Goal: Task Accomplishment & Management: Manage account settings

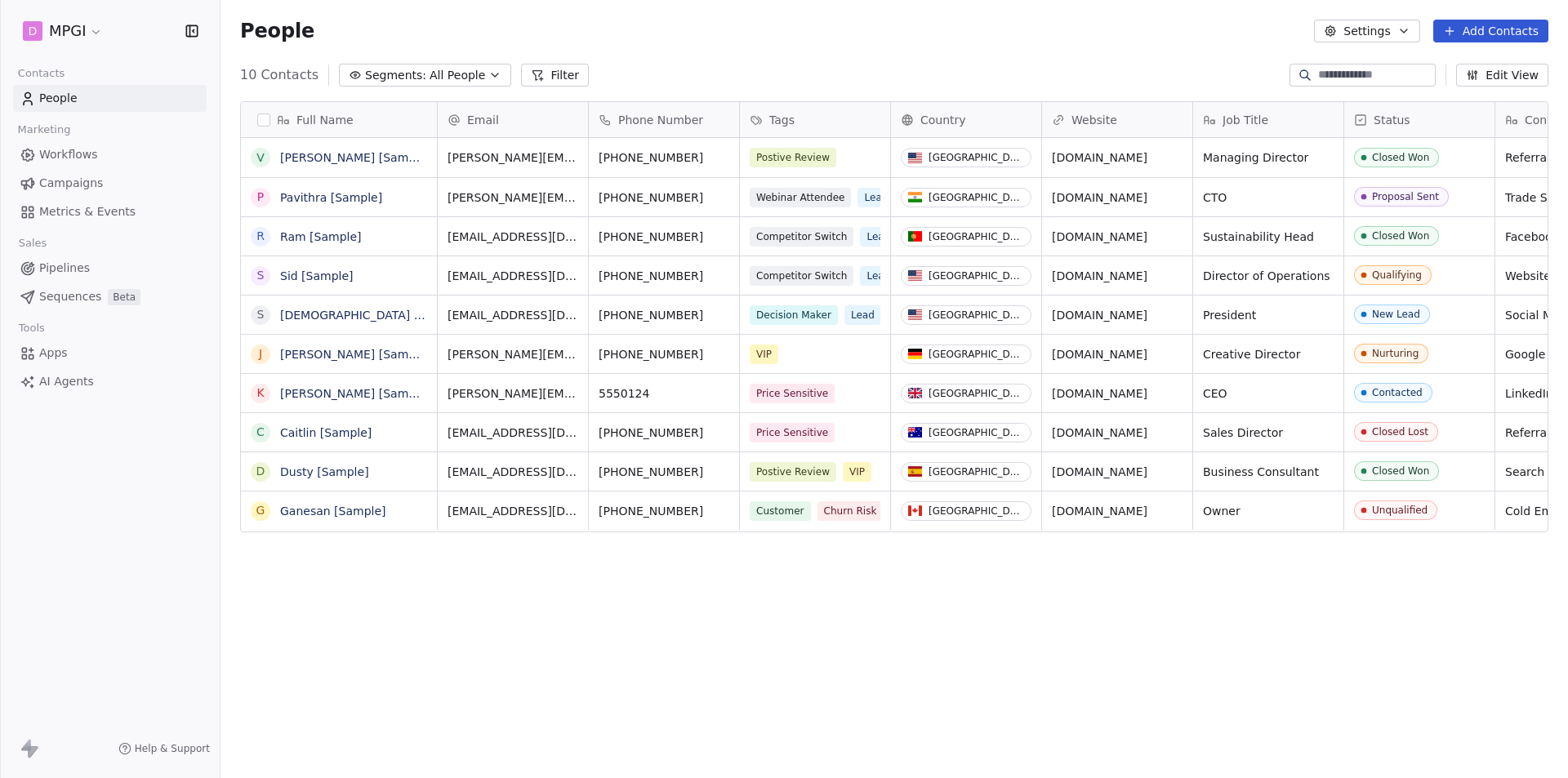
scroll to position [672, 1335]
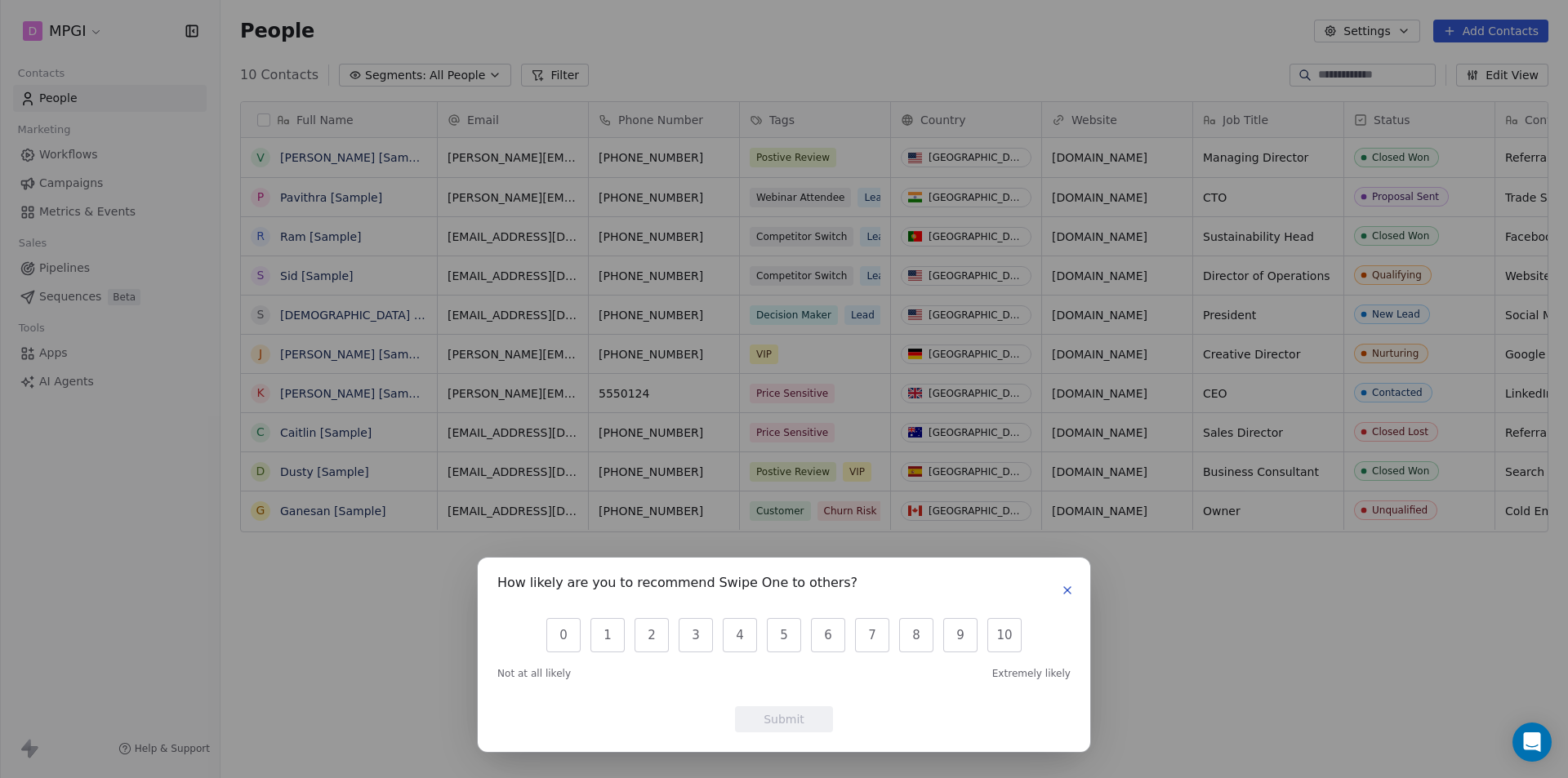
click at [1074, 592] on button "button" at bounding box center [1067, 590] width 19 height 19
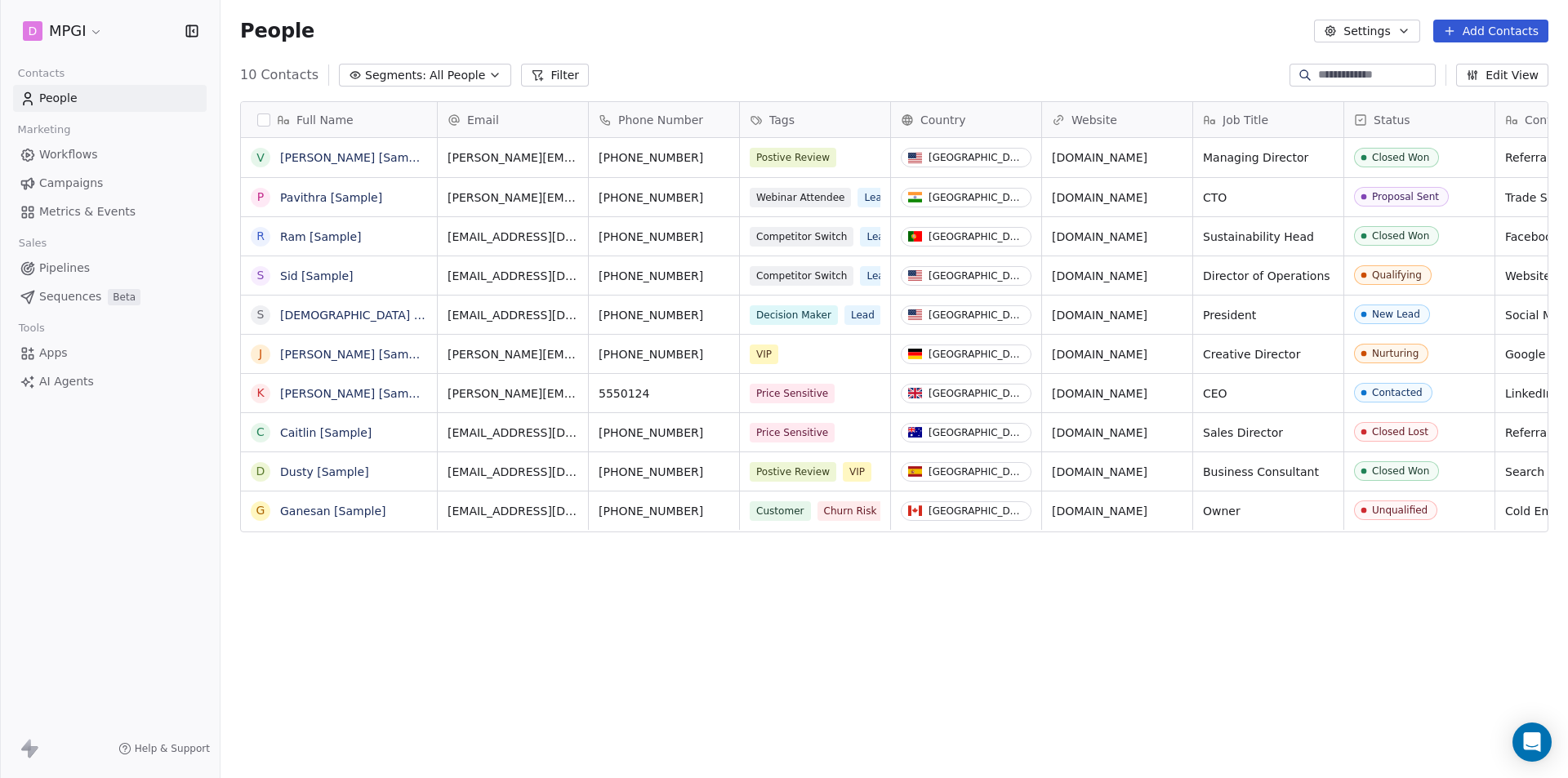
click at [86, 33] on html "D MPGI Contacts People Marketing Workflows Campaigns Metrics & Events Sales Pip…" at bounding box center [784, 389] width 1568 height 778
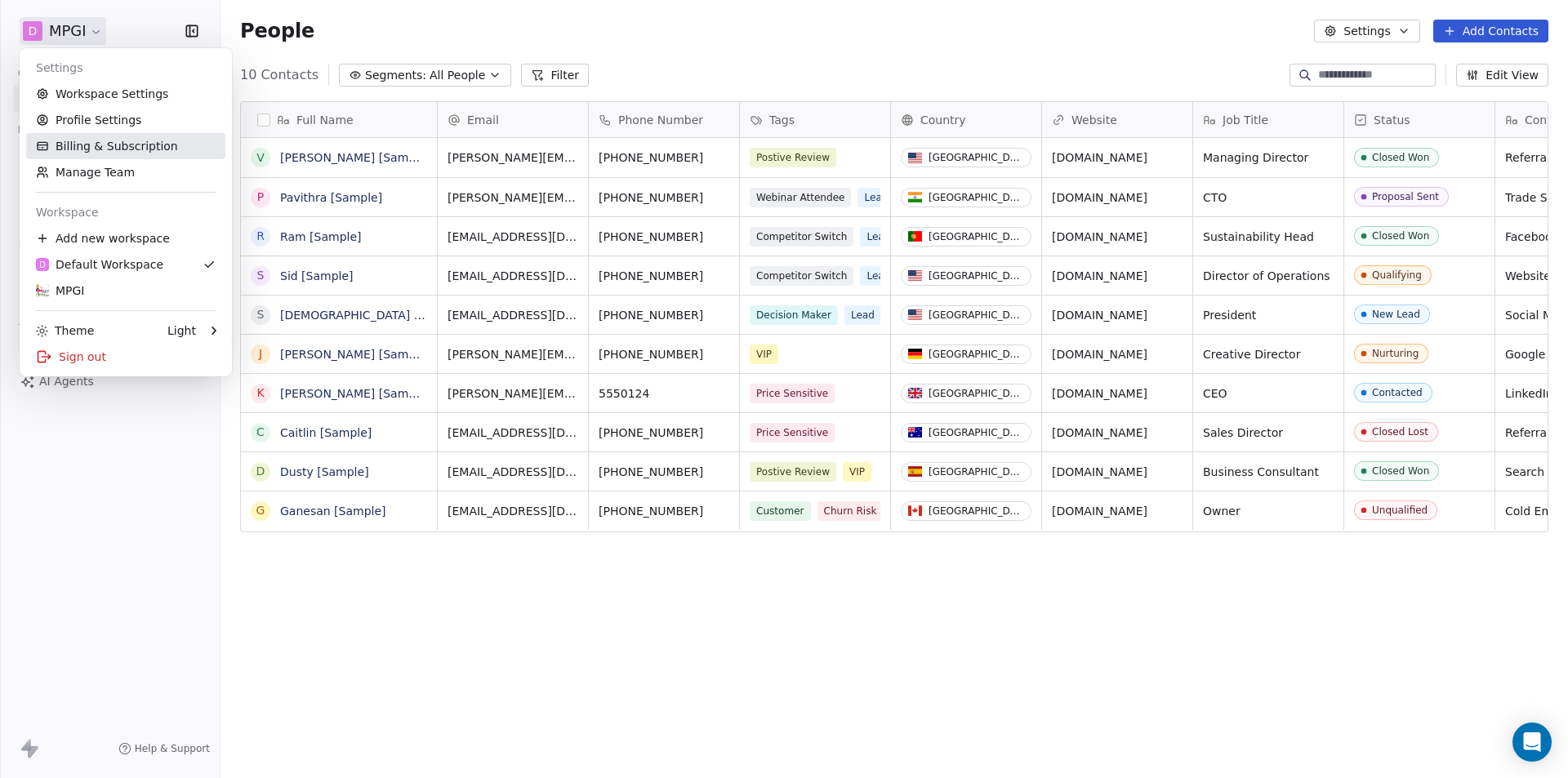
click at [94, 146] on link "Billing & Subscription" at bounding box center [125, 146] width 199 height 26
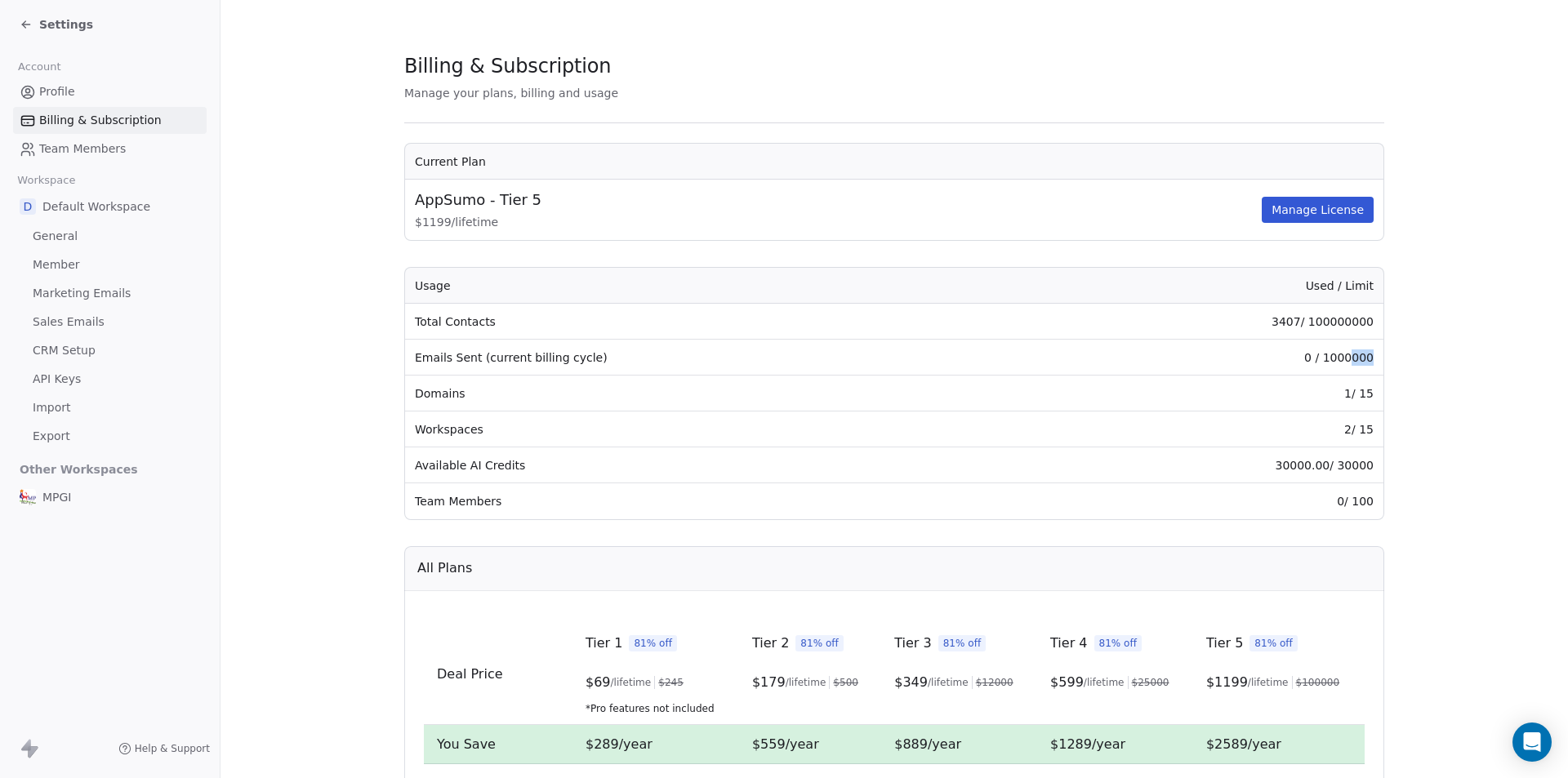
drag, startPoint x: 1368, startPoint y: 359, endPoint x: 1350, endPoint y: 356, distance: 18.2
click at [1350, 356] on td "0 / 1000000" at bounding box center [1206, 357] width 357 height 36
click at [1516, 488] on section "Billing & Subscription Manage your plans, billing and usage Current Plan AppSum…" at bounding box center [894, 582] width 1348 height 1163
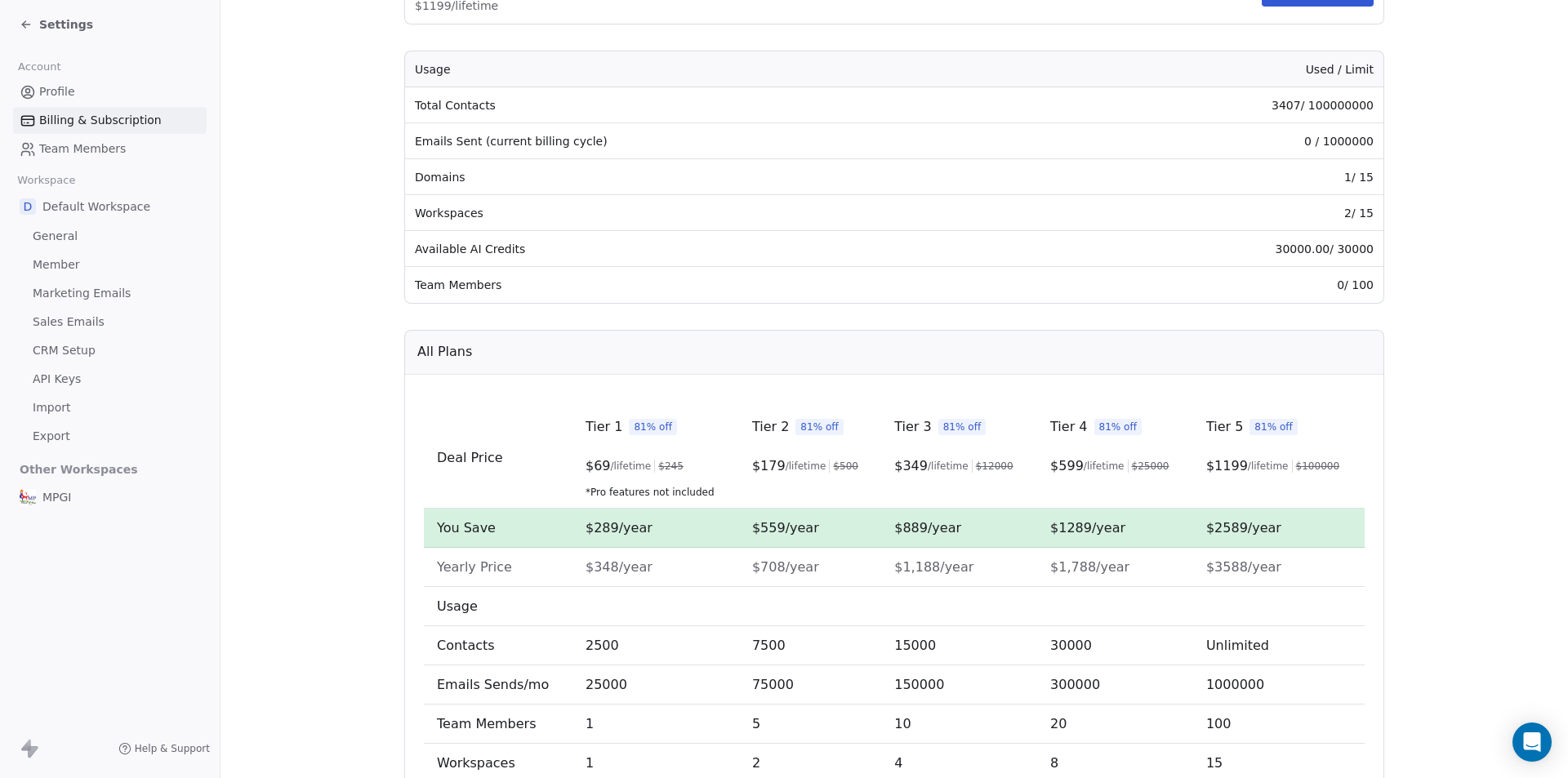
scroll to position [327, 0]
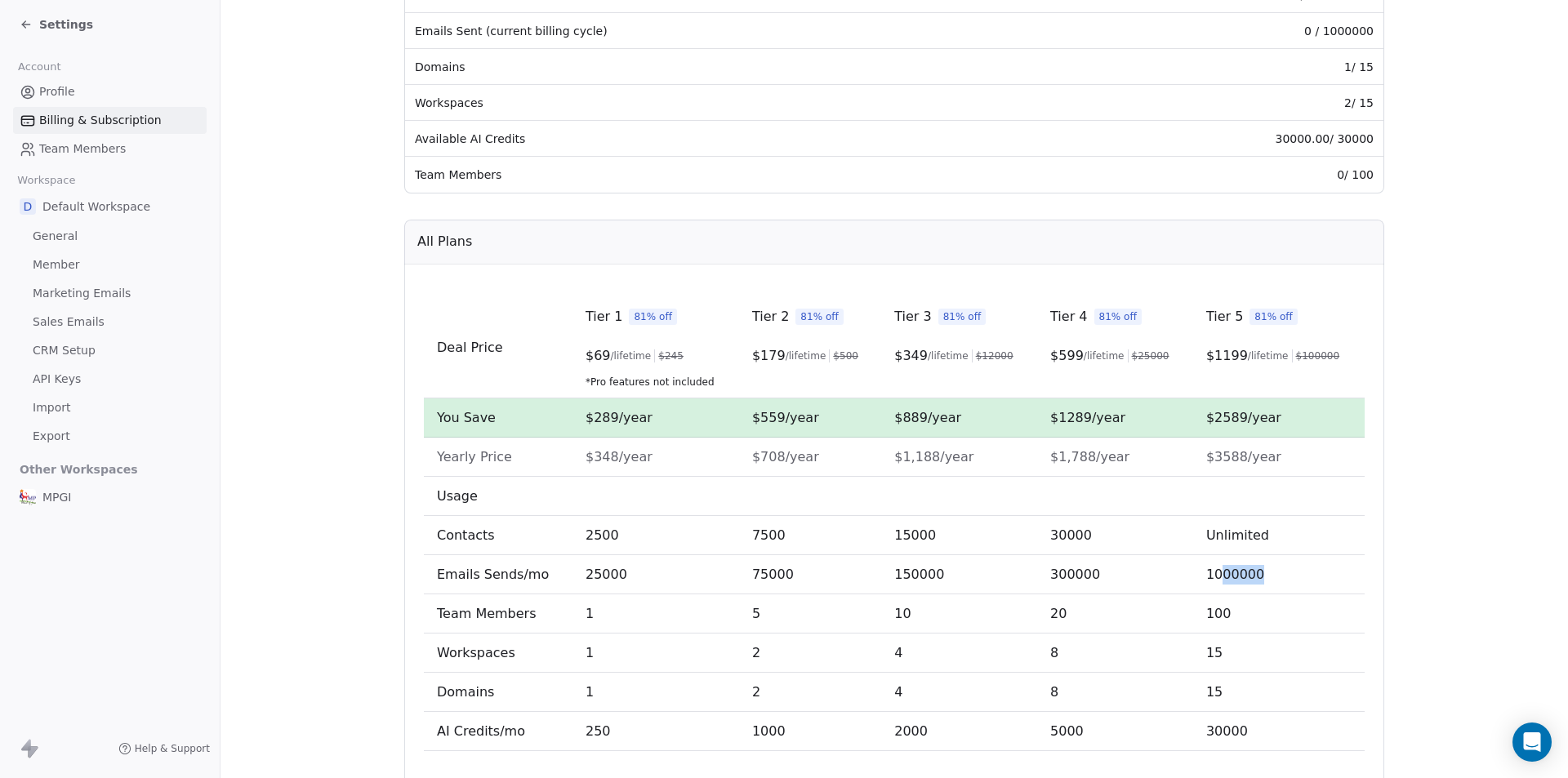
drag, startPoint x: 1218, startPoint y: 574, endPoint x: 1259, endPoint y: 571, distance: 41.1
click at [1259, 571] on td "1000000" at bounding box center [1278, 575] width 172 height 39
click at [1479, 467] on section "Billing & Subscription Manage your plans, billing and usage Current Plan AppSum…" at bounding box center [894, 255] width 1348 height 1163
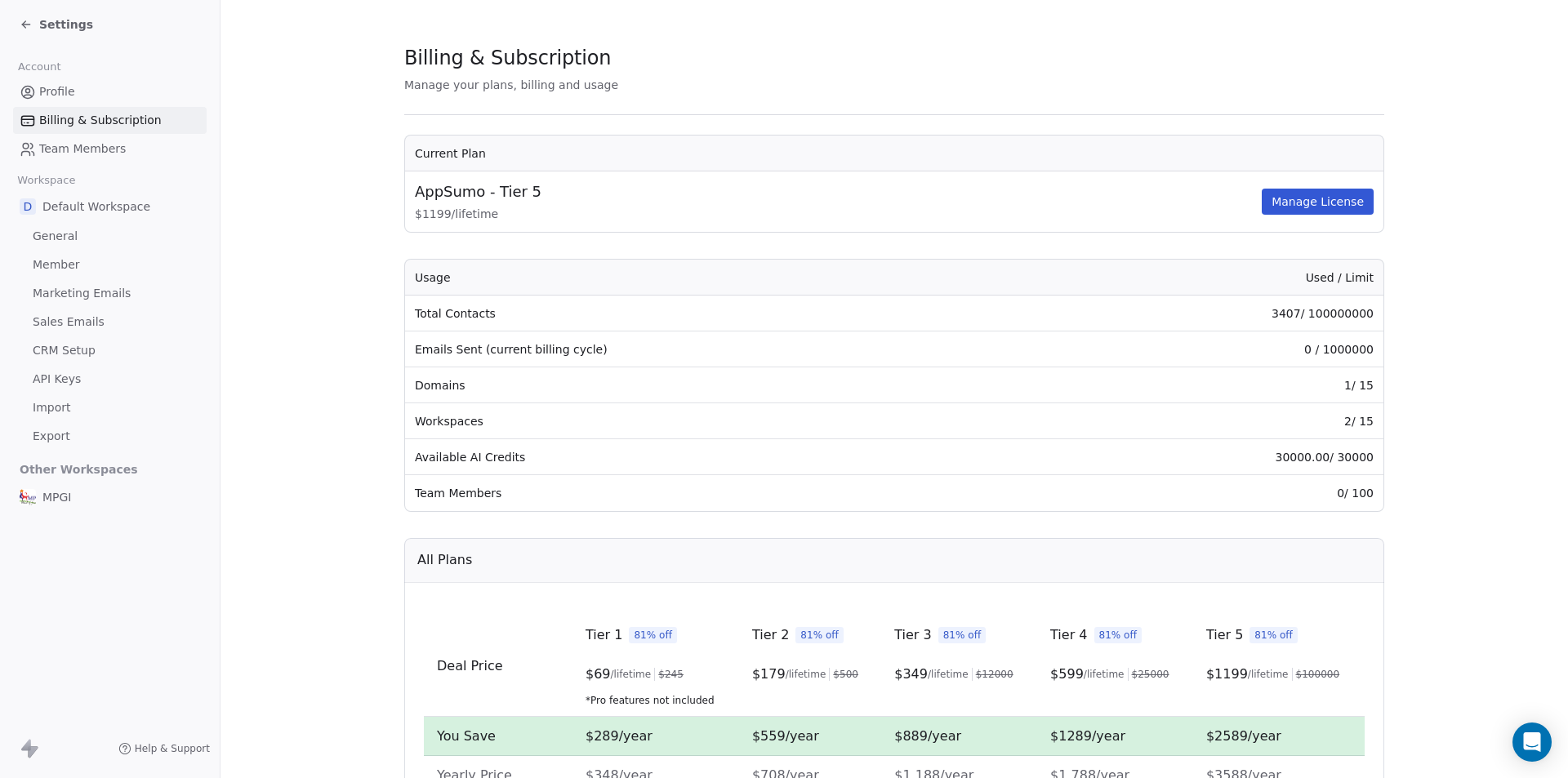
scroll to position [0, 0]
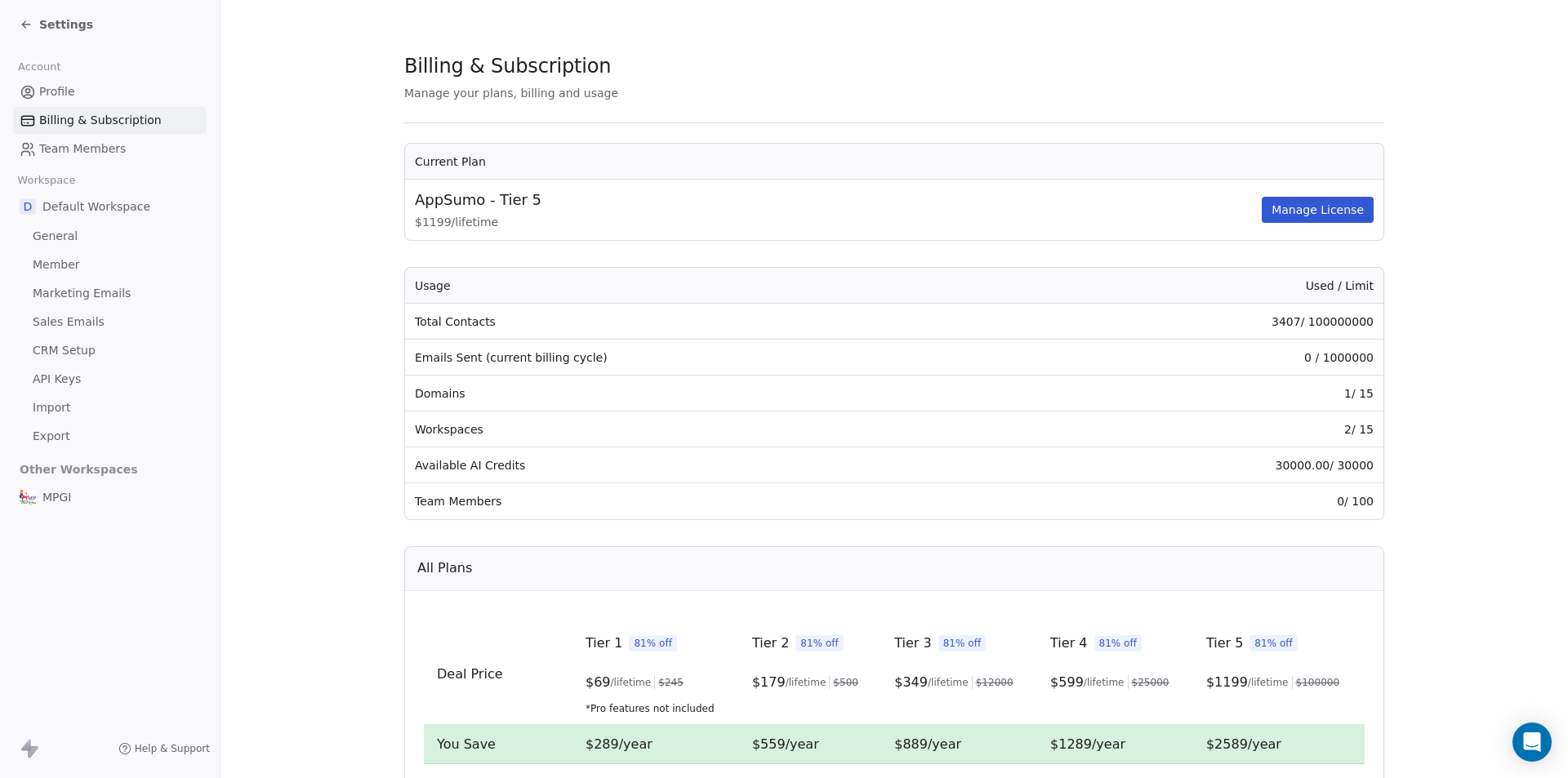
click at [79, 146] on span "Team Members" at bounding box center [82, 149] width 86 height 17
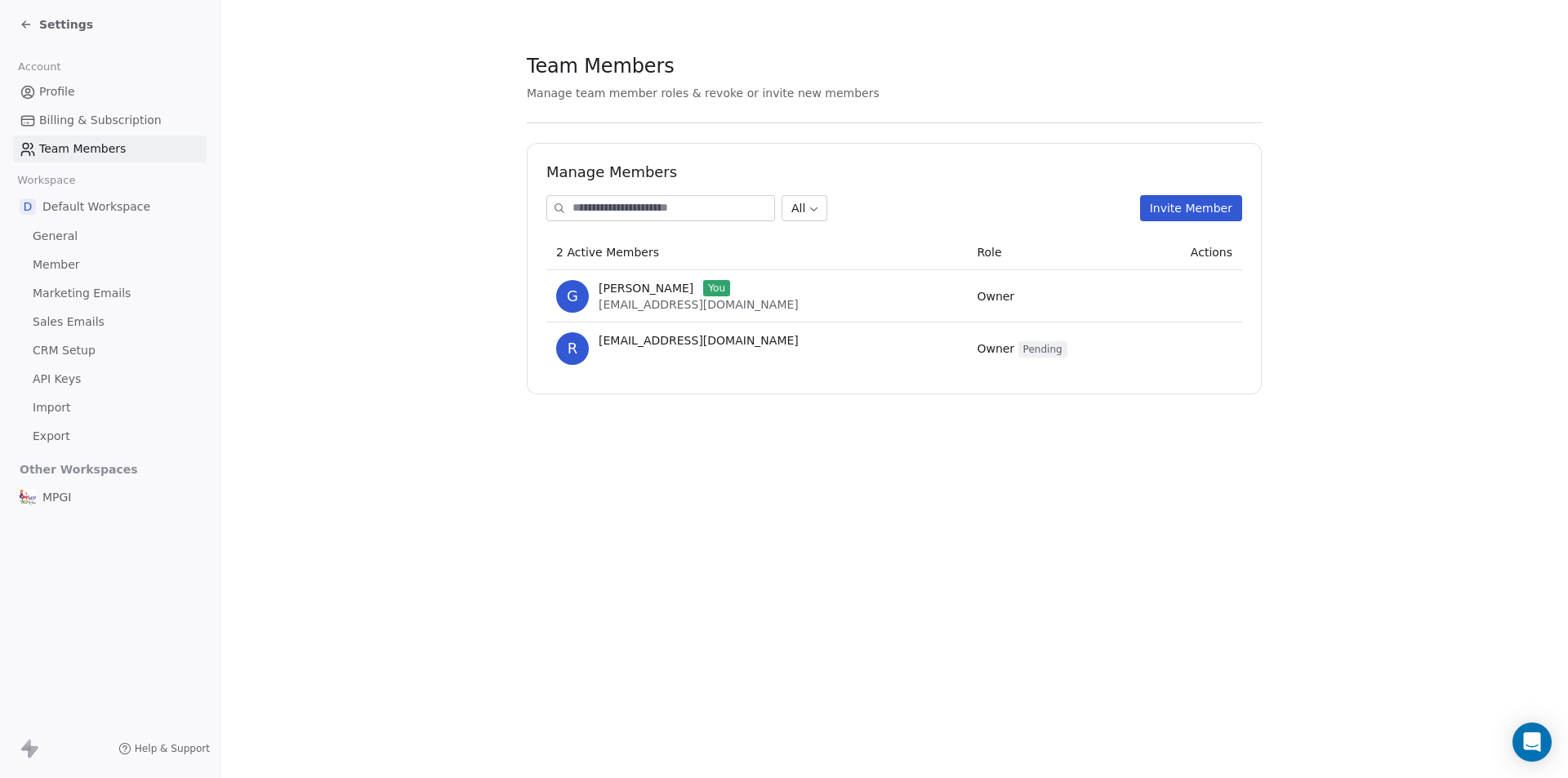
click at [1221, 350] on td at bounding box center [1192, 349] width 99 height 52
click at [977, 298] on span "Owner" at bounding box center [996, 295] width 37 height 13
click at [1175, 200] on button "Invite Member" at bounding box center [1191, 208] width 102 height 26
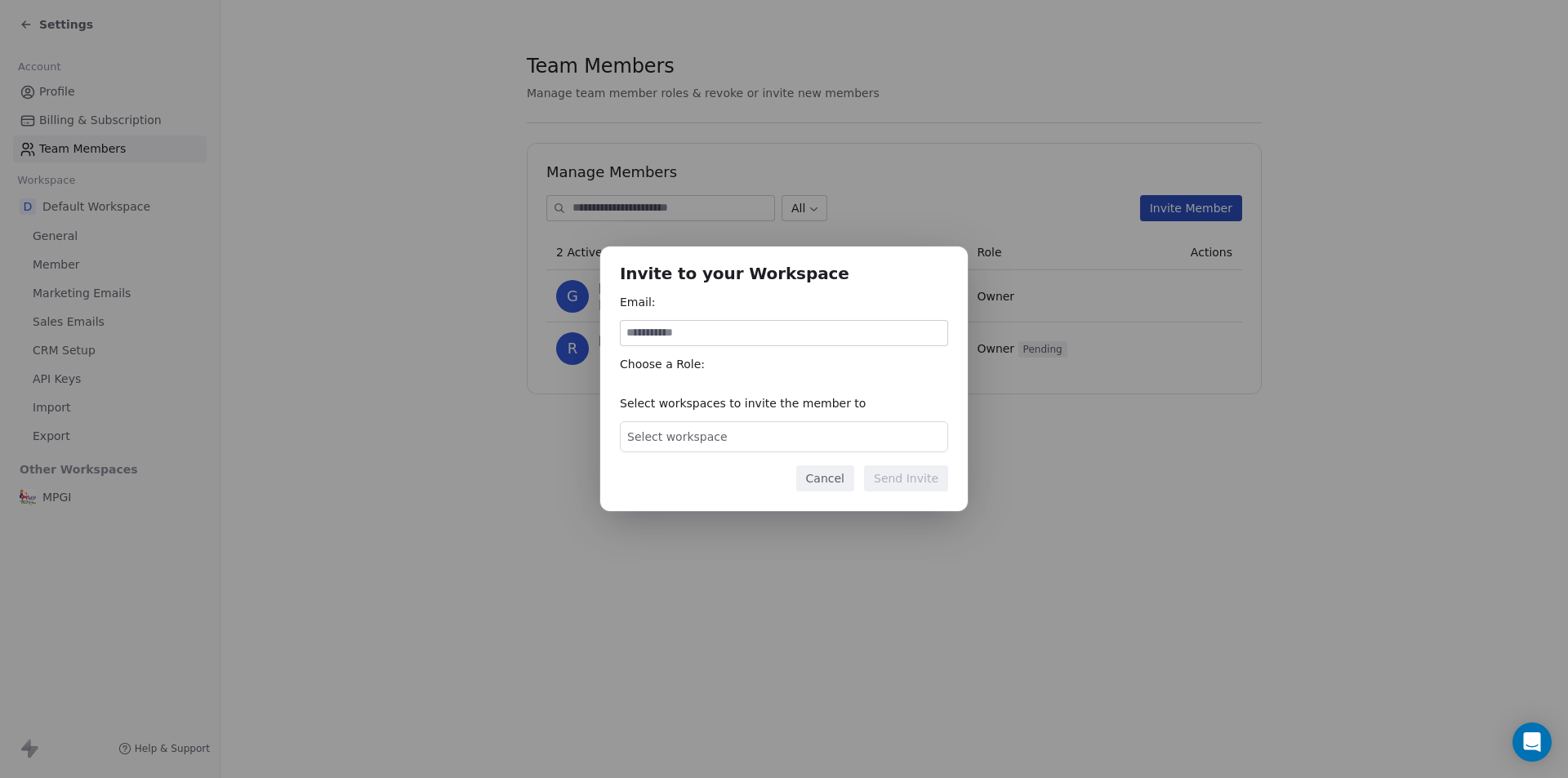
click at [703, 334] on input at bounding box center [784, 333] width 327 height 25
type input "**********"
click at [698, 369] on div "Choose a Role:" at bounding box center [784, 364] width 329 height 16
click at [736, 445] on div "Select workspace" at bounding box center [784, 437] width 329 height 31
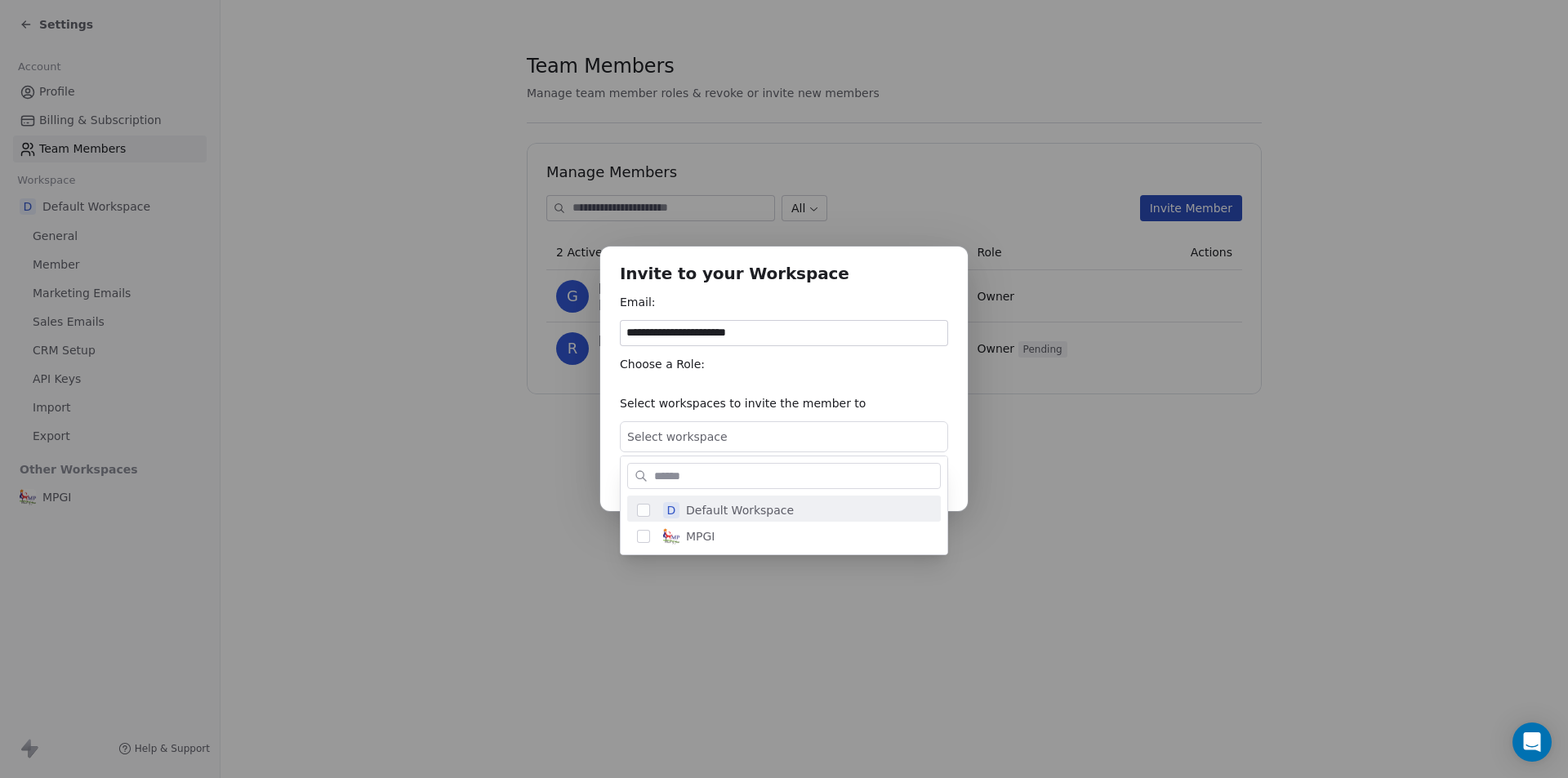
click at [1258, 504] on div "**********" at bounding box center [784, 389] width 1568 height 337
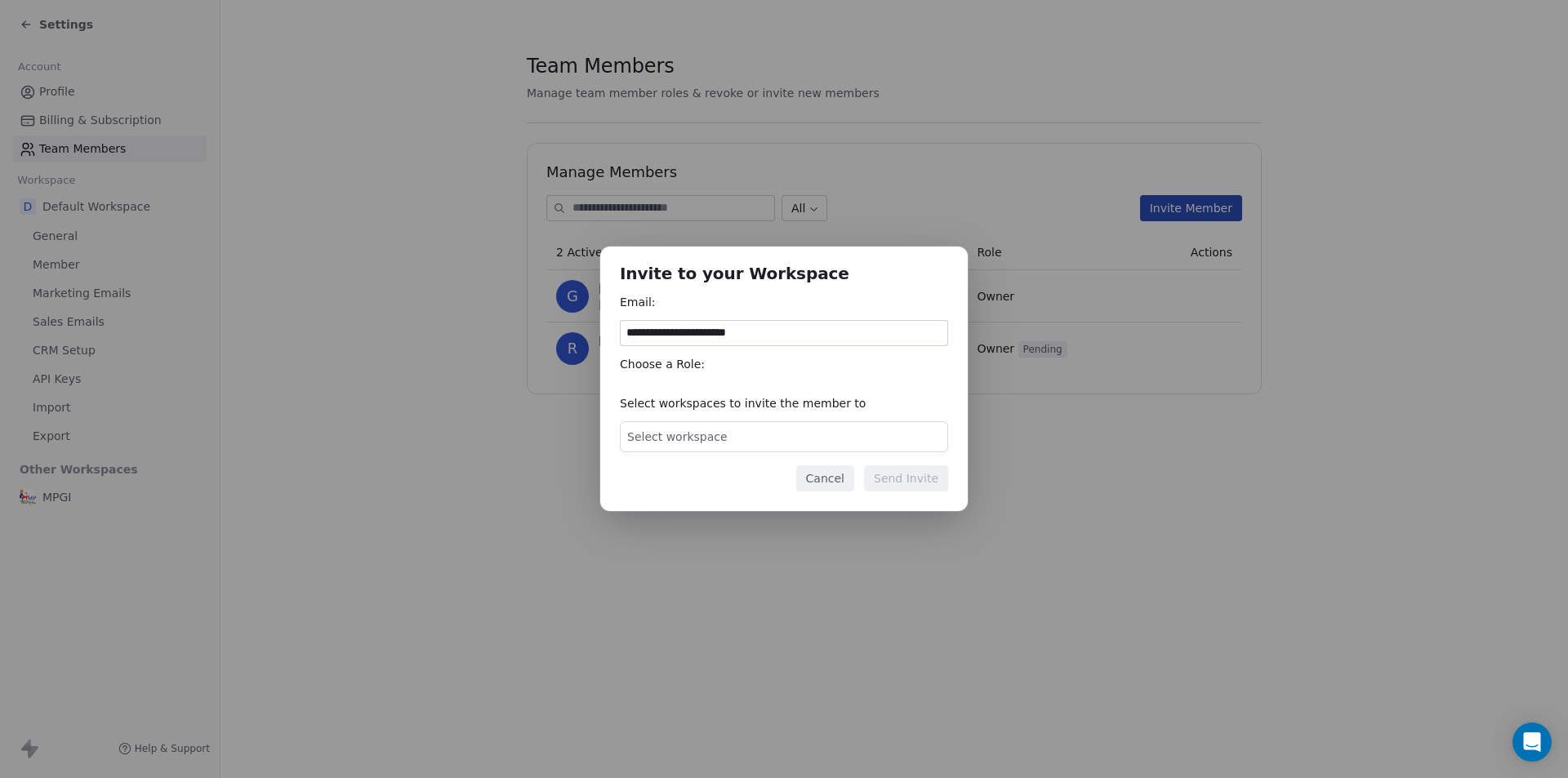
click at [665, 375] on div "Choose a Role:" at bounding box center [784, 369] width 329 height 26
click at [842, 482] on button "Cancel" at bounding box center [825, 478] width 58 height 26
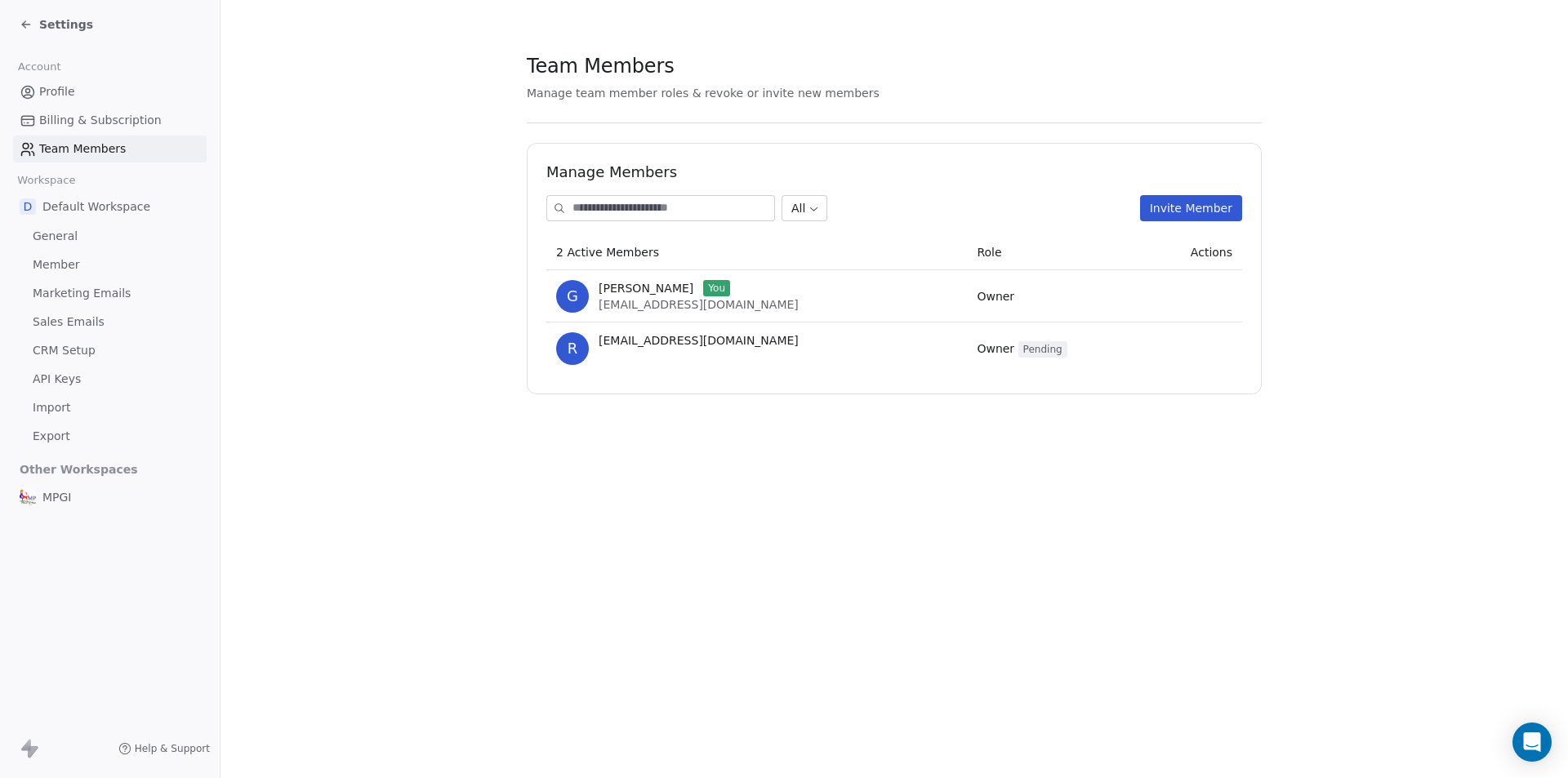
click at [1295, 524] on div "Team Members Manage team member roles & revoke or invite new members Manage Mem…" at bounding box center [894, 389] width 1348 height 778
click at [1027, 352] on span "Pending" at bounding box center [1043, 349] width 49 height 16
click at [48, 264] on span "Member" at bounding box center [57, 265] width 47 height 17
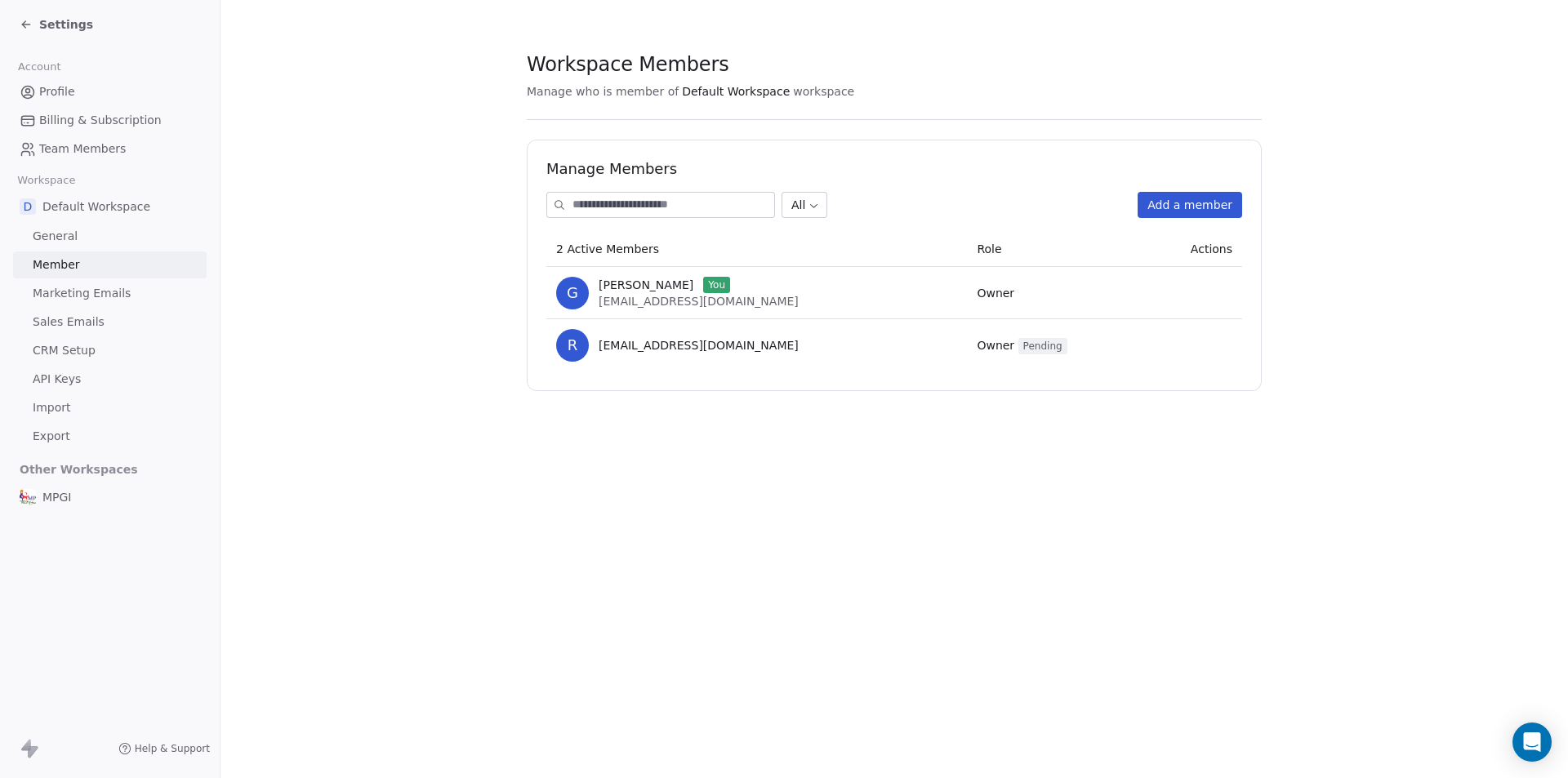
click at [1177, 206] on button "Add a member" at bounding box center [1190, 205] width 104 height 26
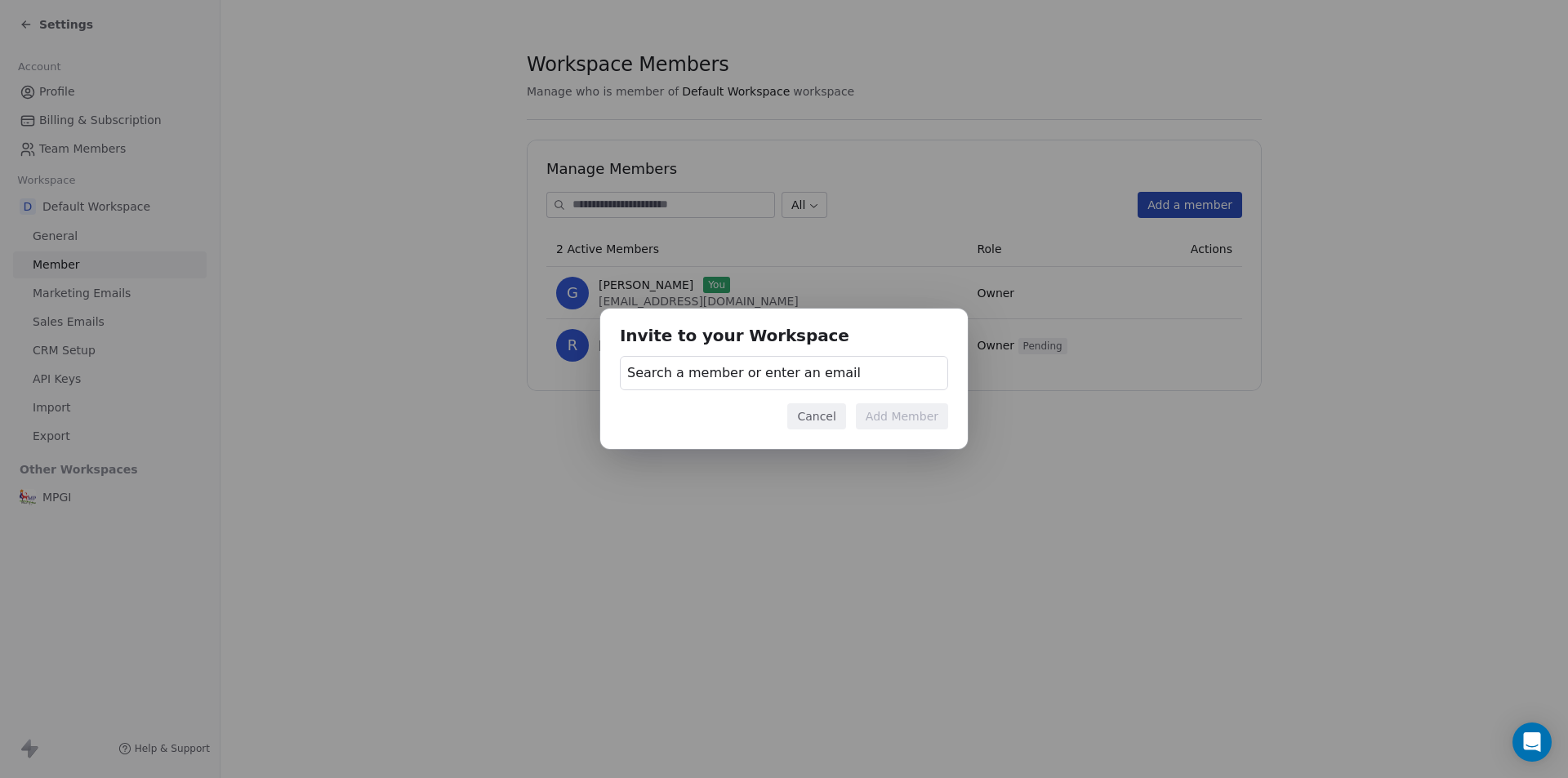
click at [709, 368] on span "Search a member or enter an email" at bounding box center [744, 372] width 234 height 19
click at [680, 424] on input "text" at bounding box center [783, 417] width 307 height 18
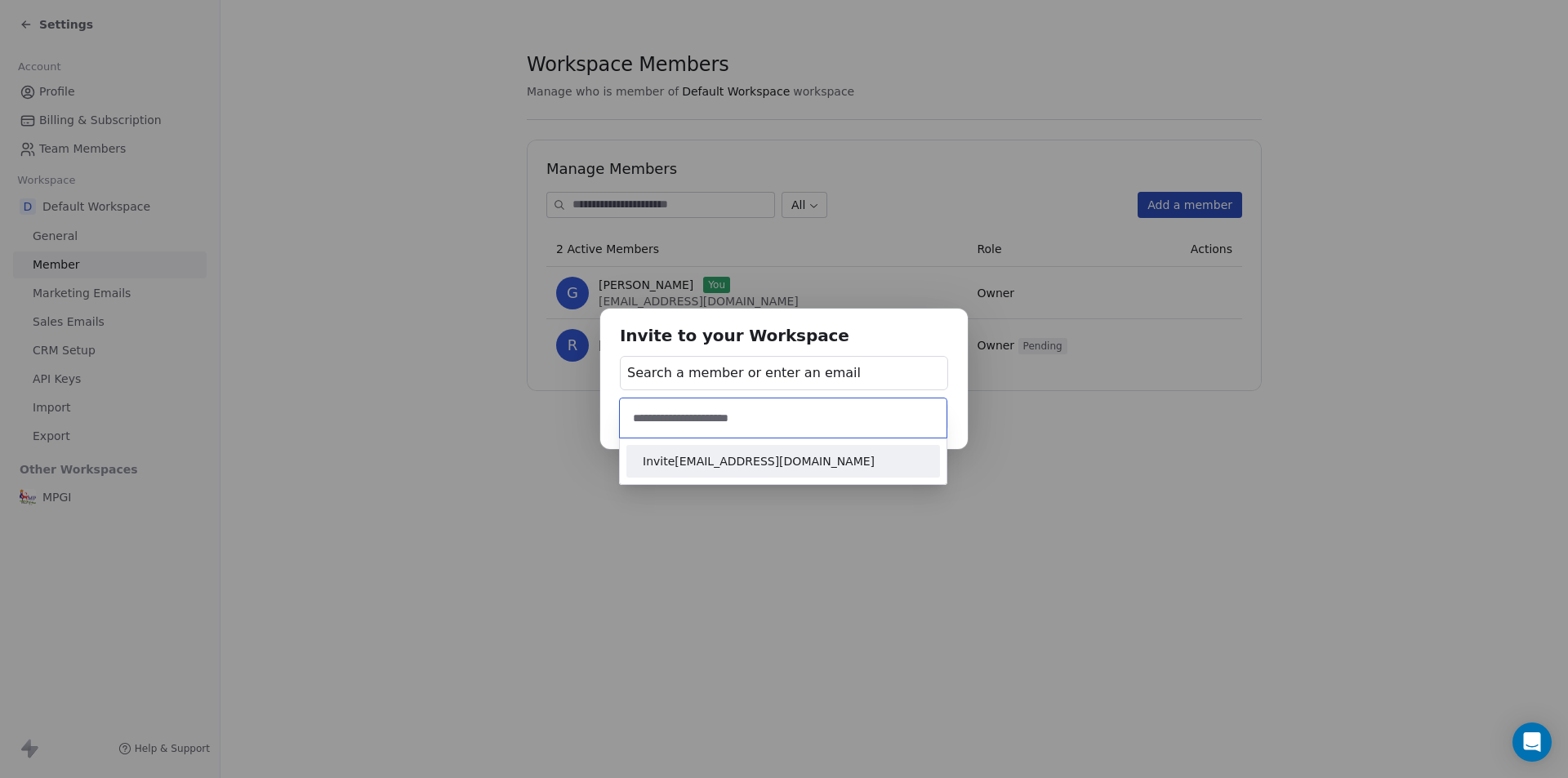
type input "**********"
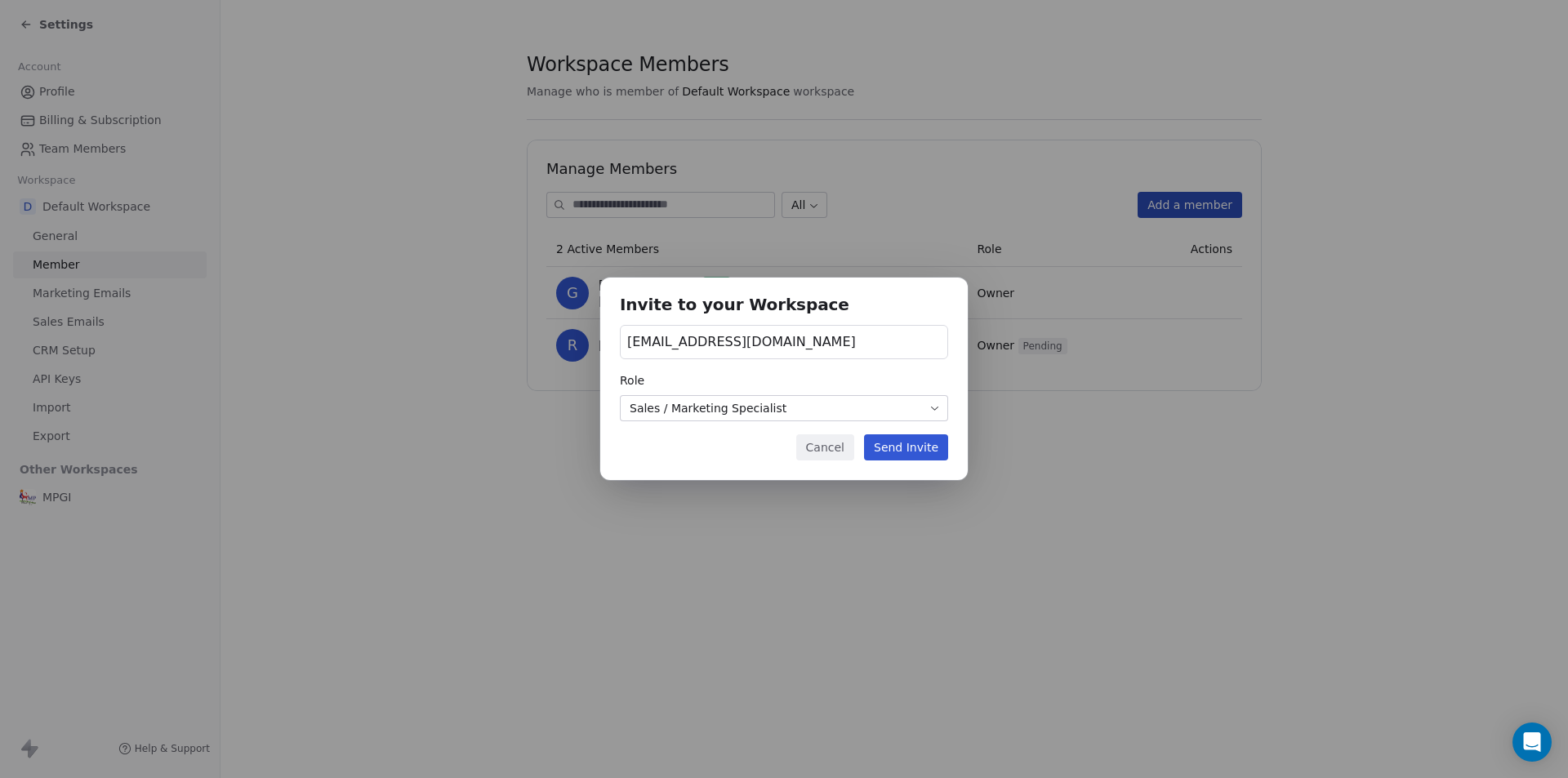
click at [776, 413] on body "Settings Account Profile Billing & Subscription Team Members Workspace D Defaul…" at bounding box center [784, 389] width 1568 height 778
click at [915, 450] on button "Send Invite" at bounding box center [906, 447] width 84 height 26
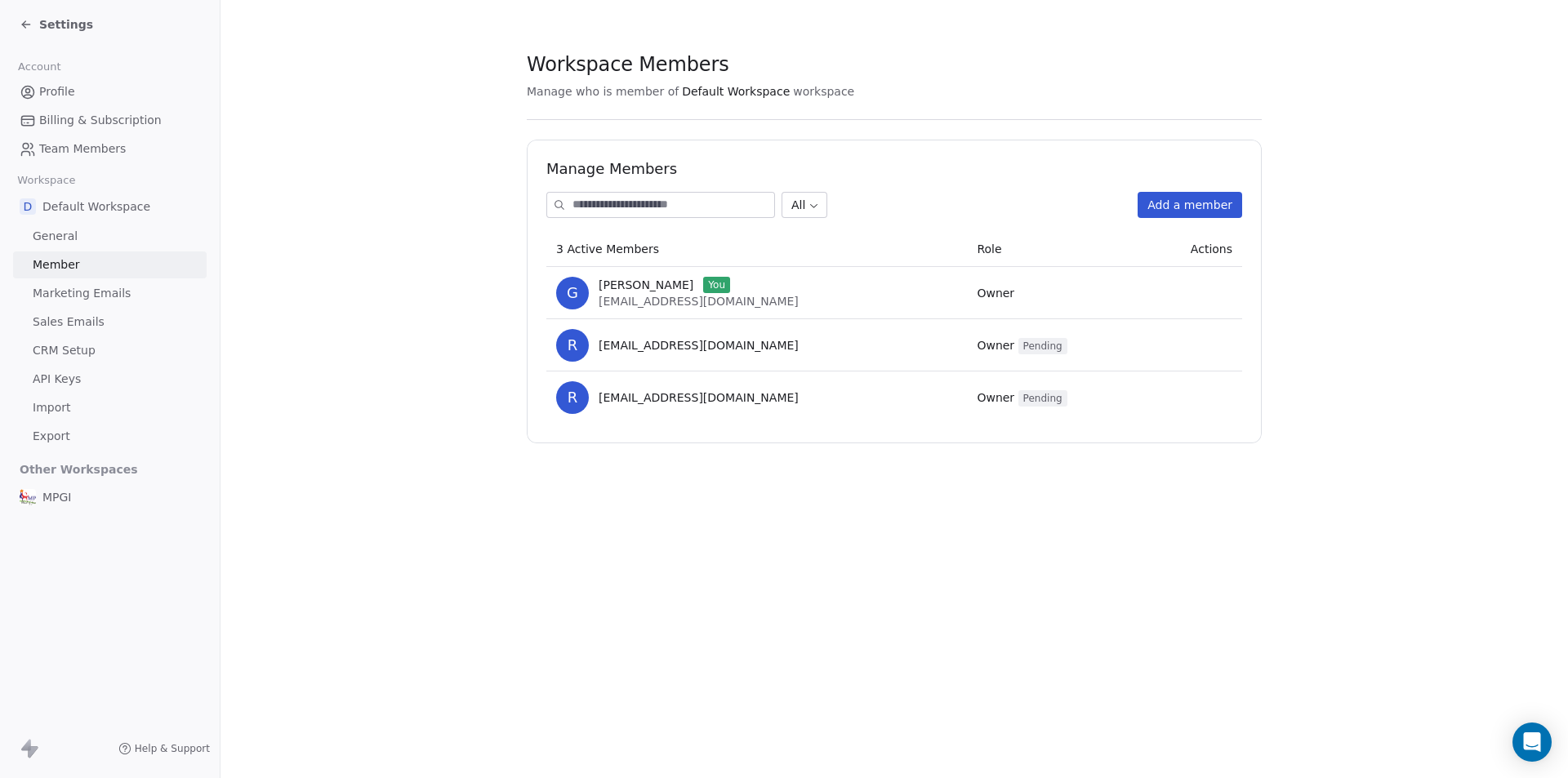
click at [270, 218] on section "Workspace Members Manage who is member of Default Workspace workspace Manage Me…" at bounding box center [894, 248] width 1348 height 496
click at [1178, 283] on td at bounding box center [1192, 293] width 99 height 52
click at [1046, 291] on td "Owner" at bounding box center [1055, 293] width 176 height 52
click at [72, 25] on span "Settings" at bounding box center [66, 24] width 54 height 16
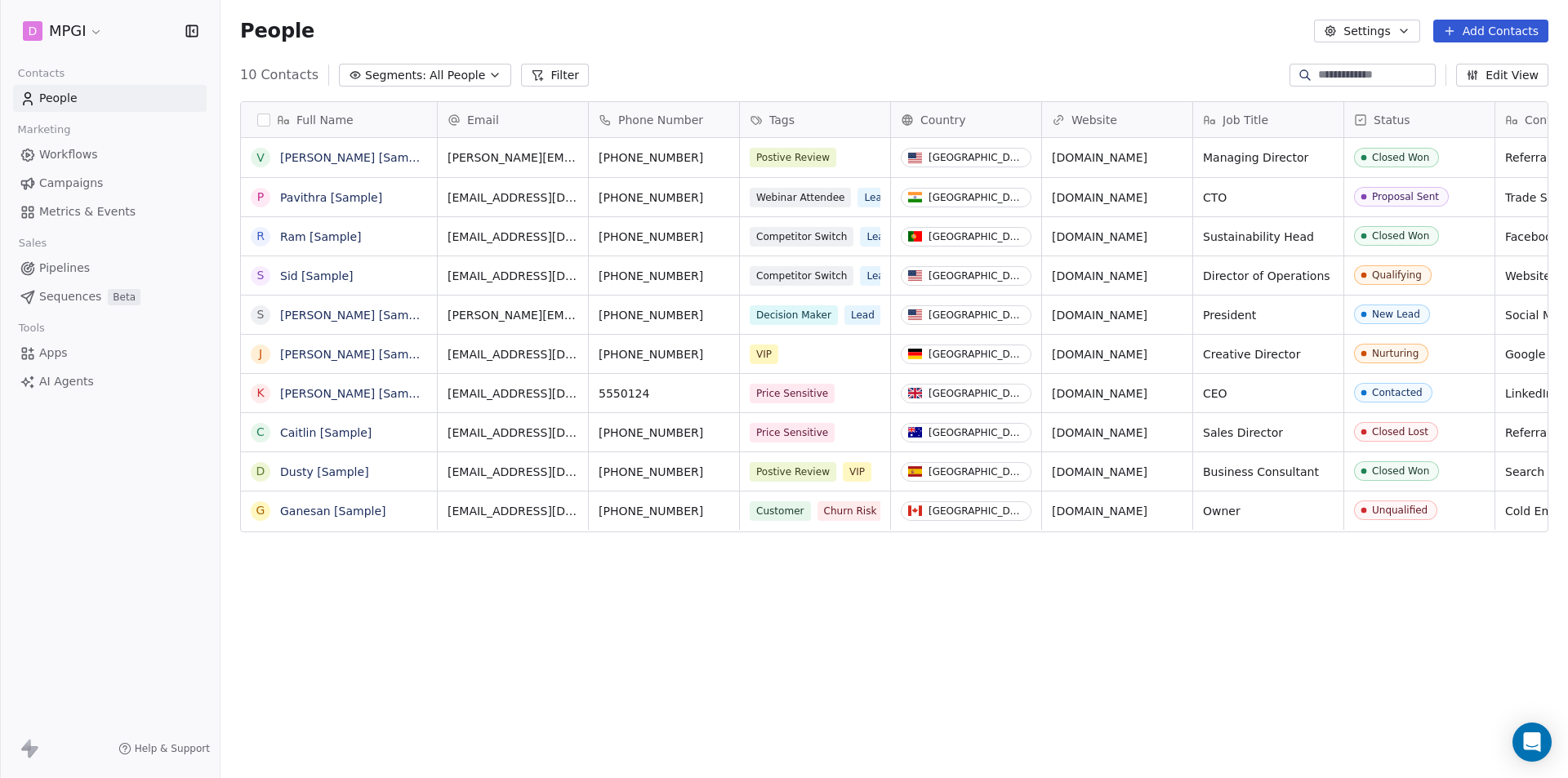
scroll to position [672, 1335]
click at [63, 104] on span "People" at bounding box center [58, 98] width 38 height 17
click at [97, 40] on html "D MPGI Contacts People Marketing Workflows Campaigns Metrics & Events Sales Pip…" at bounding box center [784, 389] width 1568 height 778
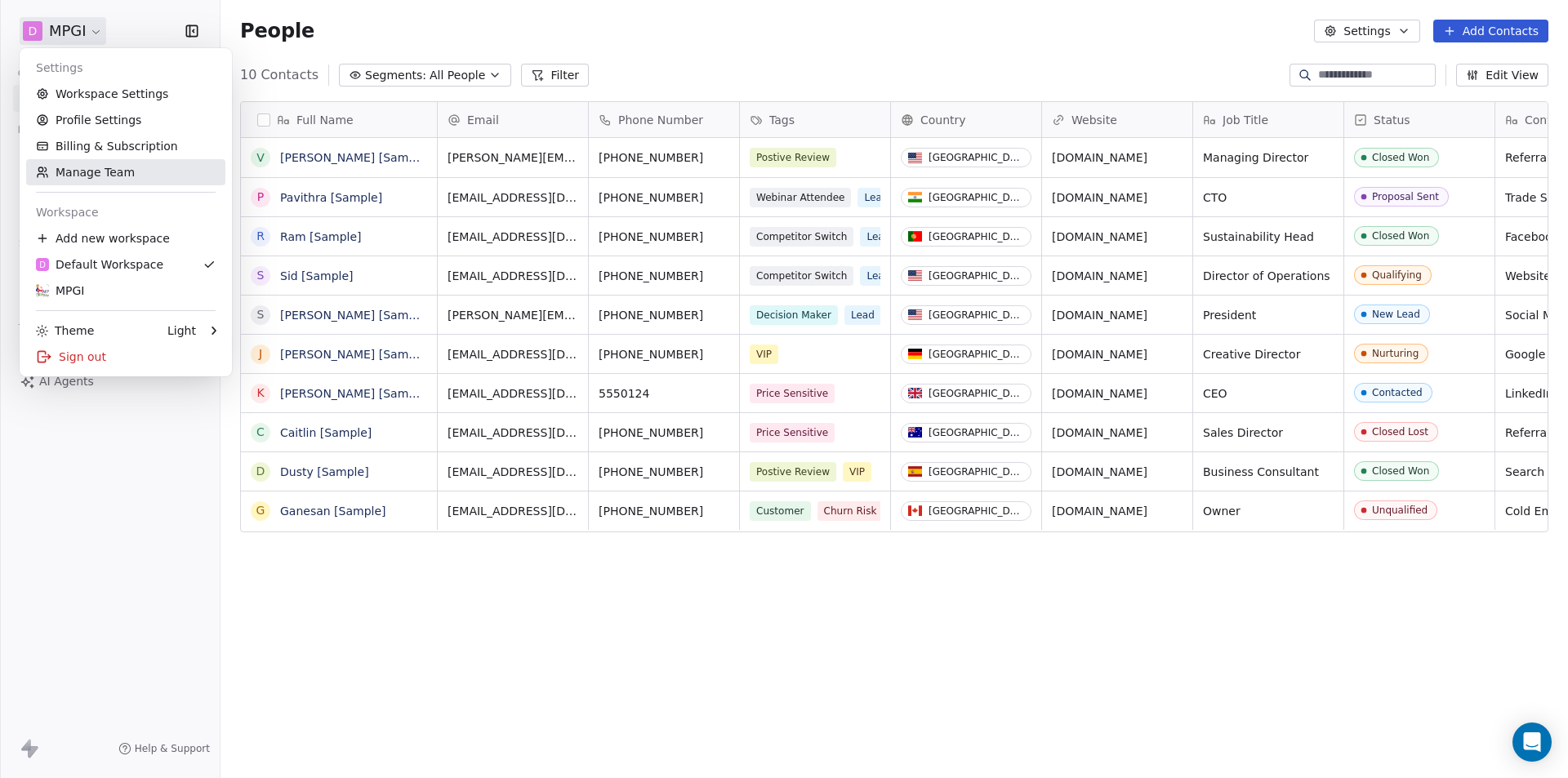
click at [99, 168] on link "Manage Team" at bounding box center [125, 172] width 199 height 26
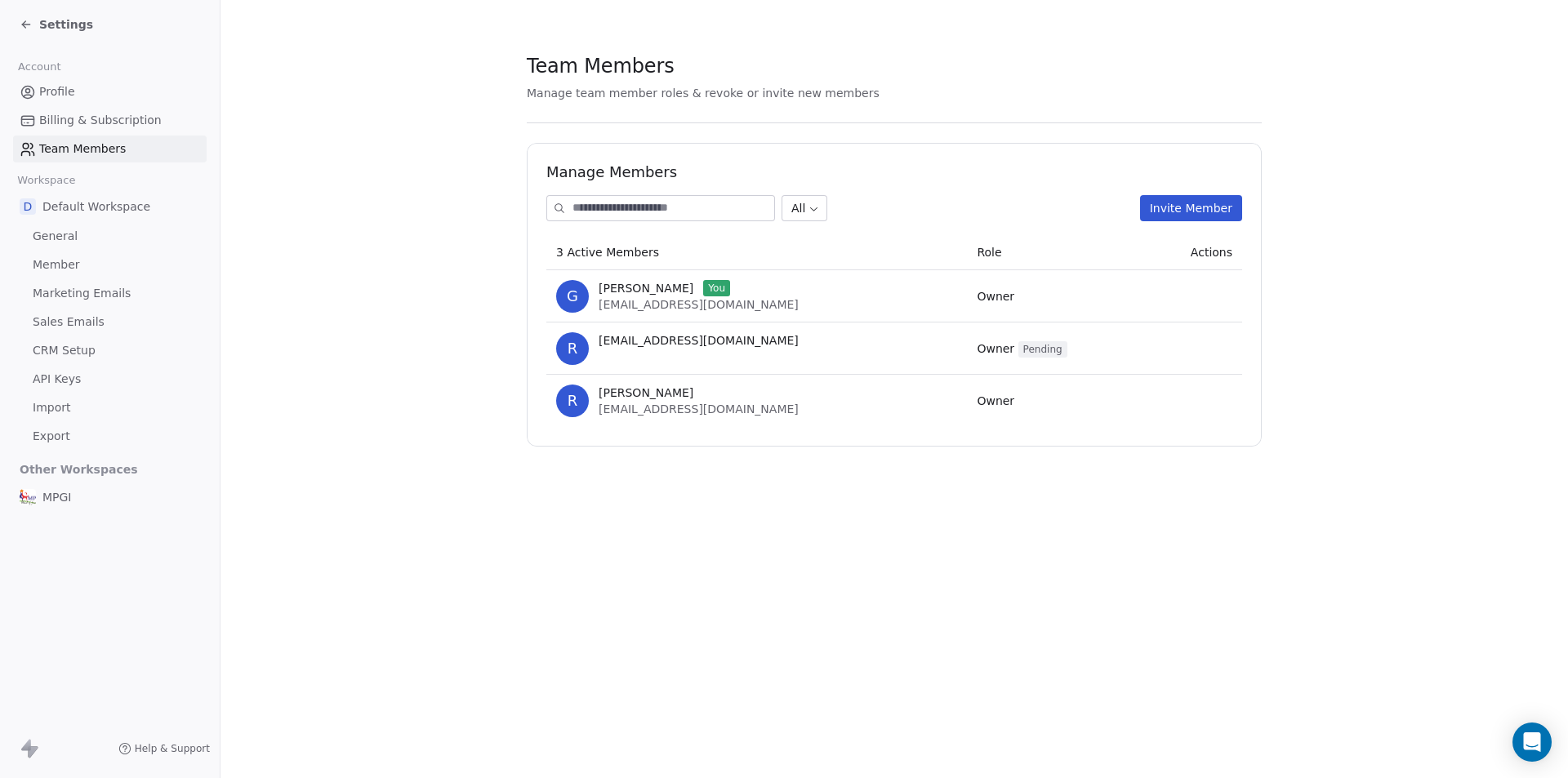
click at [1135, 293] on td "Owner" at bounding box center [1055, 296] width 176 height 52
click at [922, 292] on div "[PERSON_NAME] You [EMAIL_ADDRESS][DOMAIN_NAME]" at bounding box center [757, 296] width 401 height 33
click at [903, 292] on div "[PERSON_NAME] You [EMAIL_ADDRESS][DOMAIN_NAME]" at bounding box center [757, 296] width 401 height 33
click at [799, 292] on div "[PERSON_NAME] You [EMAIL_ADDRESS][DOMAIN_NAME]" at bounding box center [757, 296] width 401 height 33
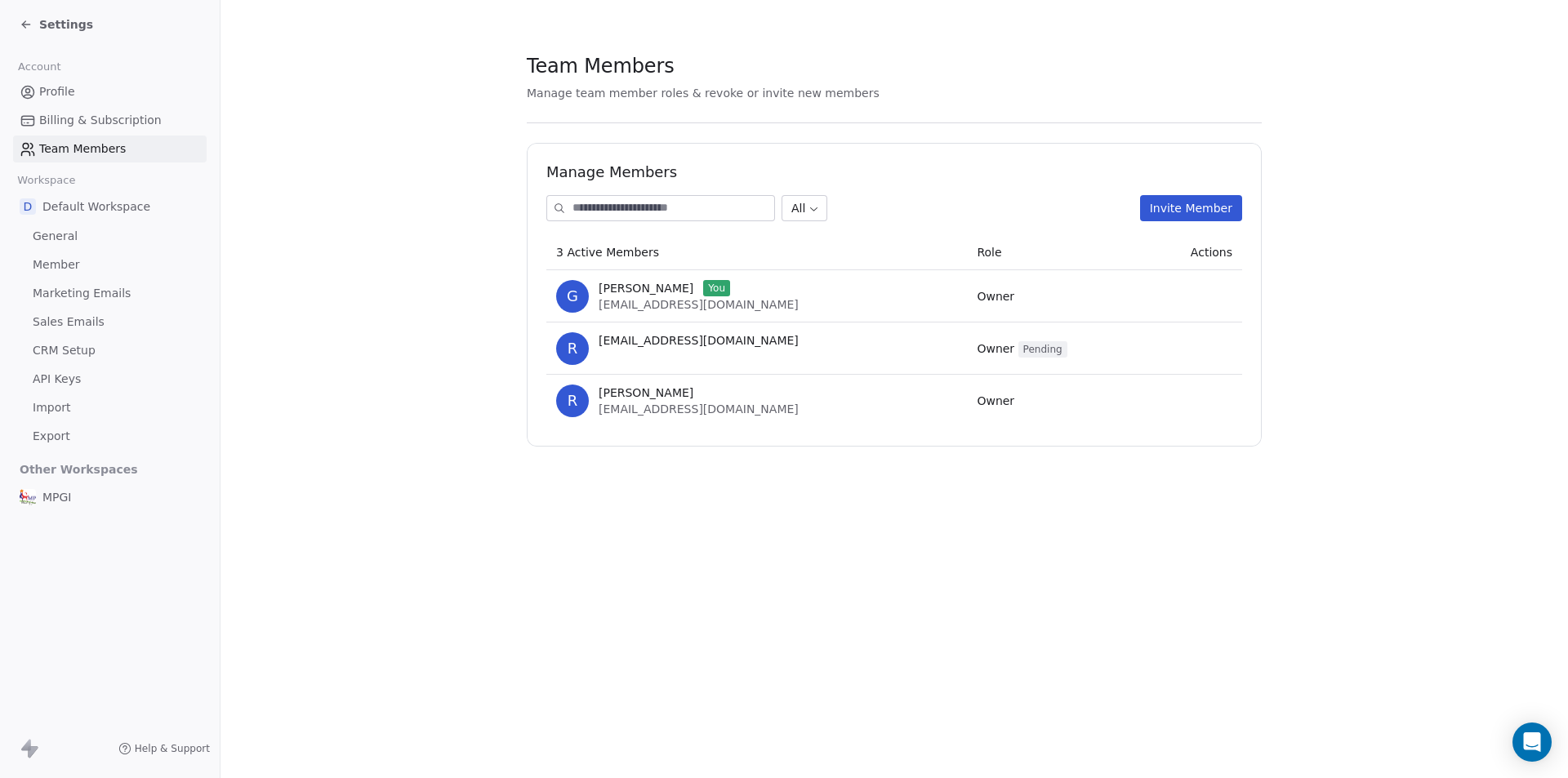
click at [787, 417] on td "R [PERSON_NAME] [EMAIL_ADDRESS][DOMAIN_NAME]" at bounding box center [756, 401] width 421 height 52
click at [752, 367] on td "r [EMAIL_ADDRESS][DOMAIN_NAME]" at bounding box center [756, 349] width 421 height 52
click at [878, 209] on div "All Invite Member" at bounding box center [894, 208] width 696 height 26
click at [924, 301] on div "[PERSON_NAME] You [EMAIL_ADDRESS][DOMAIN_NAME]" at bounding box center [757, 296] width 401 height 33
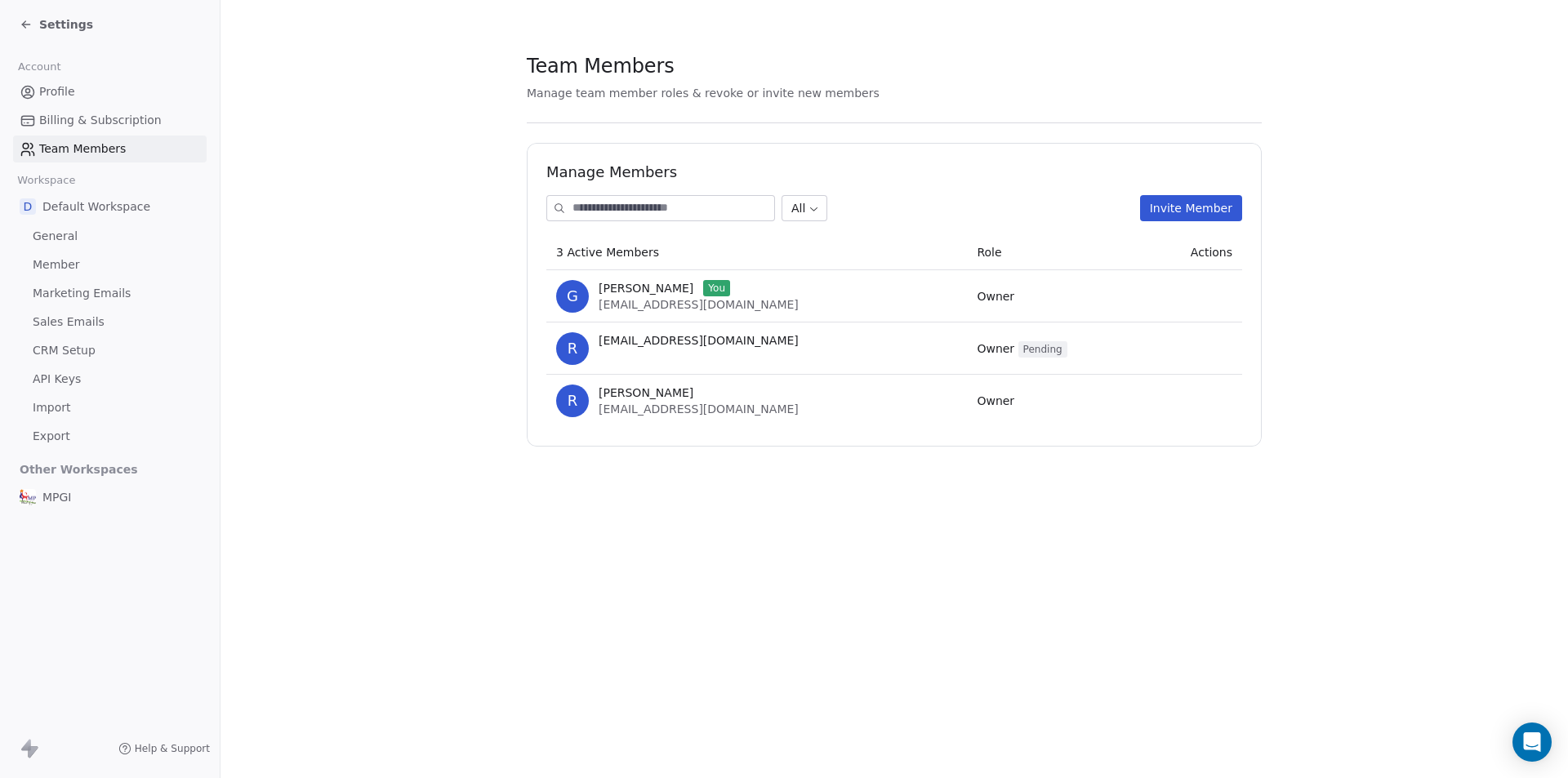
click at [996, 355] on span "Owner Pending" at bounding box center [1022, 348] width 90 height 13
click at [990, 300] on span "Owner" at bounding box center [996, 295] width 37 height 13
click at [1019, 341] on span "Pending" at bounding box center [1043, 349] width 49 height 16
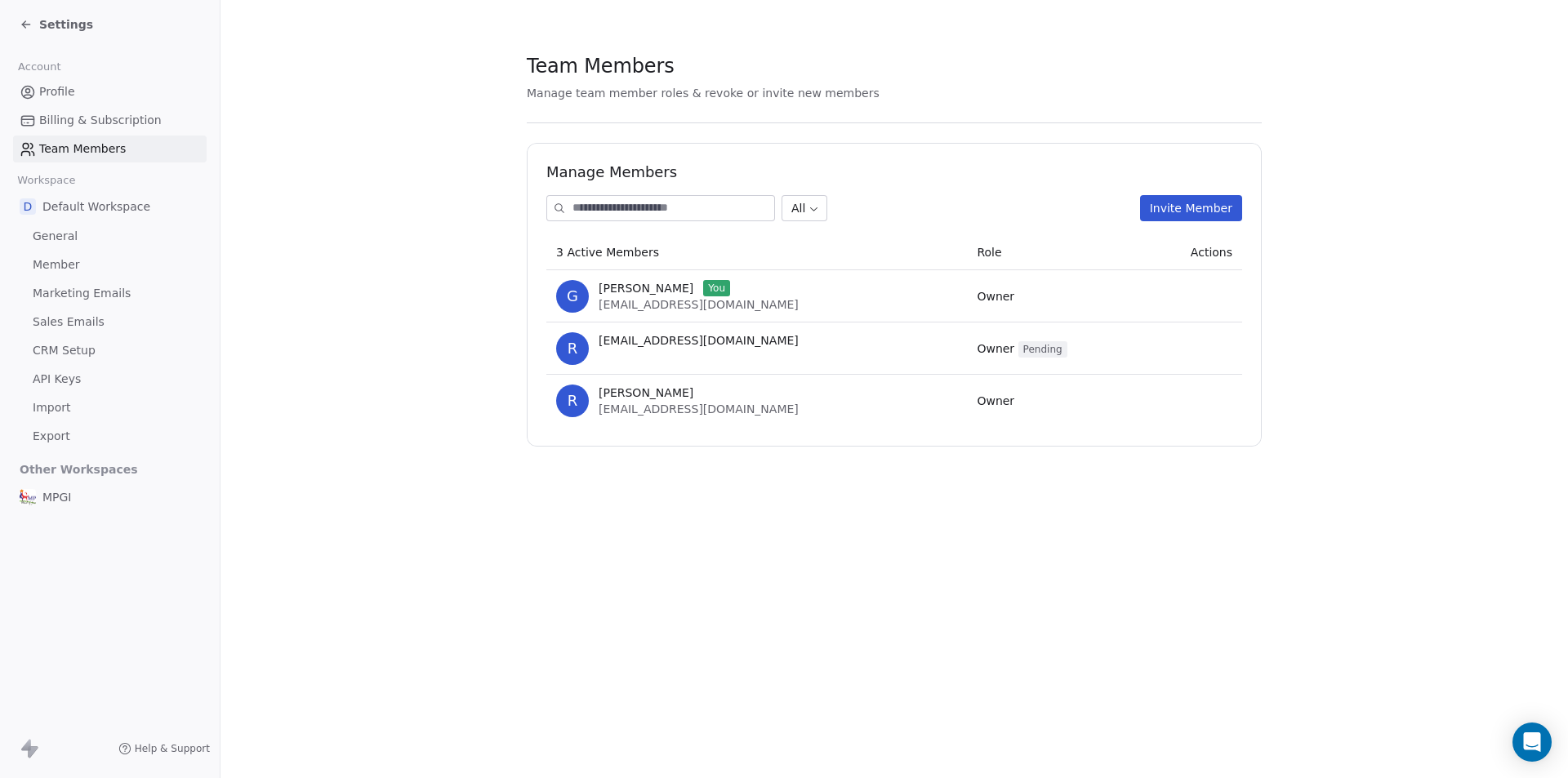
click at [1023, 356] on span "Pending" at bounding box center [1043, 349] width 49 height 16
drag, startPoint x: 1124, startPoint y: 356, endPoint x: 684, endPoint y: 356, distance: 440.0
click at [684, 356] on tr "r [EMAIL_ADDRESS][DOMAIN_NAME] Owner Pending" at bounding box center [894, 349] width 696 height 52
click at [666, 405] on span "[EMAIL_ADDRESS][DOMAIN_NAME]" at bounding box center [698, 409] width 200 height 13
click at [842, 350] on div "r [EMAIL_ADDRESS][DOMAIN_NAME]" at bounding box center [757, 349] width 401 height 33
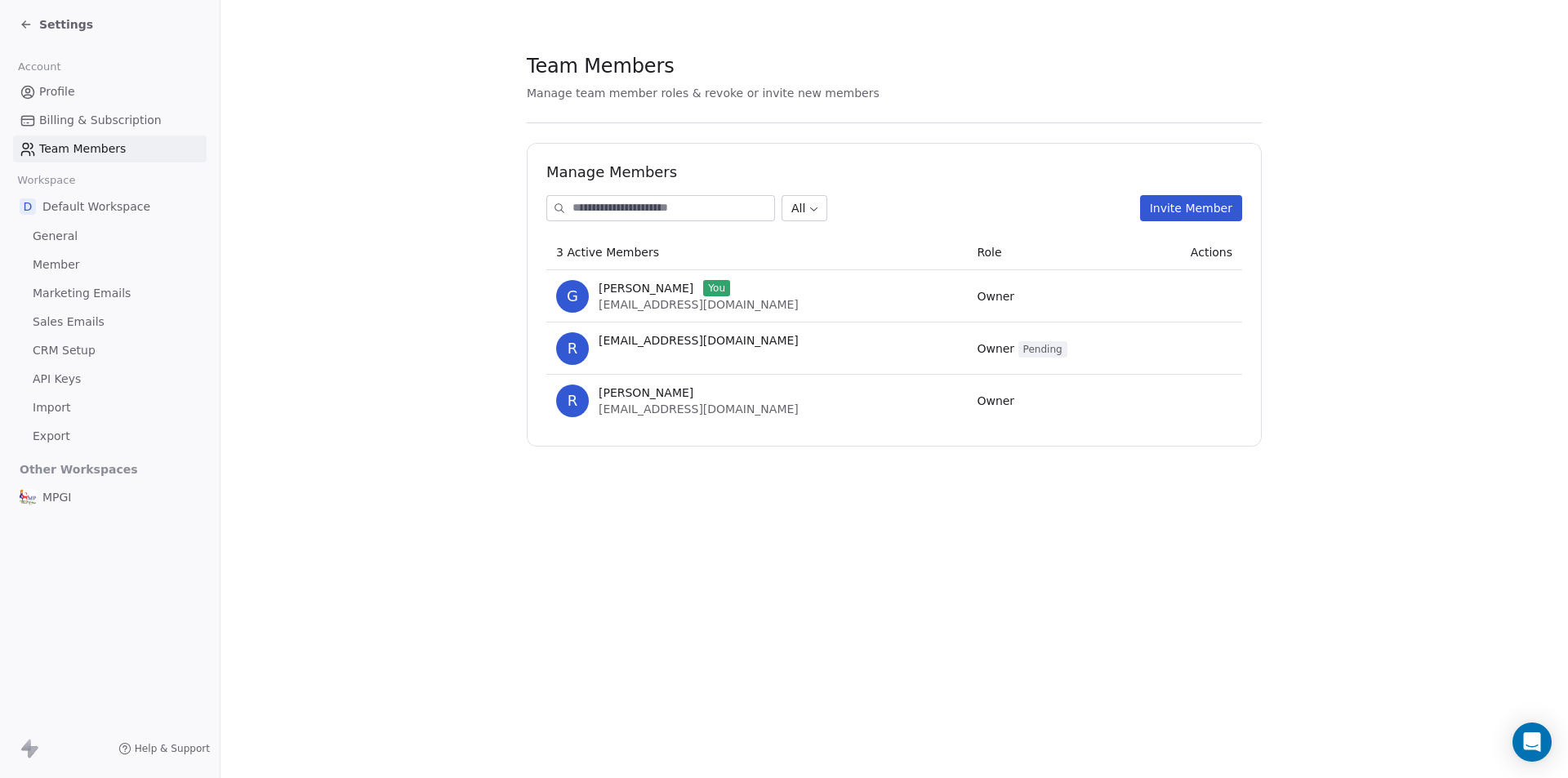
click at [685, 347] on span "[EMAIL_ADDRESS][DOMAIN_NAME]" at bounding box center [698, 340] width 200 height 16
click at [338, 377] on section "Team Members Manage team member roles & revoke or invite new members Manage Mem…" at bounding box center [894, 249] width 1348 height 499
click at [57, 268] on span "Member" at bounding box center [57, 265] width 47 height 17
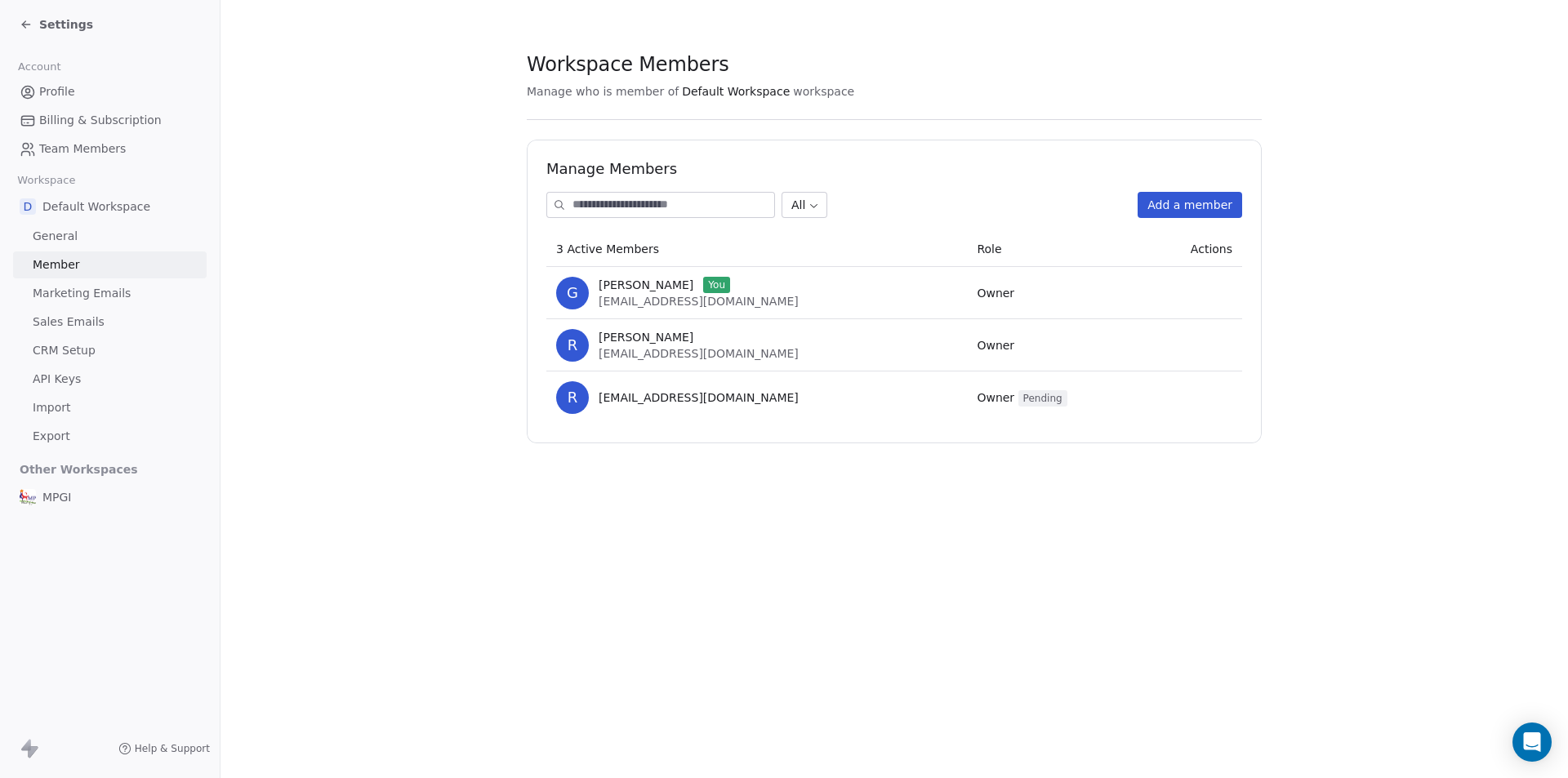
click at [977, 291] on span "Owner" at bounding box center [996, 293] width 37 height 13
click at [716, 351] on span "[EMAIL_ADDRESS][DOMAIN_NAME]" at bounding box center [698, 353] width 200 height 13
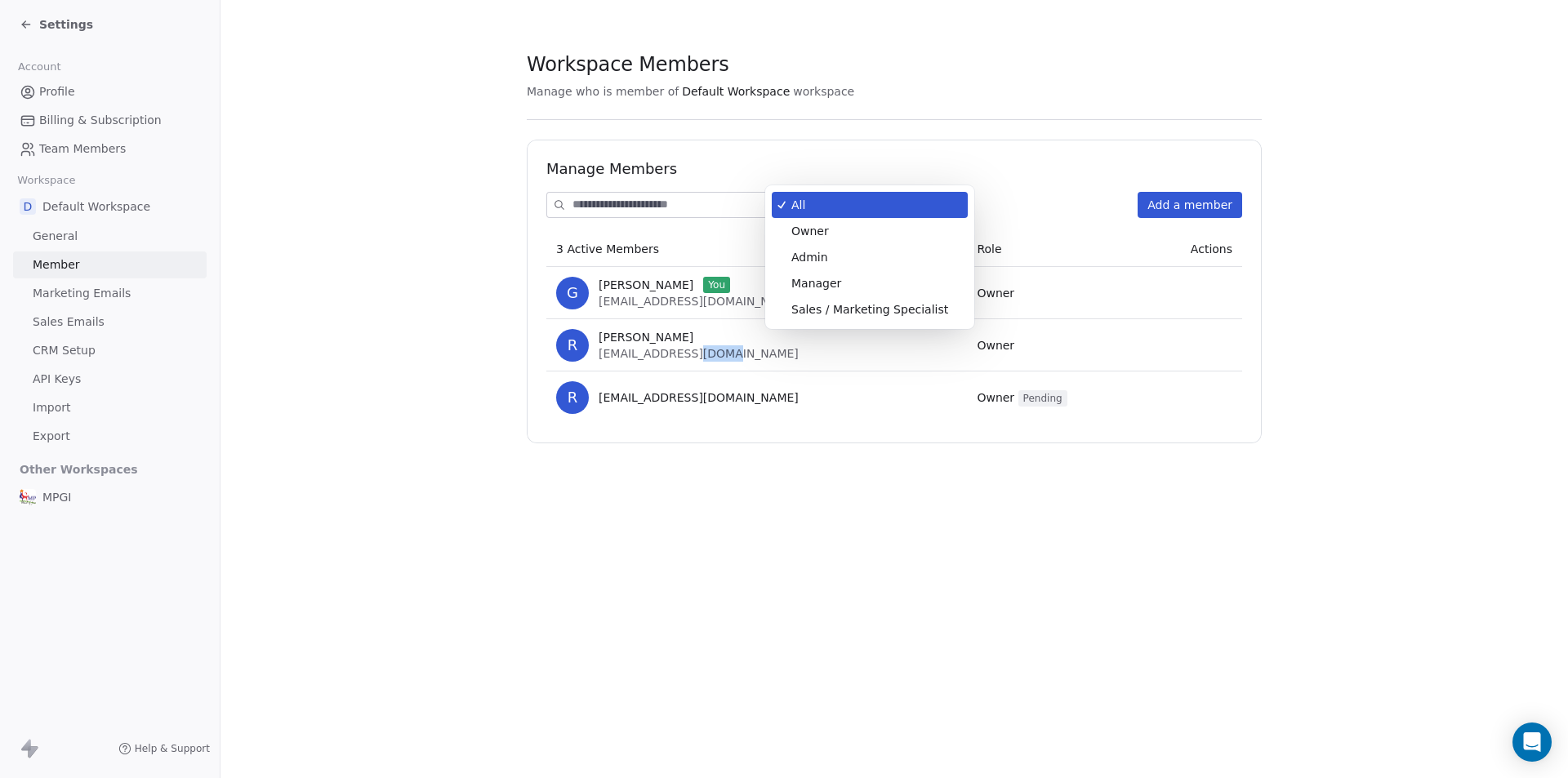
click at [799, 204] on body "Settings Account Profile Billing & Subscription Team Members Workspace D Defaul…" at bounding box center [784, 389] width 1568 height 778
click at [839, 163] on html "Settings Account Profile Billing & Subscription Team Members Workspace D Defaul…" at bounding box center [784, 389] width 1568 height 778
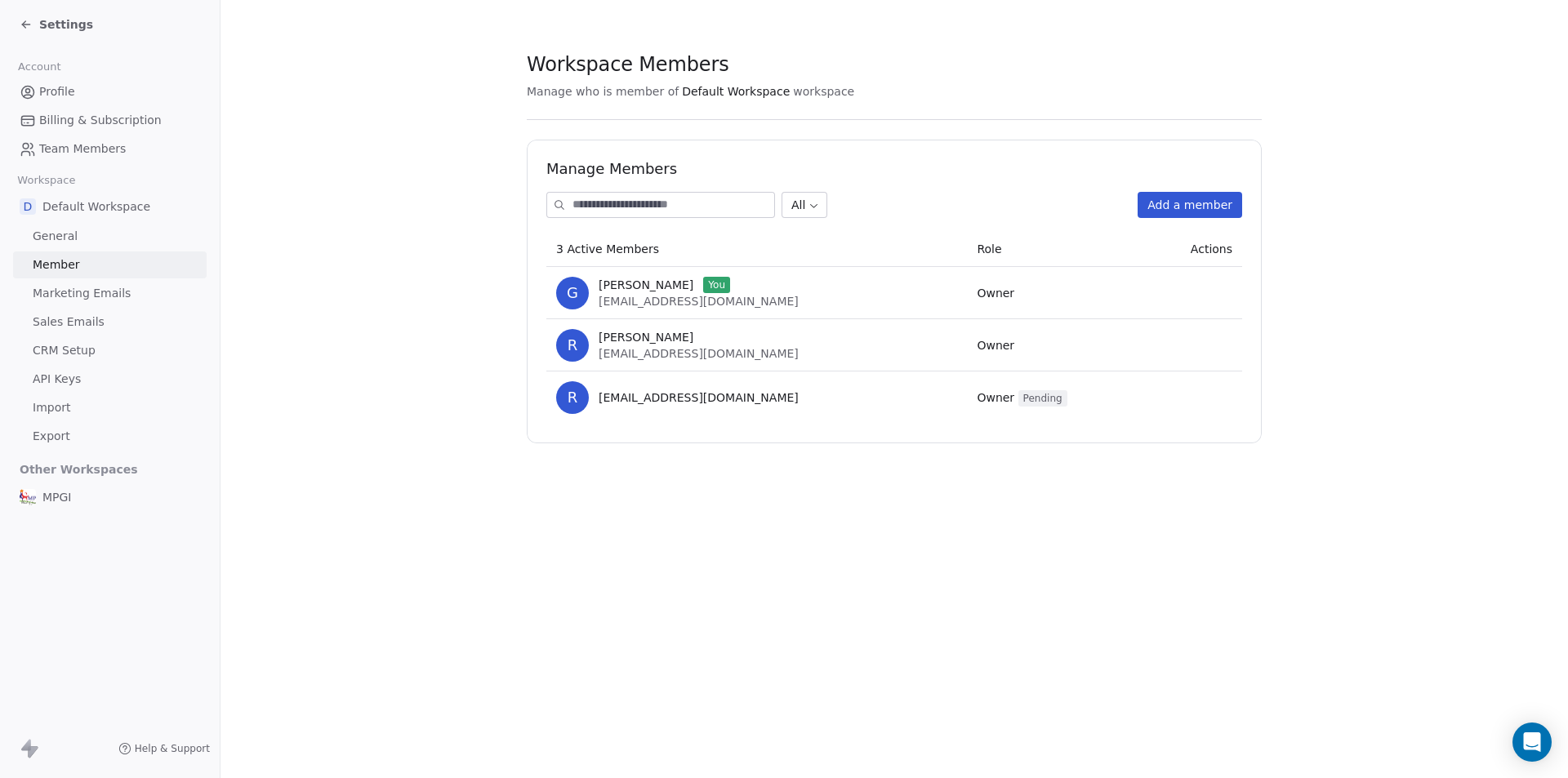
drag, startPoint x: 1350, startPoint y: 313, endPoint x: 1150, endPoint y: 251, distance: 209.4
click at [1350, 314] on section "Workspace Members Manage who is member of Default Workspace workspace Manage Me…" at bounding box center [894, 248] width 1348 height 496
click at [296, 362] on section "Workspace Members Manage who is member of Default Workspace workspace Manage Me…" at bounding box center [894, 248] width 1348 height 496
drag, startPoint x: 263, startPoint y: 235, endPoint x: 183, endPoint y: 46, distance: 205.2
click at [261, 232] on section "Workspace Members Manage who is member of Default Workspace workspace Manage Me…" at bounding box center [894, 248] width 1348 height 496
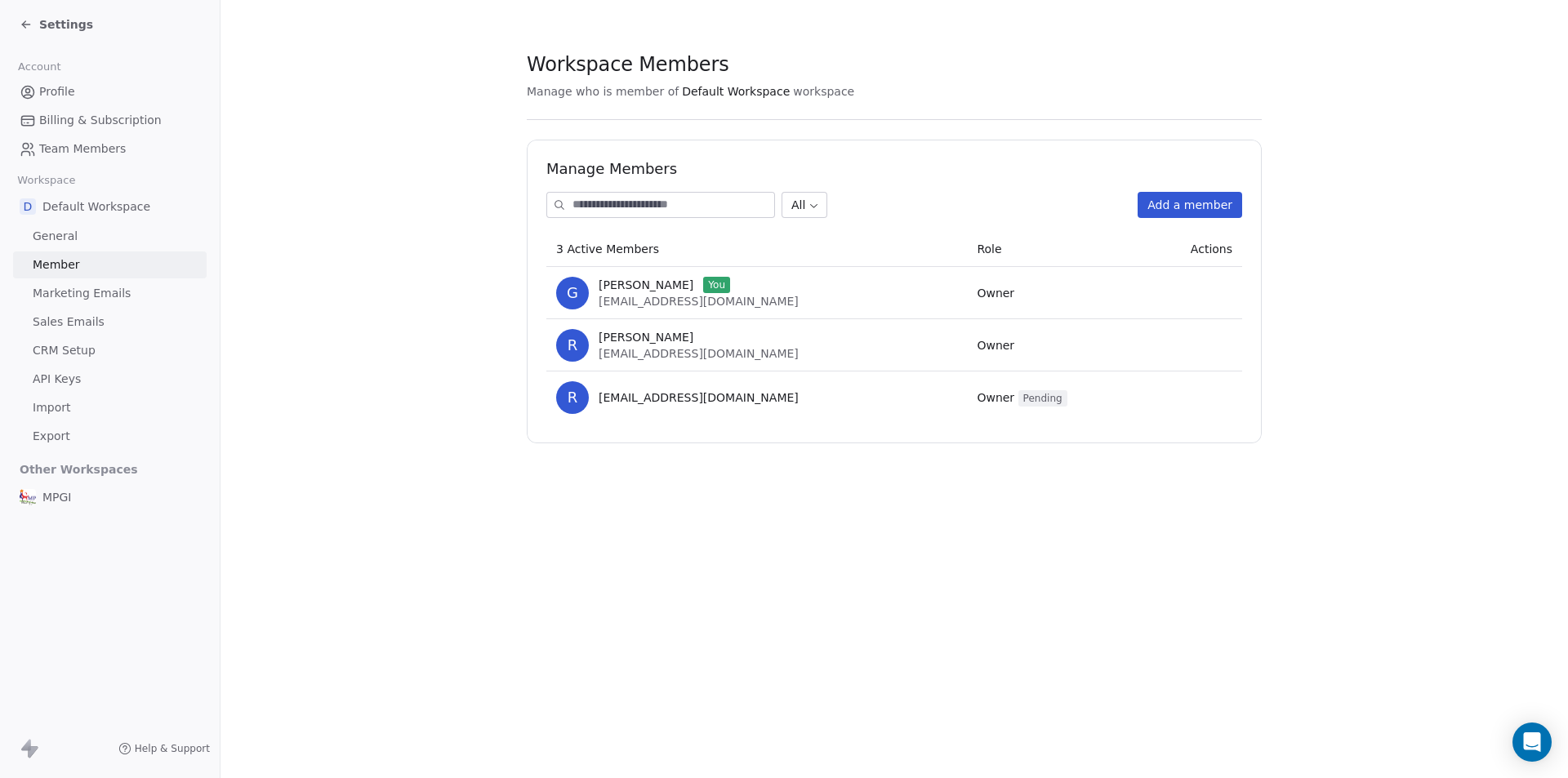
click at [325, 116] on section "Workspace Members Manage who is member of Default Workspace workspace Manage Me…" at bounding box center [894, 248] width 1348 height 496
click at [700, 280] on div "[PERSON_NAME] You" at bounding box center [698, 284] width 200 height 16
click at [778, 399] on div "r [EMAIL_ADDRESS][DOMAIN_NAME]" at bounding box center [757, 397] width 401 height 33
click at [1000, 396] on span "Owner Pending" at bounding box center [1022, 397] width 90 height 13
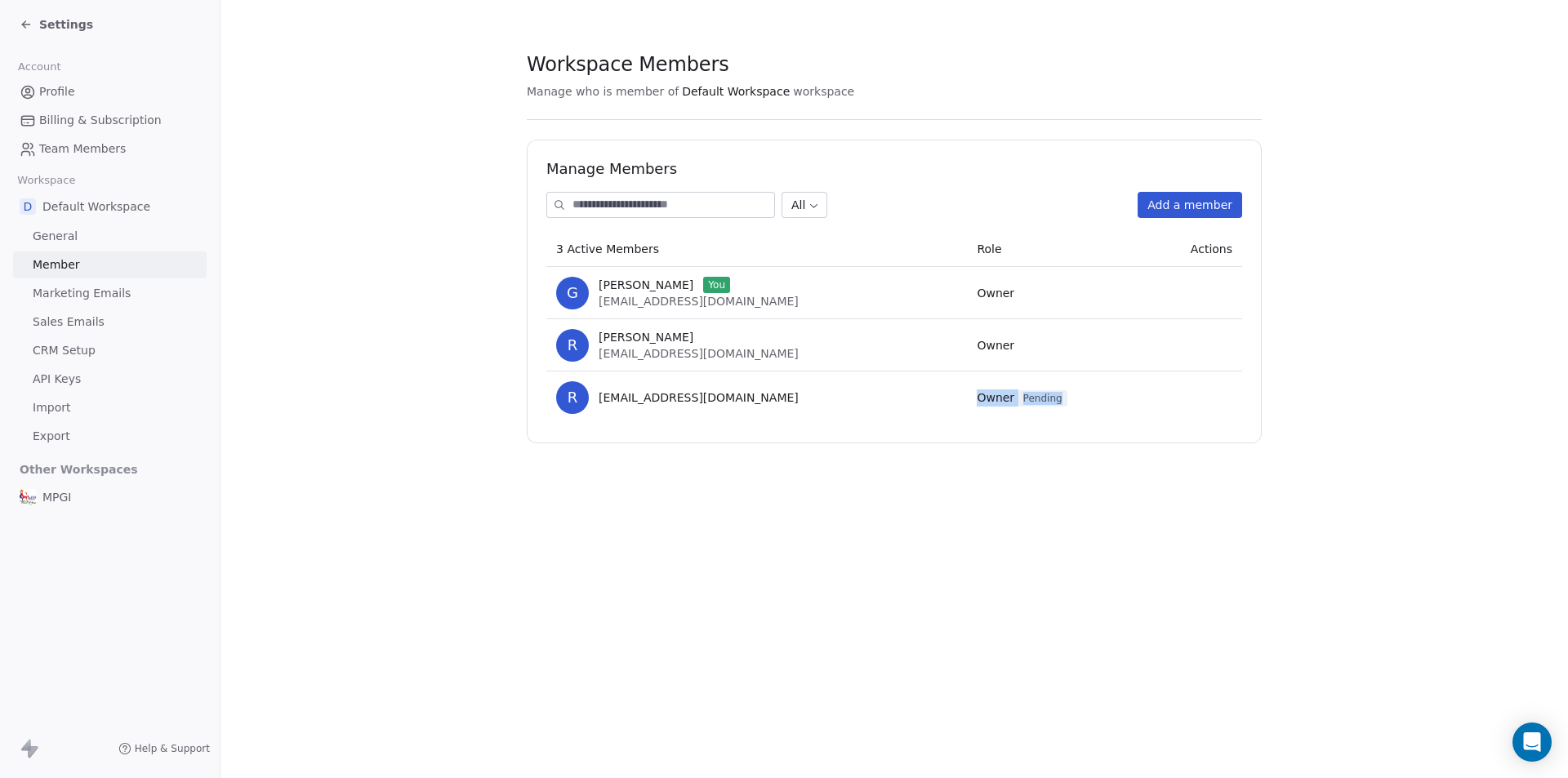
click at [1000, 396] on span "Owner Pending" at bounding box center [1022, 397] width 90 height 13
click at [1124, 411] on td "Owner Pending" at bounding box center [1055, 398] width 176 height 52
click at [349, 252] on section "Workspace Members Manage who is member of Default Workspace workspace Manage Me…" at bounding box center [894, 248] width 1348 height 496
click at [55, 499] on span "MPGI" at bounding box center [57, 497] width 30 height 16
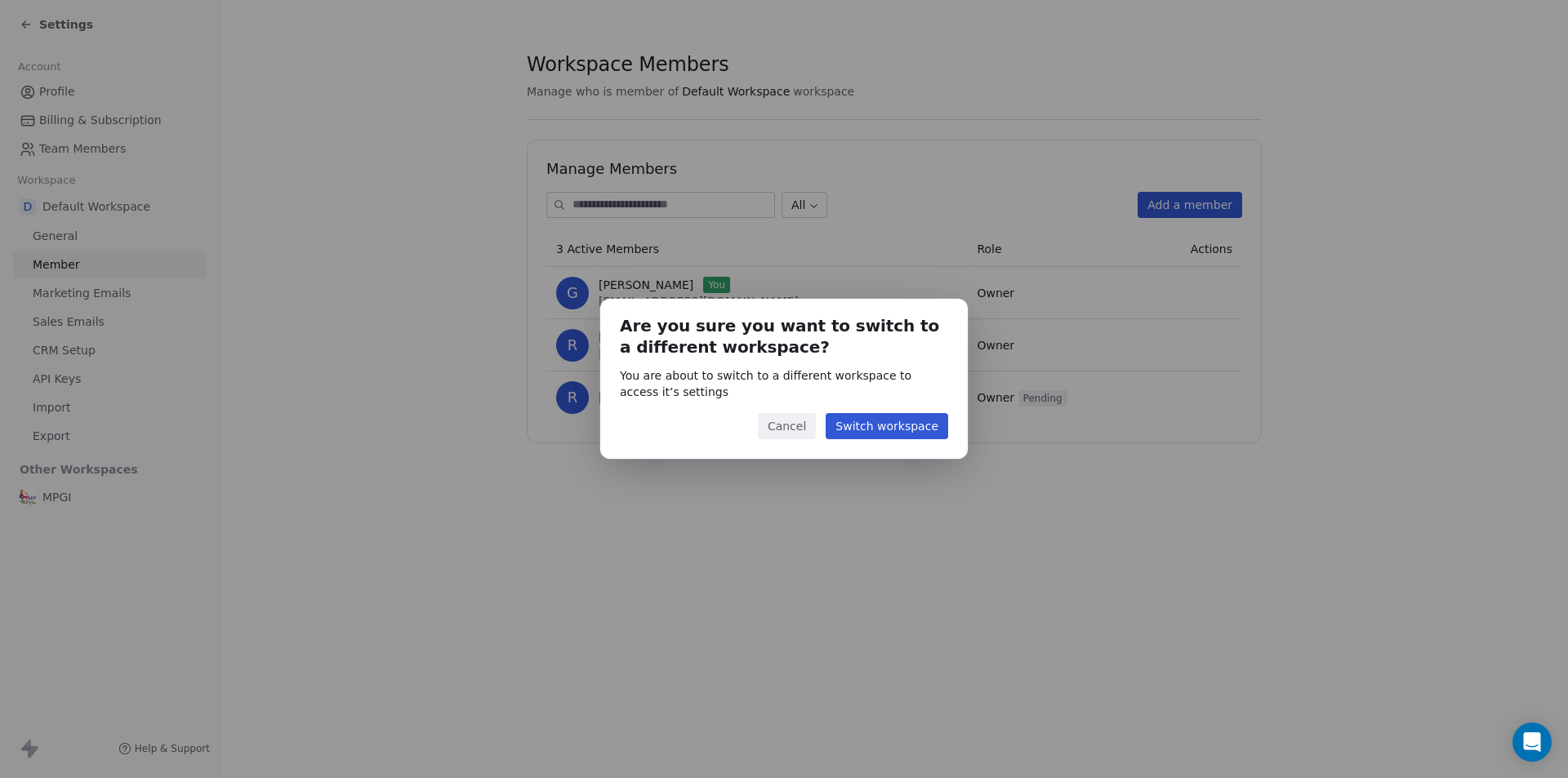
click at [794, 427] on button "Cancel" at bounding box center [787, 426] width 58 height 26
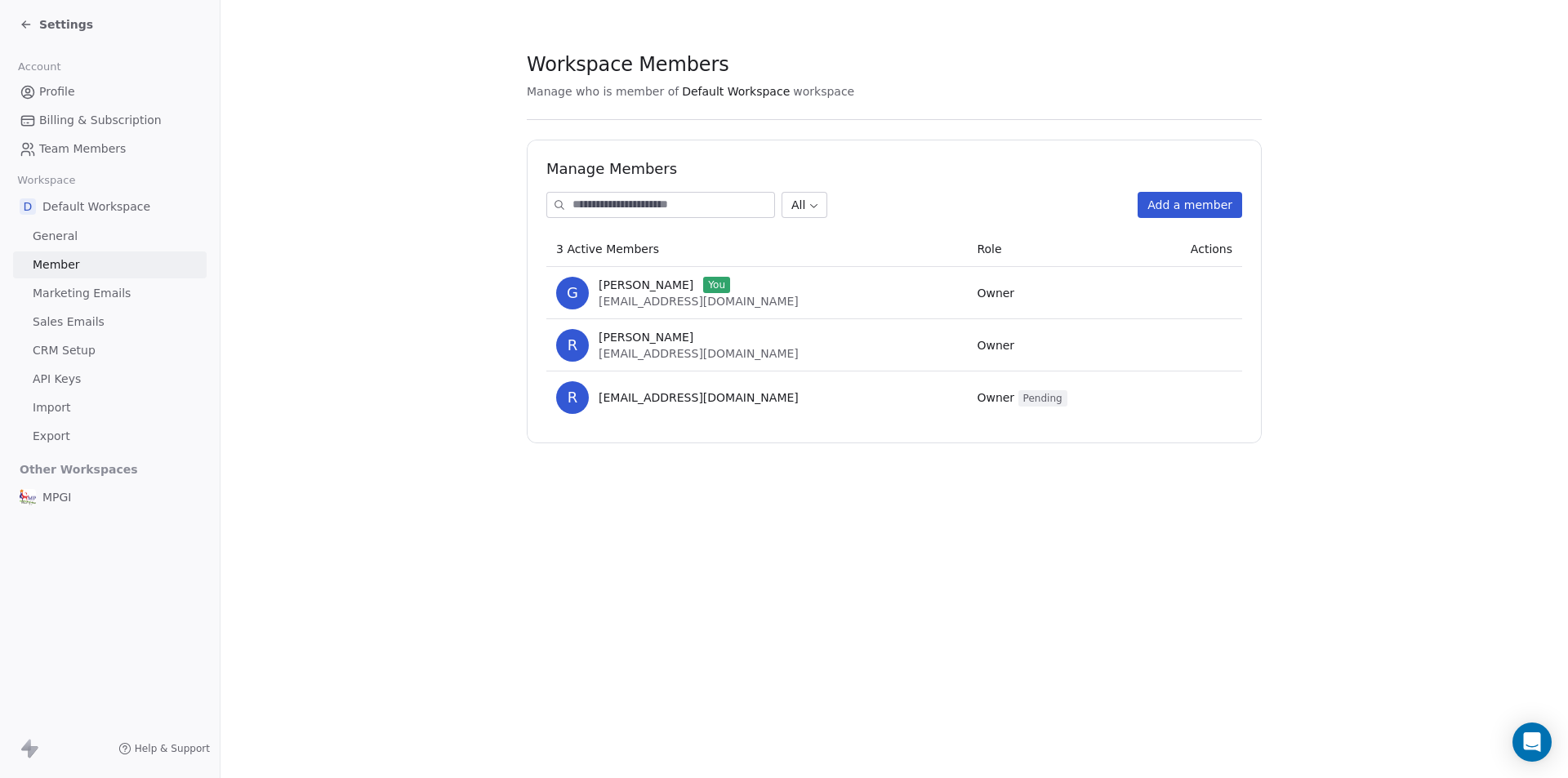
click at [332, 176] on section "Workspace Members Manage who is member of Default Workspace workspace Manage Me…" at bounding box center [894, 248] width 1348 height 496
click at [75, 163] on div "Account Profile Billing & Subscription Team Members Workspace D Default Workspa…" at bounding box center [109, 280] width 219 height 463
click at [60, 100] on span "Profile" at bounding box center [57, 91] width 36 height 17
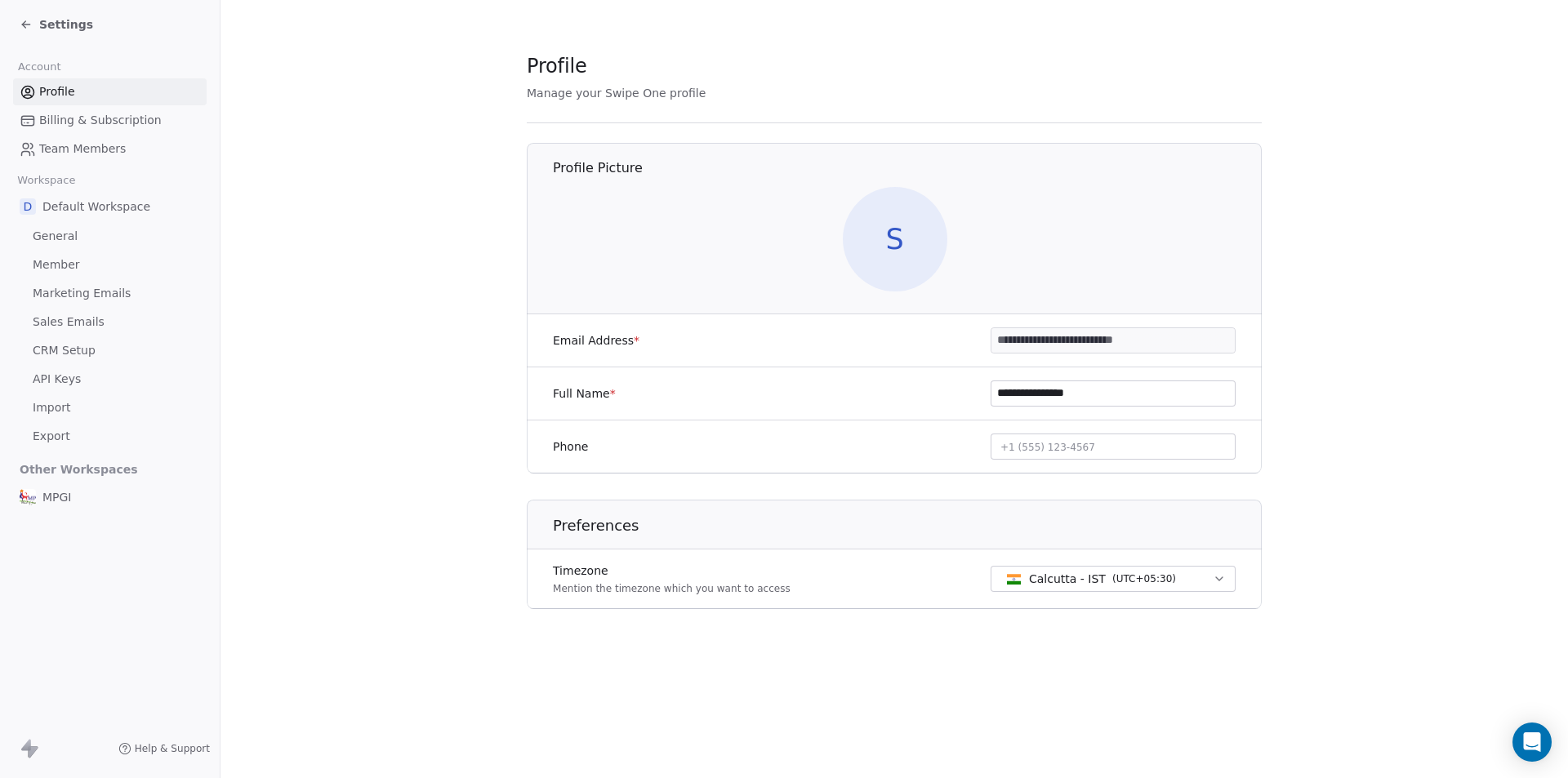
click at [1106, 342] on input "**********" at bounding box center [1113, 340] width 243 height 25
drag, startPoint x: 1099, startPoint y: 403, endPoint x: 929, endPoint y: 393, distance: 170.3
click at [929, 393] on div "**********" at bounding box center [894, 394] width 735 height 53
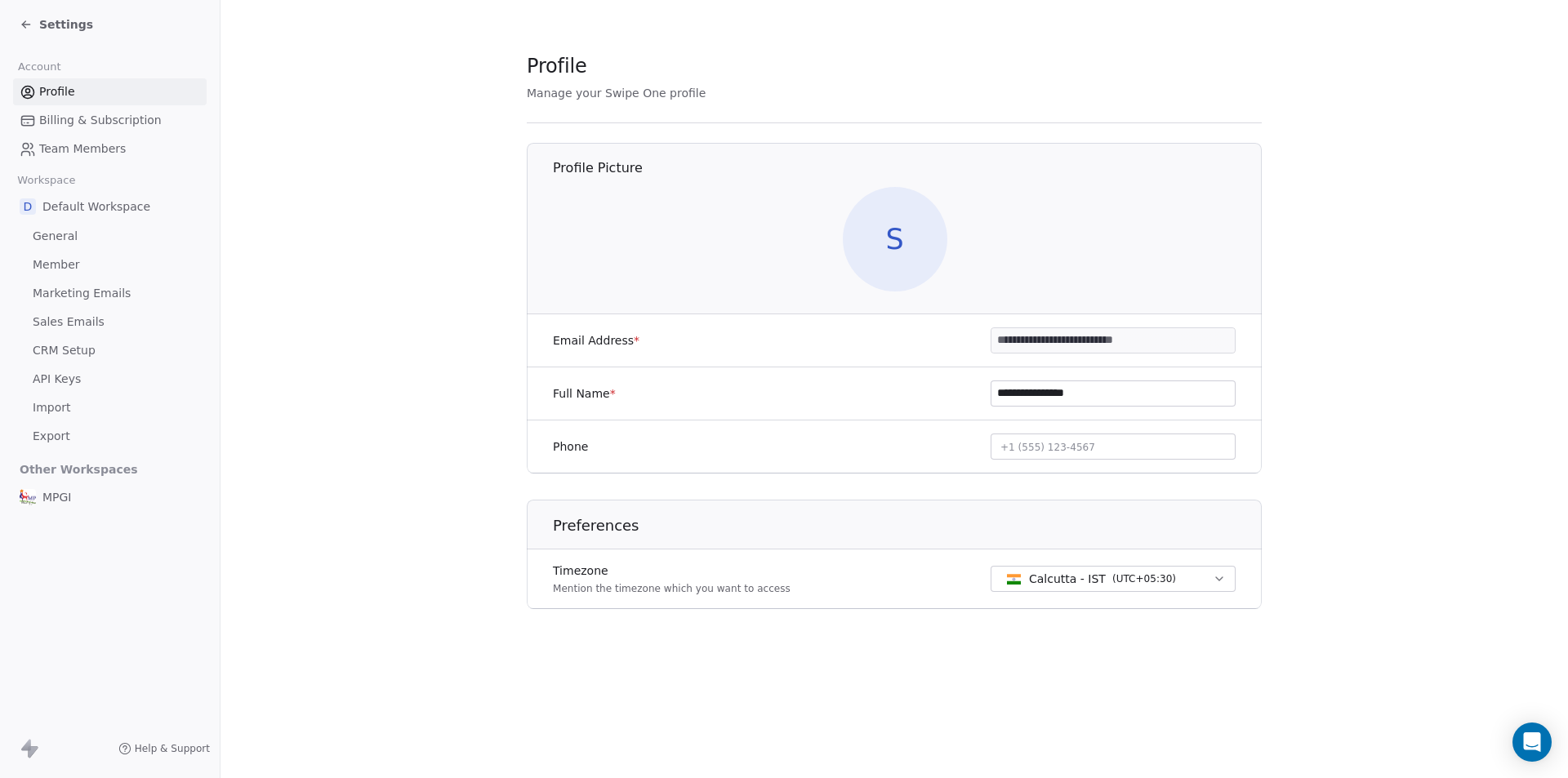
drag, startPoint x: 1184, startPoint y: 340, endPoint x: 959, endPoint y: 341, distance: 225.0
click at [959, 341] on div "**********" at bounding box center [894, 340] width 735 height 53
click at [1460, 186] on section "**********" at bounding box center [894, 344] width 1348 height 687
click at [379, 312] on section "**********" at bounding box center [894, 344] width 1348 height 687
click at [58, 228] on span "General" at bounding box center [55, 236] width 45 height 17
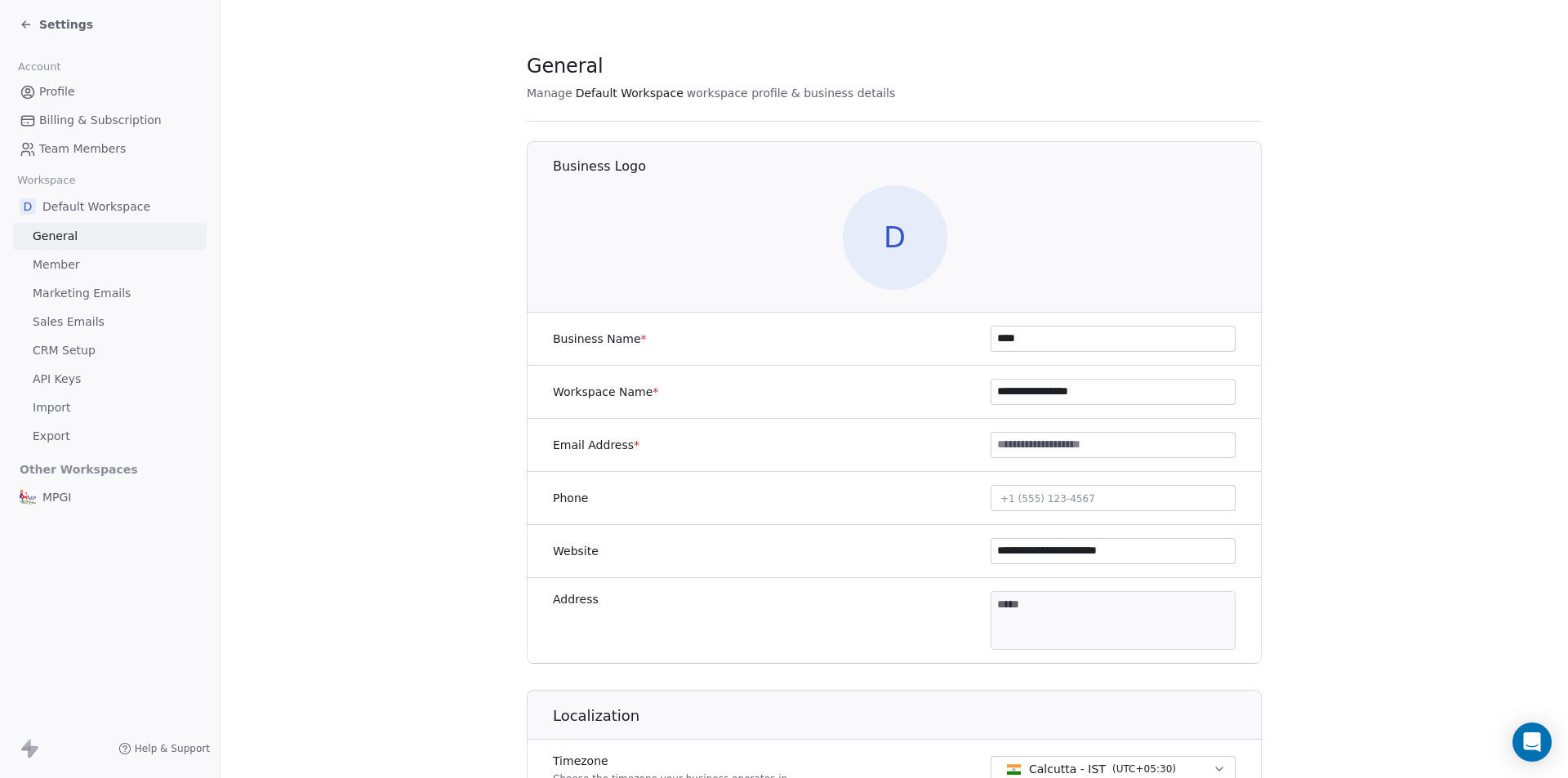
drag, startPoint x: 1019, startPoint y: 335, endPoint x: 940, endPoint y: 346, distance: 79.8
click at [940, 346] on div "Business Name * ****" at bounding box center [894, 339] width 735 height 53
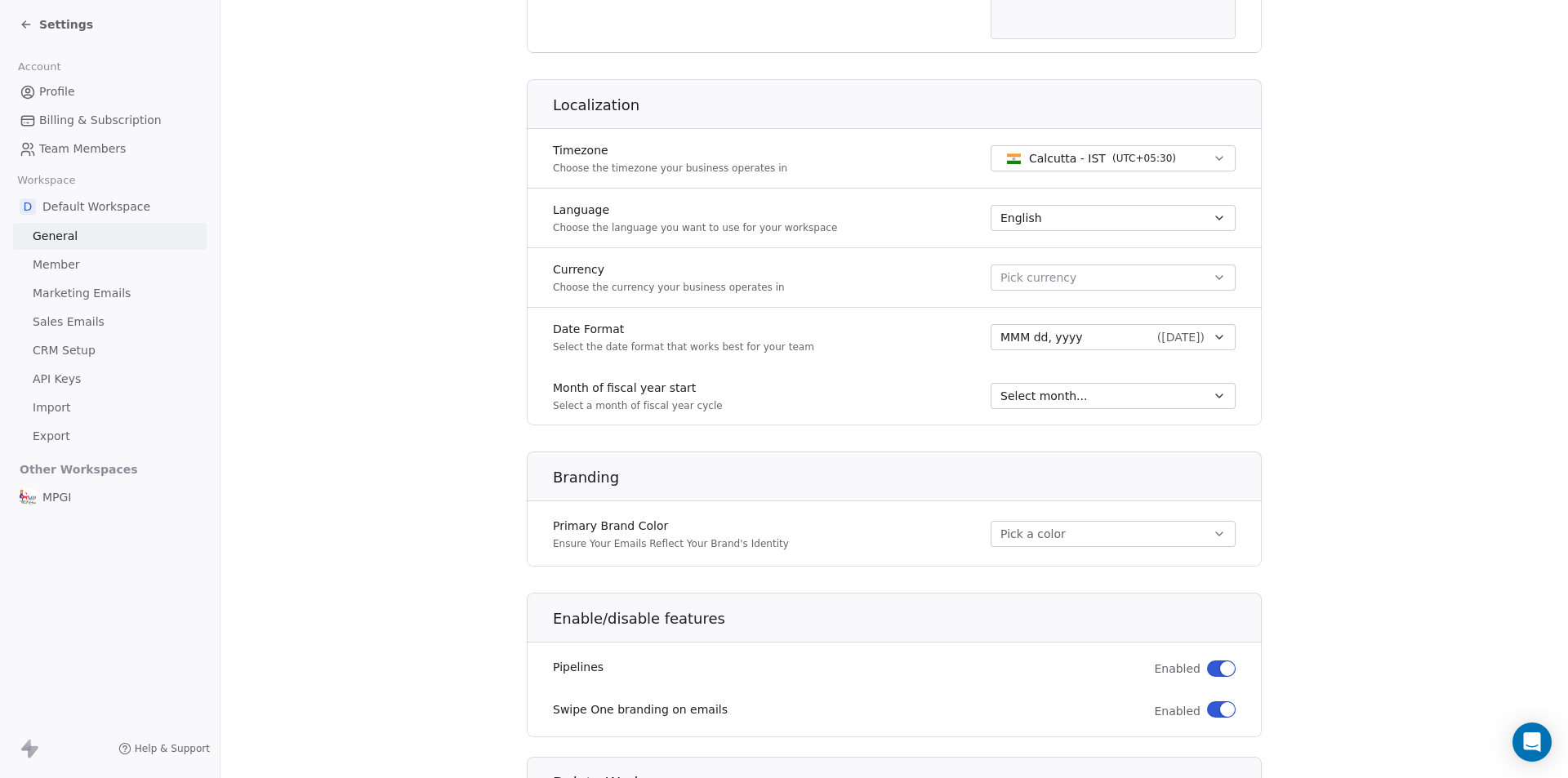
scroll to position [750, 0]
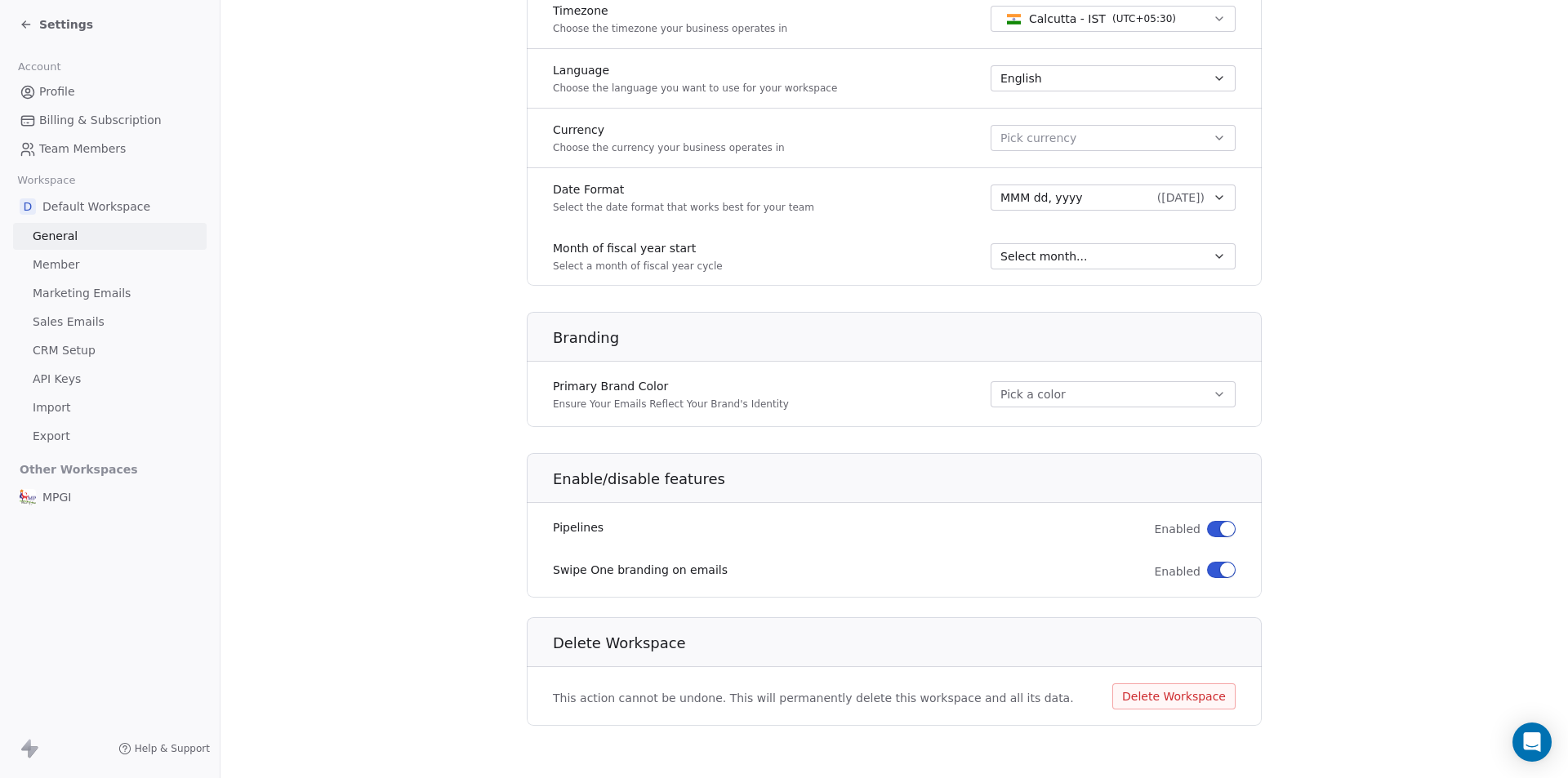
click at [1163, 696] on button "Delete Workspace" at bounding box center [1174, 696] width 124 height 26
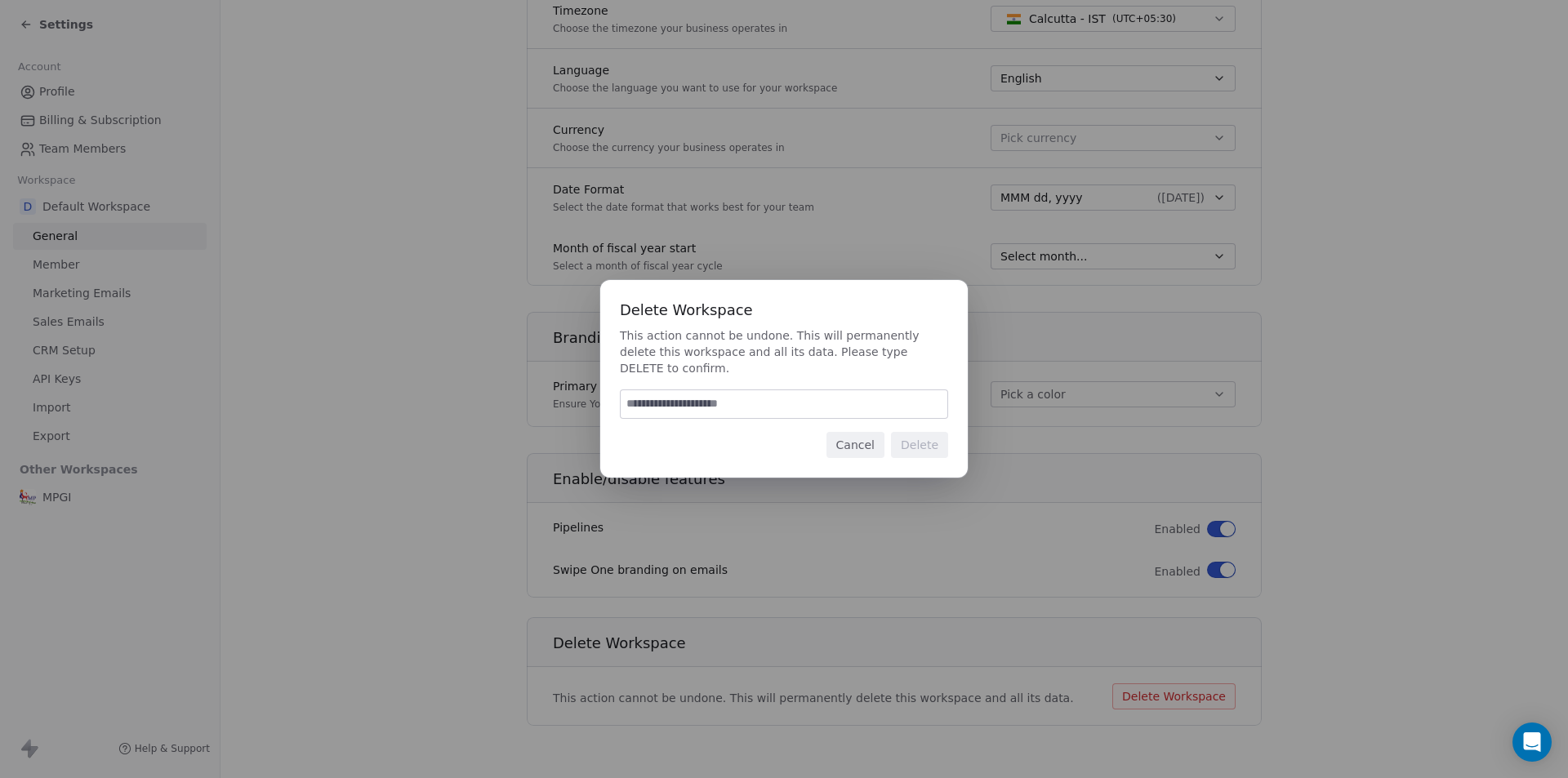
click at [867, 437] on button "Cancel" at bounding box center [855, 444] width 58 height 26
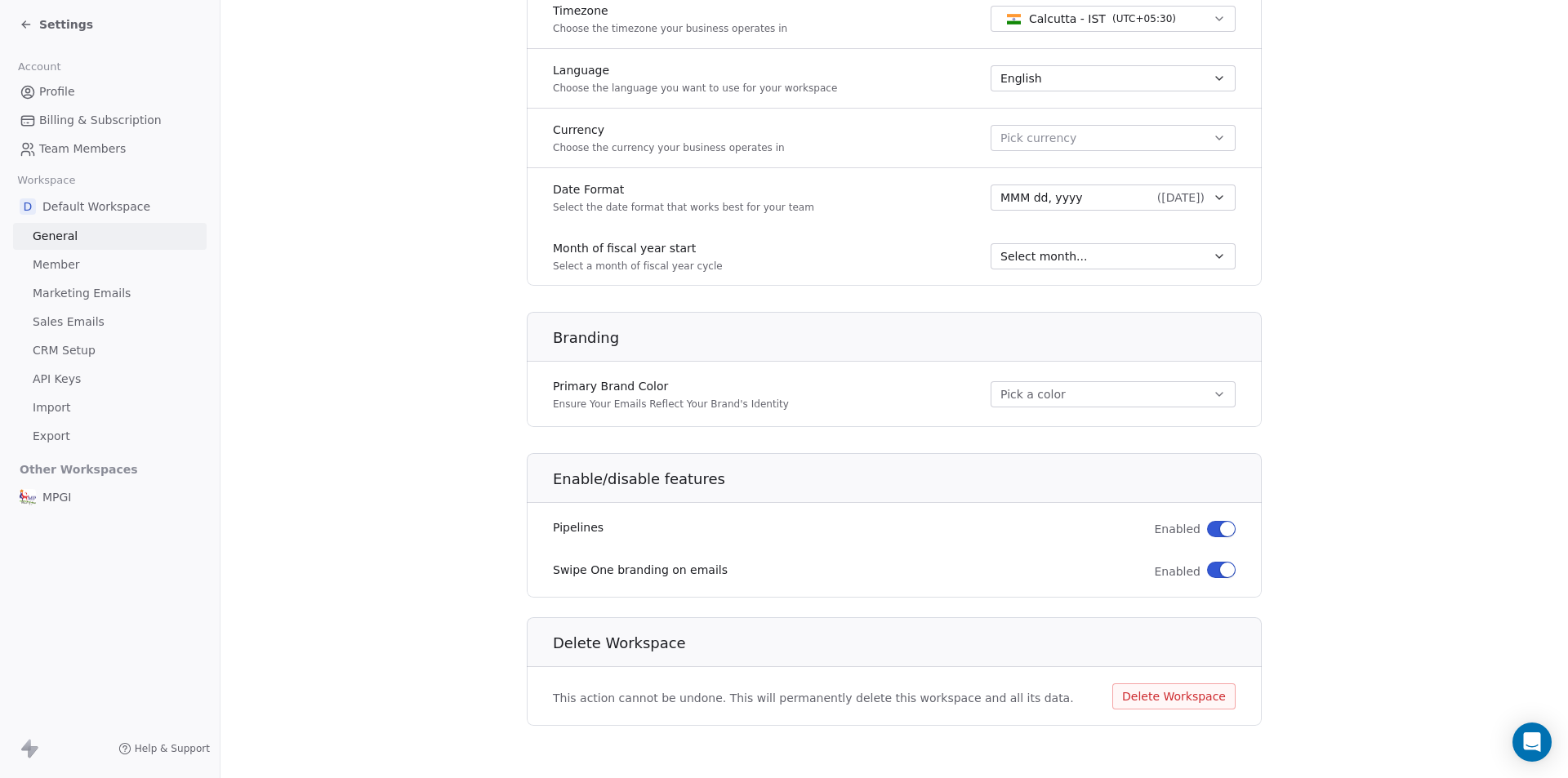
click at [388, 291] on section "**********" at bounding box center [894, 14] width 1348 height 1529
click at [30, 16] on div "Settings" at bounding box center [56, 24] width 74 height 16
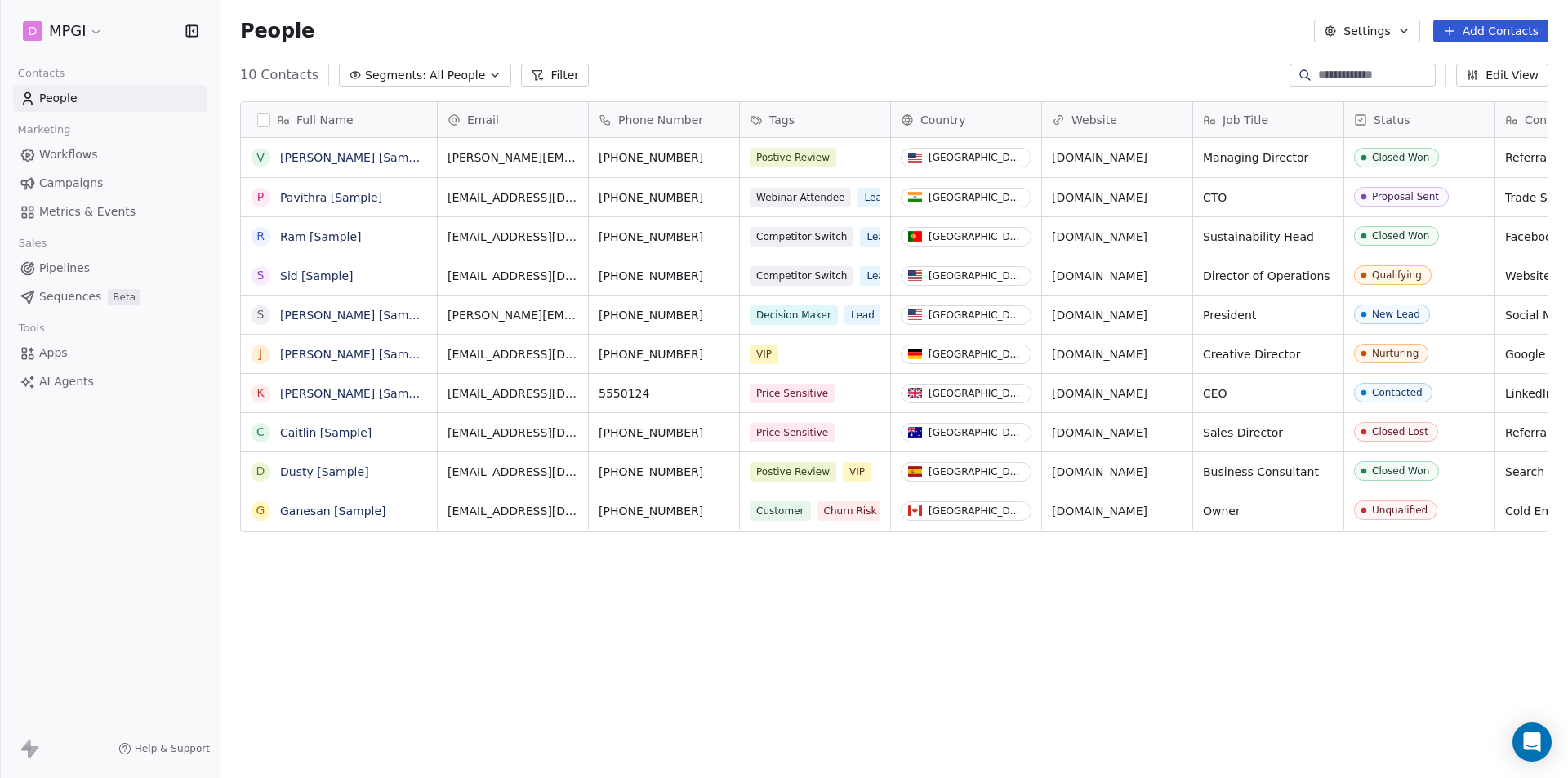
scroll to position [672, 1335]
click at [65, 103] on span "People" at bounding box center [58, 98] width 38 height 17
click at [92, 36] on html "D MPGI Contacts People Marketing Workflows Campaigns Metrics & Events Sales Pip…" at bounding box center [784, 389] width 1568 height 778
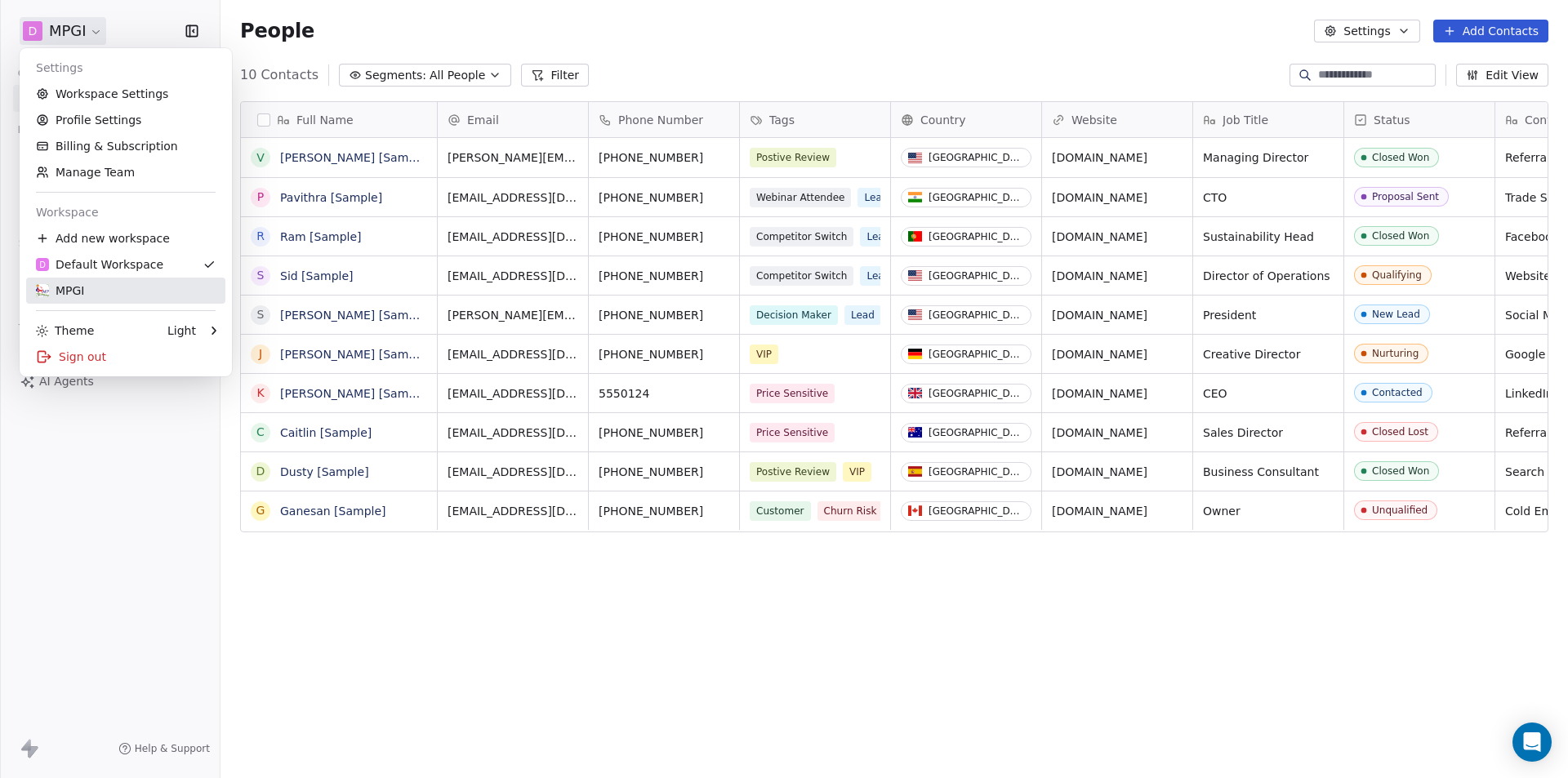
click at [75, 285] on div "MPGI" at bounding box center [60, 290] width 49 height 16
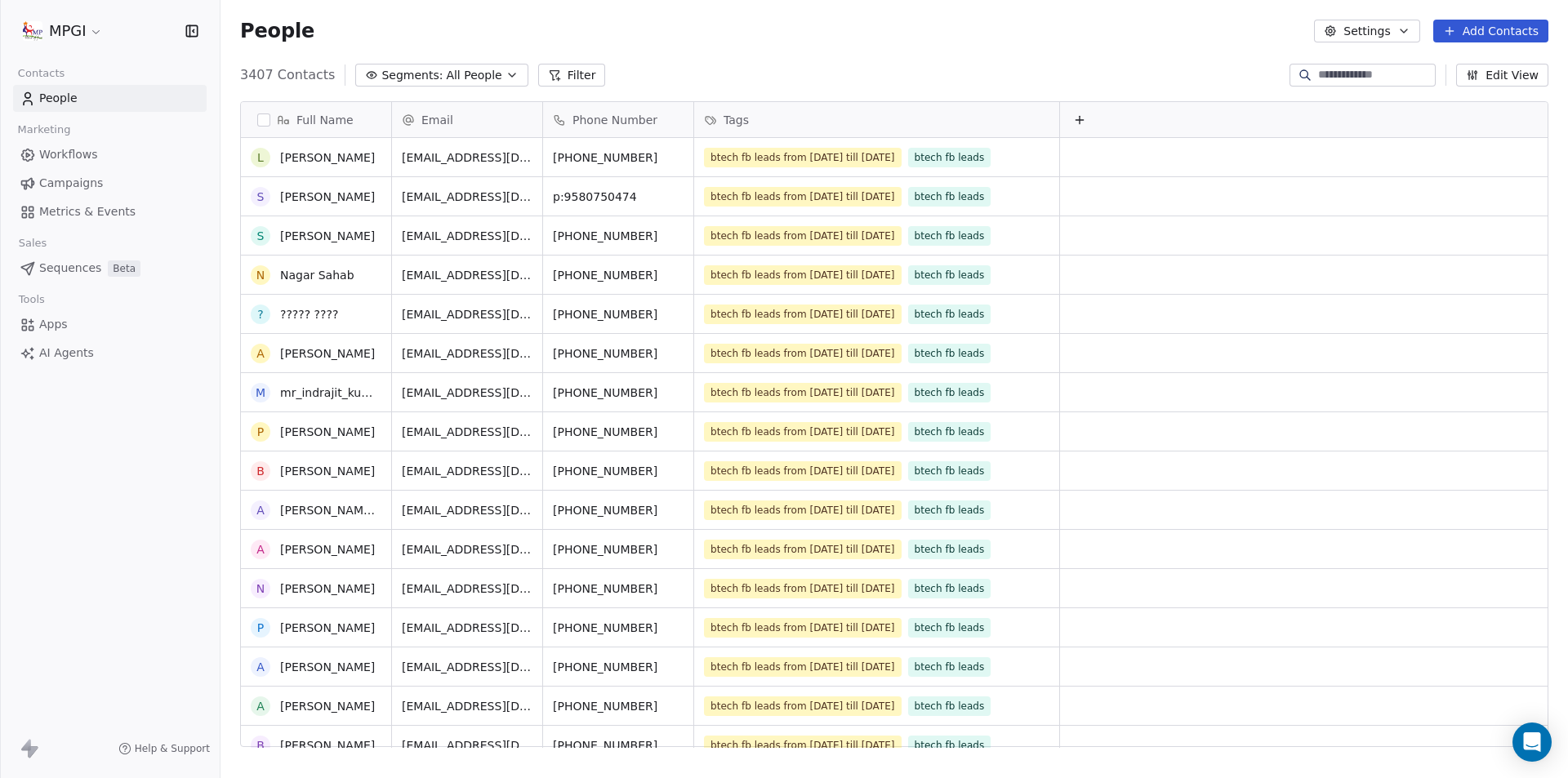
scroll to position [1062, 0]
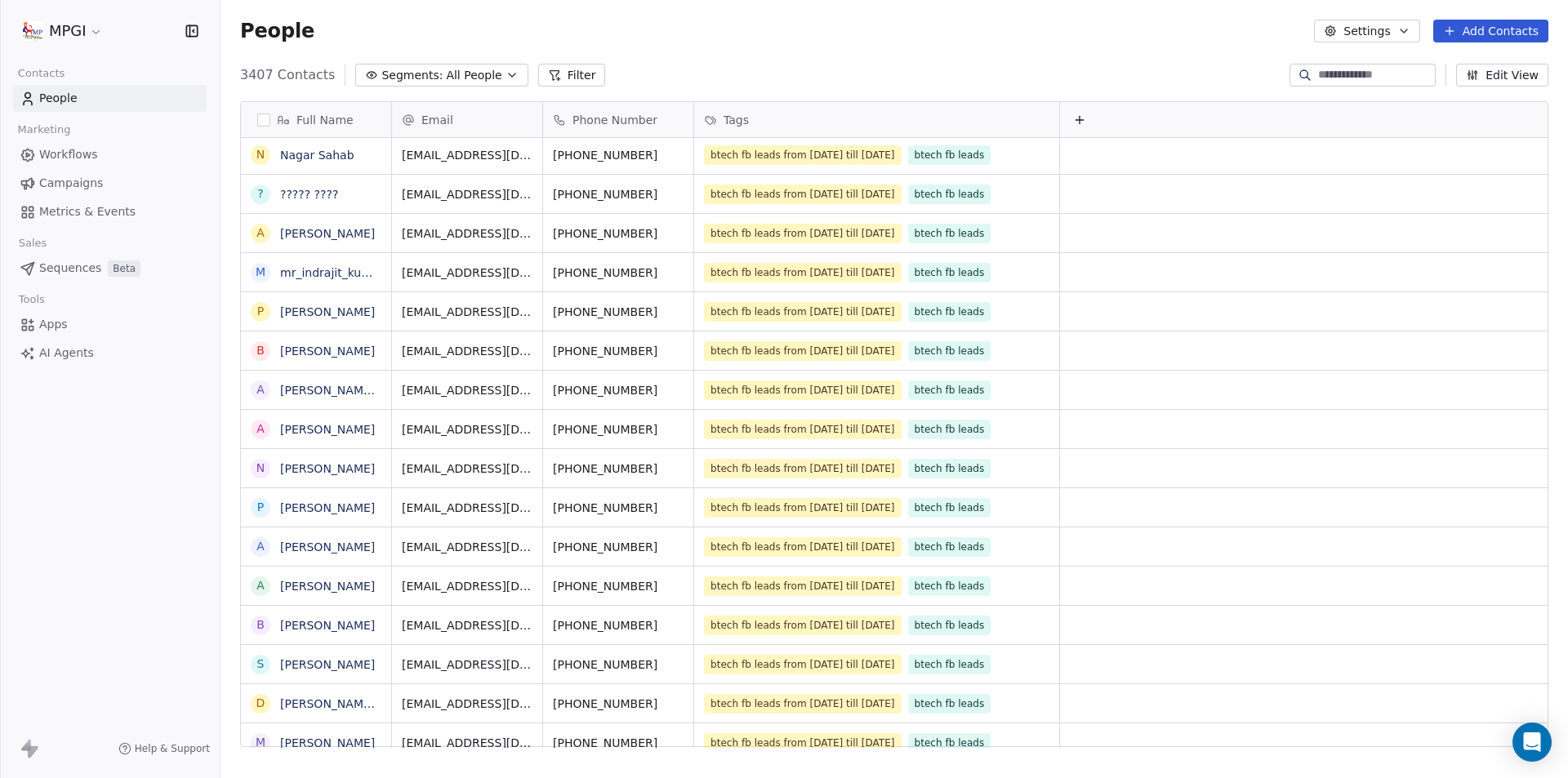
click at [79, 185] on span "Campaigns" at bounding box center [70, 183] width 63 height 17
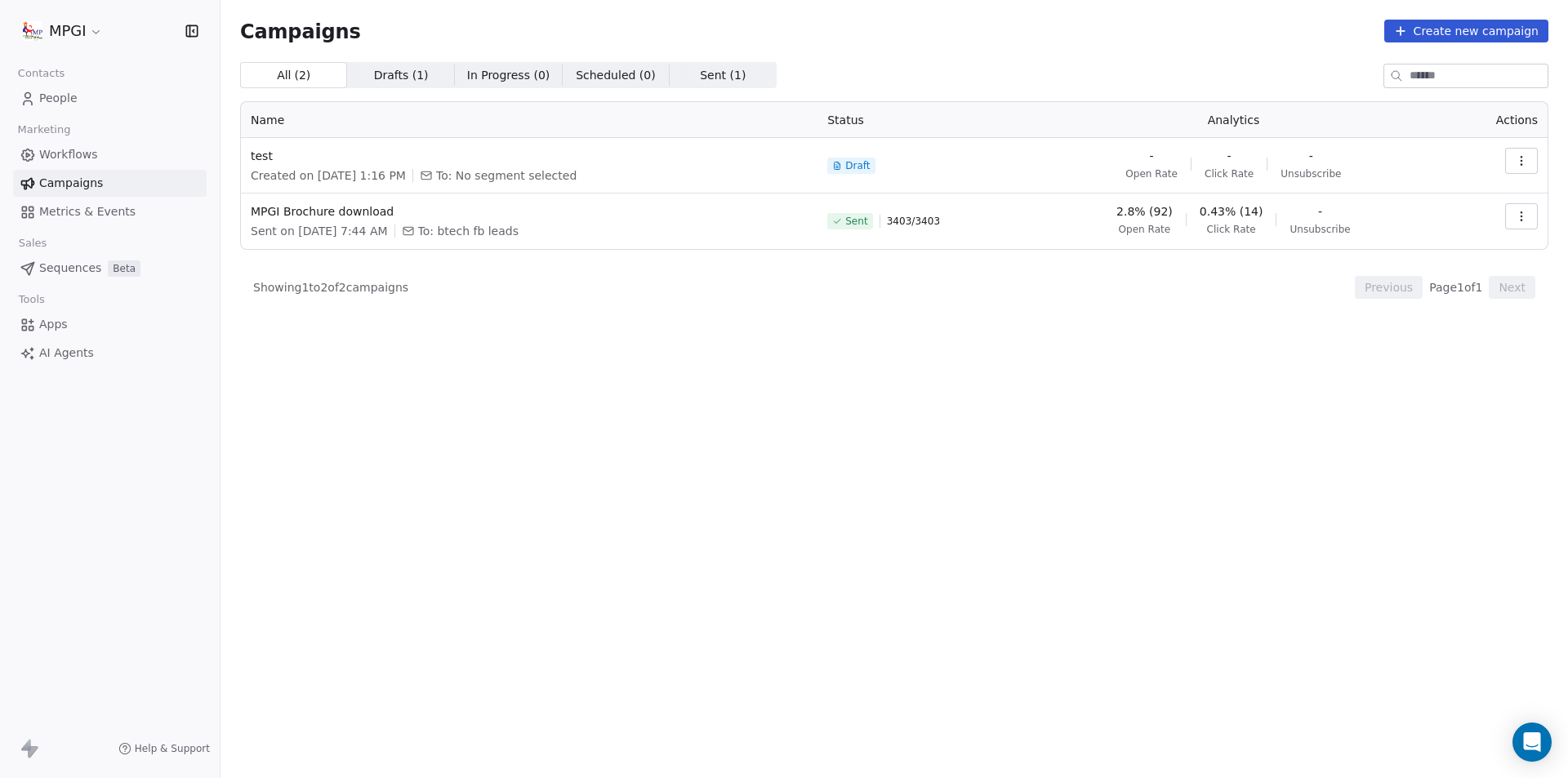
click at [62, 157] on span "Workflows" at bounding box center [68, 155] width 58 height 17
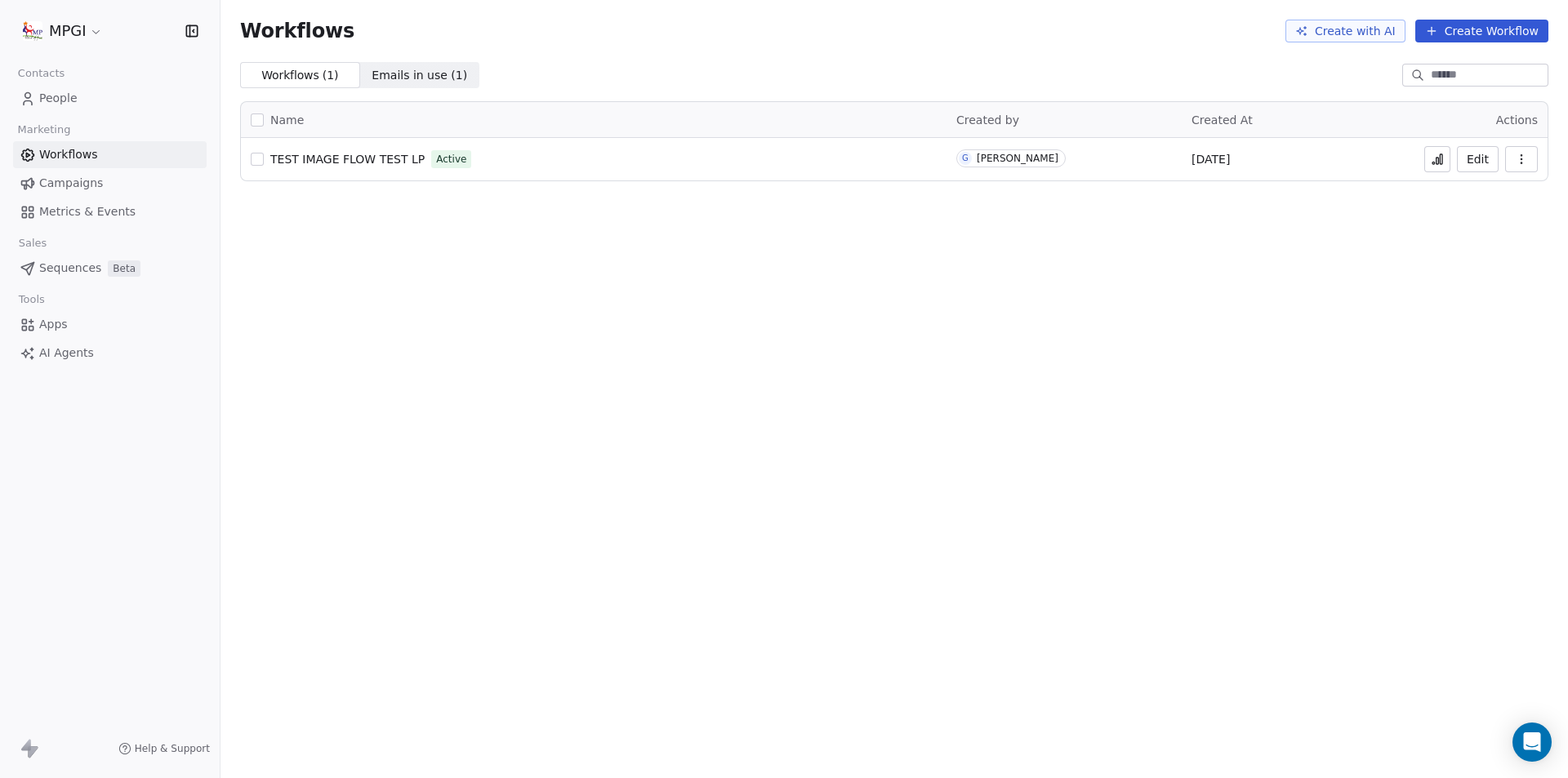
click at [254, 162] on button "button" at bounding box center [257, 158] width 13 height 13
click at [1533, 163] on button "button" at bounding box center [1521, 159] width 33 height 26
click at [1475, 271] on span "Delete" at bounding box center [1471, 276] width 37 height 16
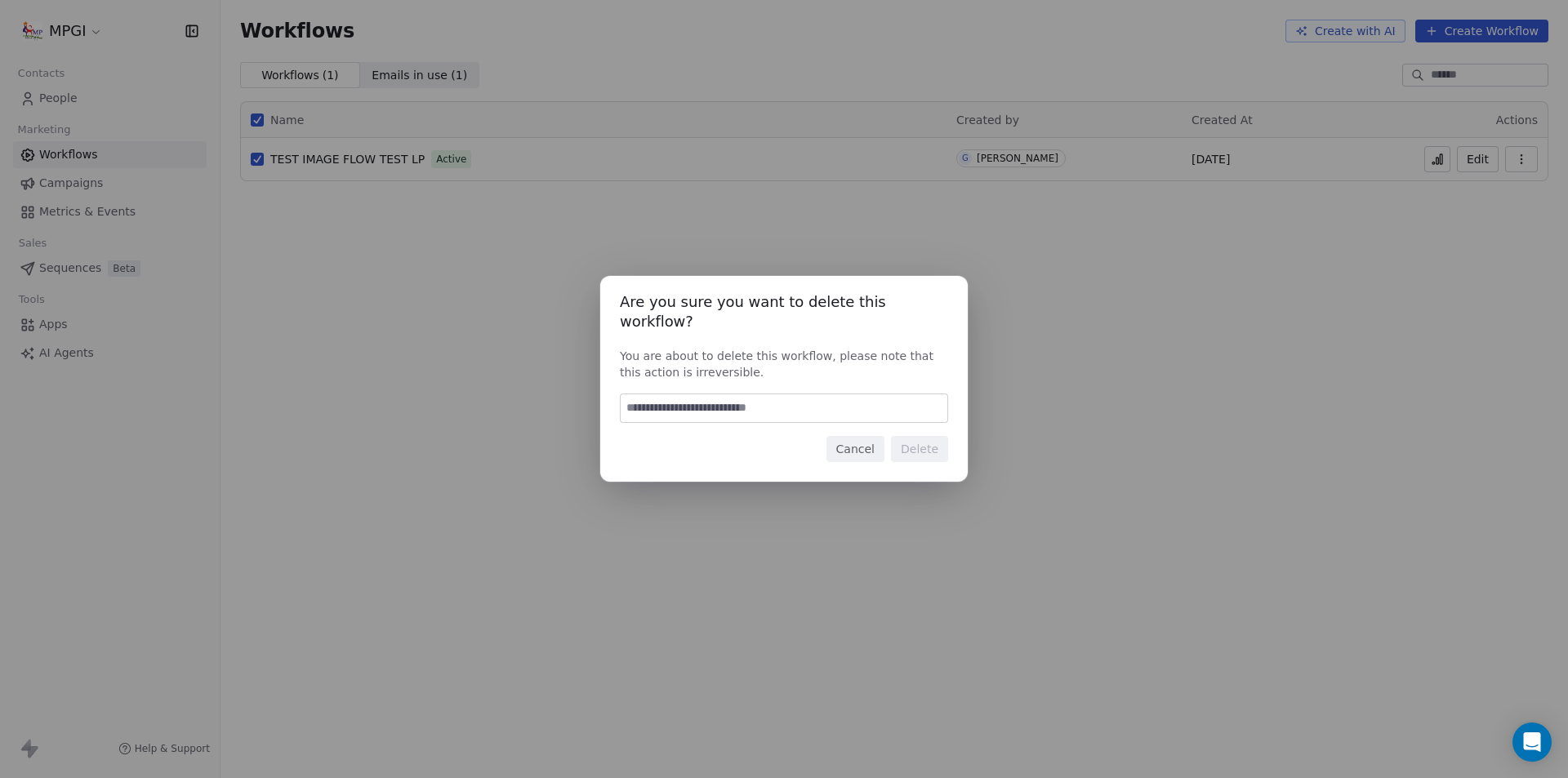
click at [704, 396] on input at bounding box center [784, 408] width 327 height 28
type input "******"
click at [910, 436] on button "Delete" at bounding box center [919, 449] width 58 height 26
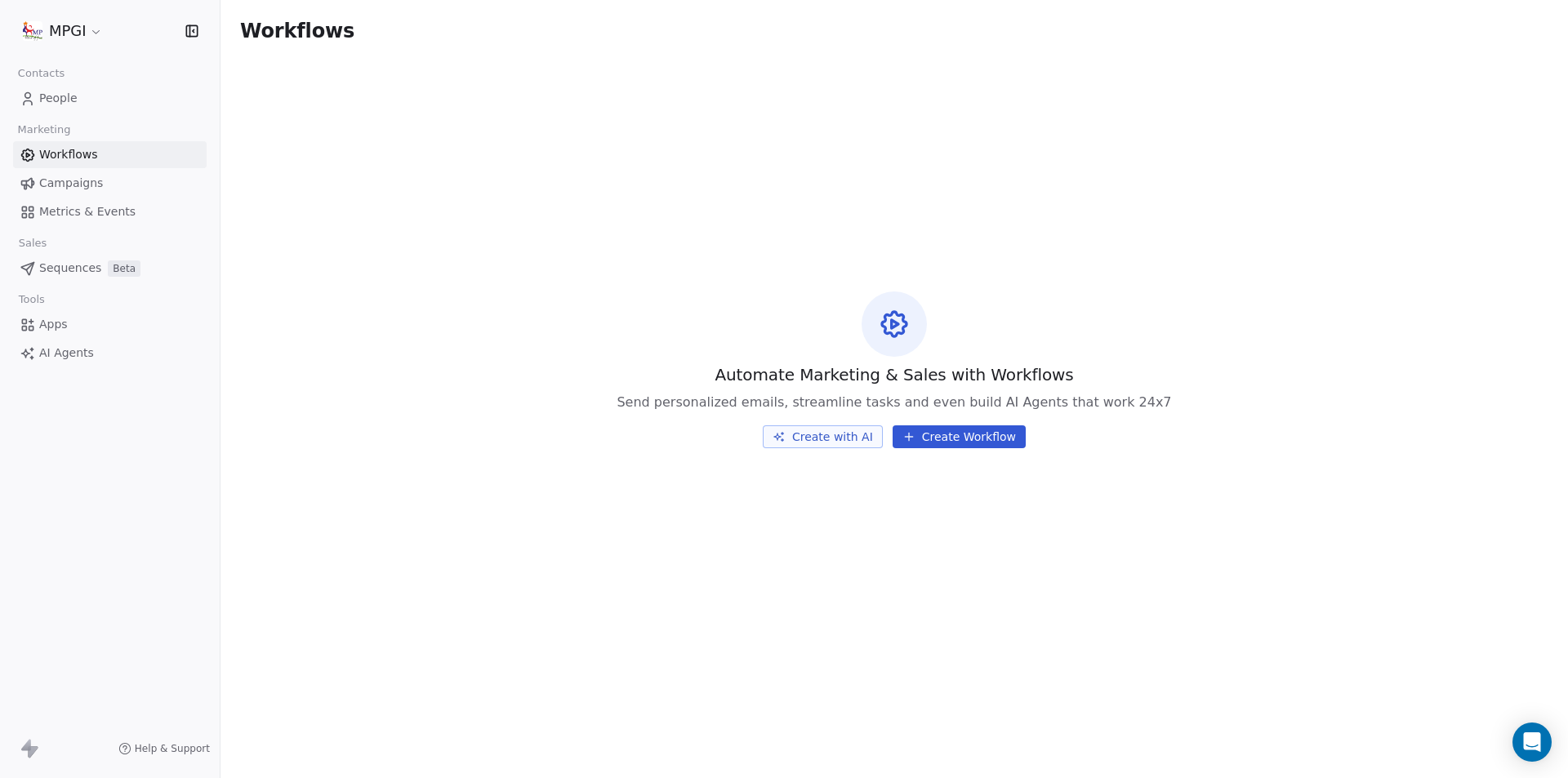
click at [401, 259] on div "Automate Marketing & Sales with Workflows Send personalized emails, streamline …" at bounding box center [894, 369] width 1348 height 615
click at [63, 91] on span "People" at bounding box center [58, 98] width 38 height 17
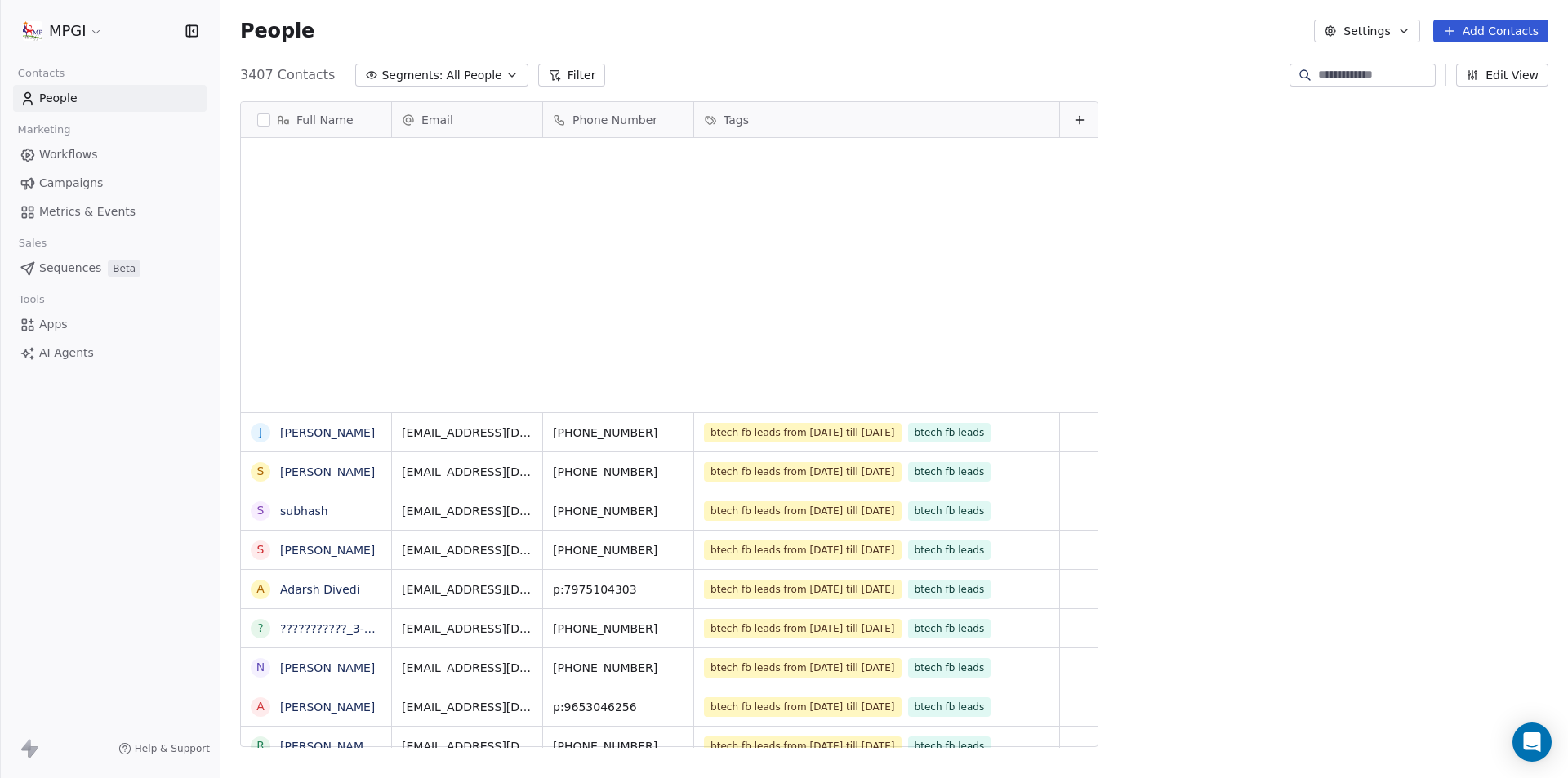
scroll to position [672, 1335]
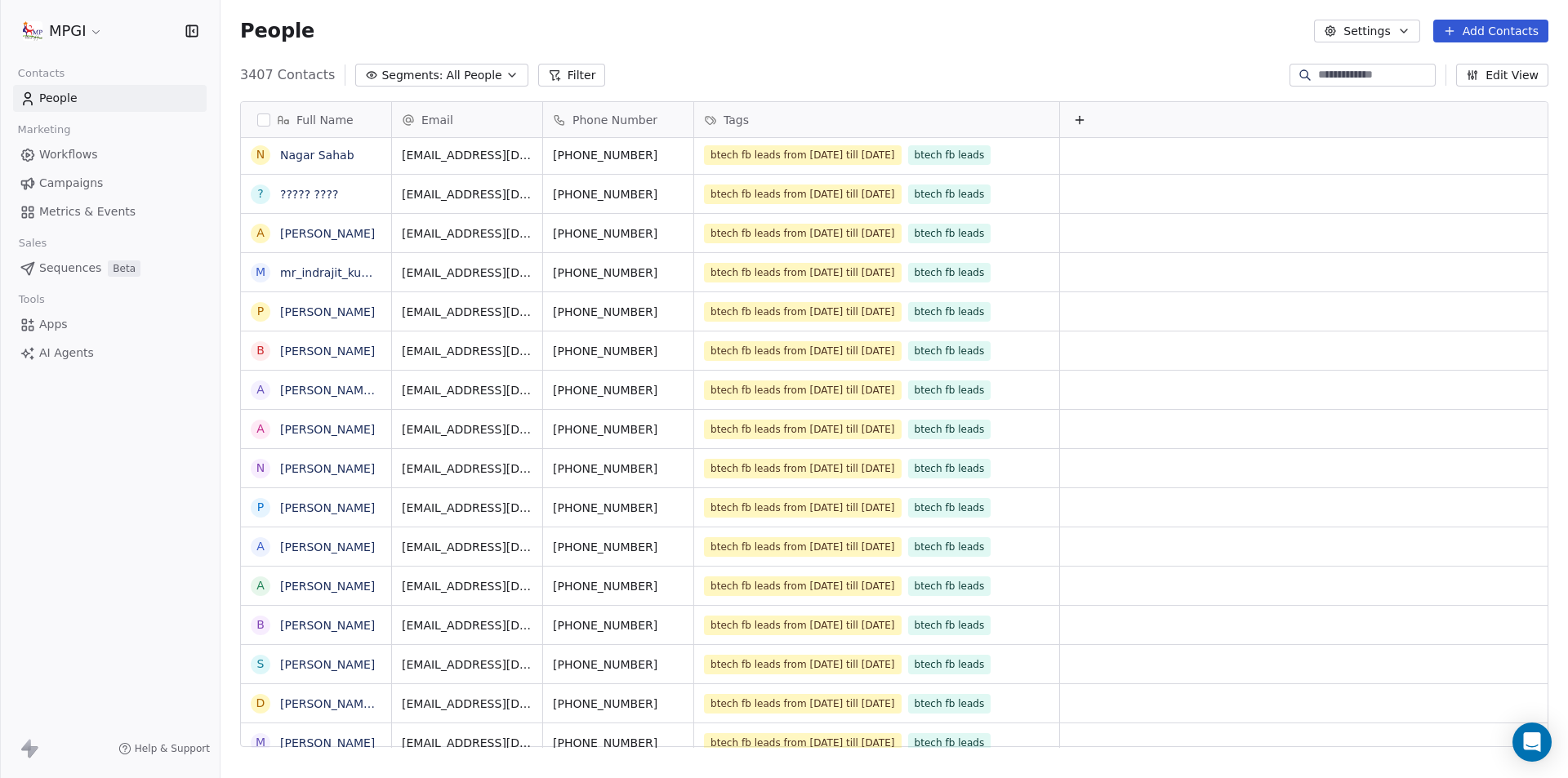
click at [69, 156] on span "Workflows" at bounding box center [68, 155] width 58 height 17
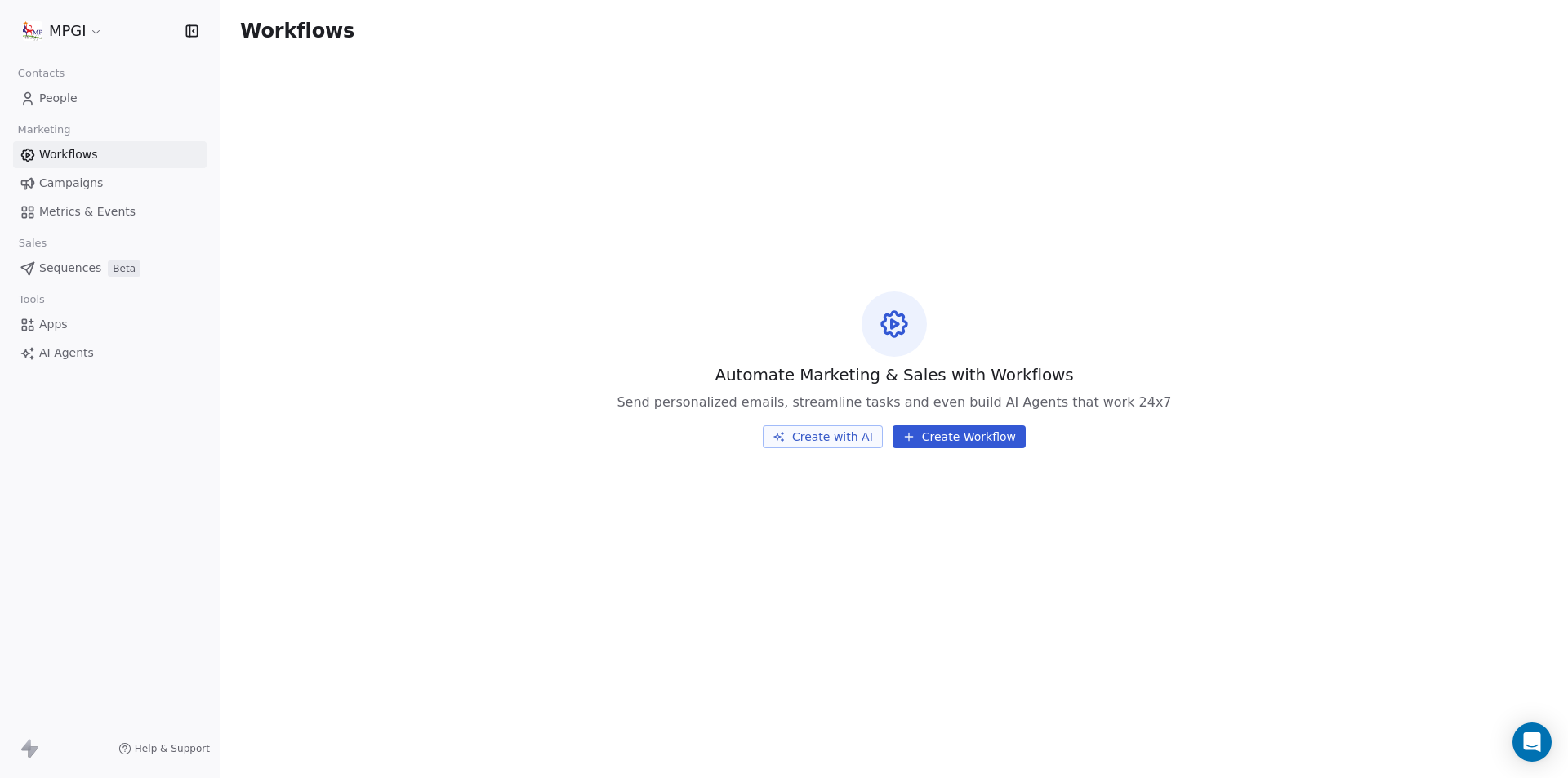
click at [72, 191] on span "Campaigns" at bounding box center [70, 183] width 63 height 17
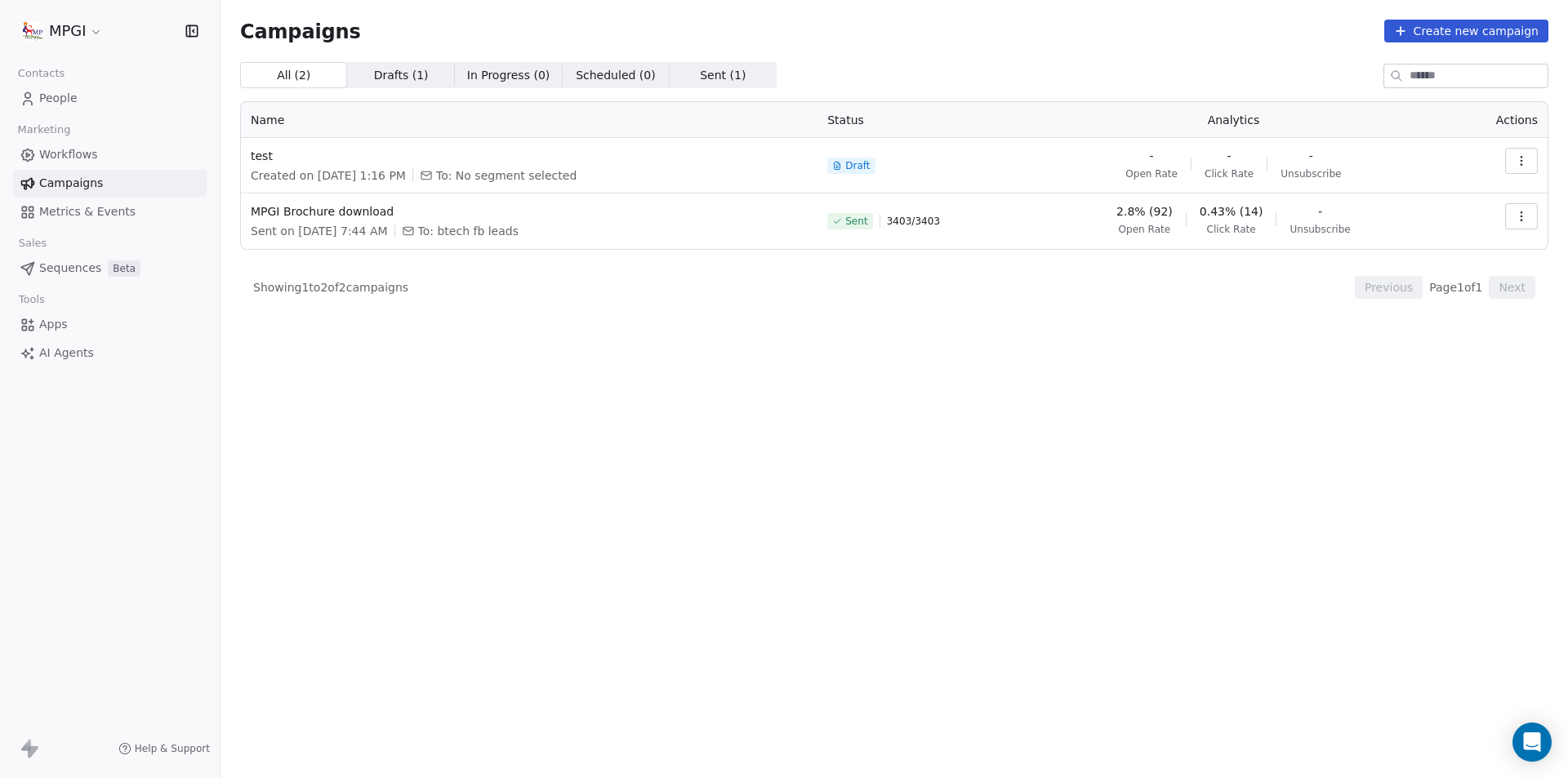
click at [80, 216] on span "Metrics & Events" at bounding box center [87, 212] width 97 height 17
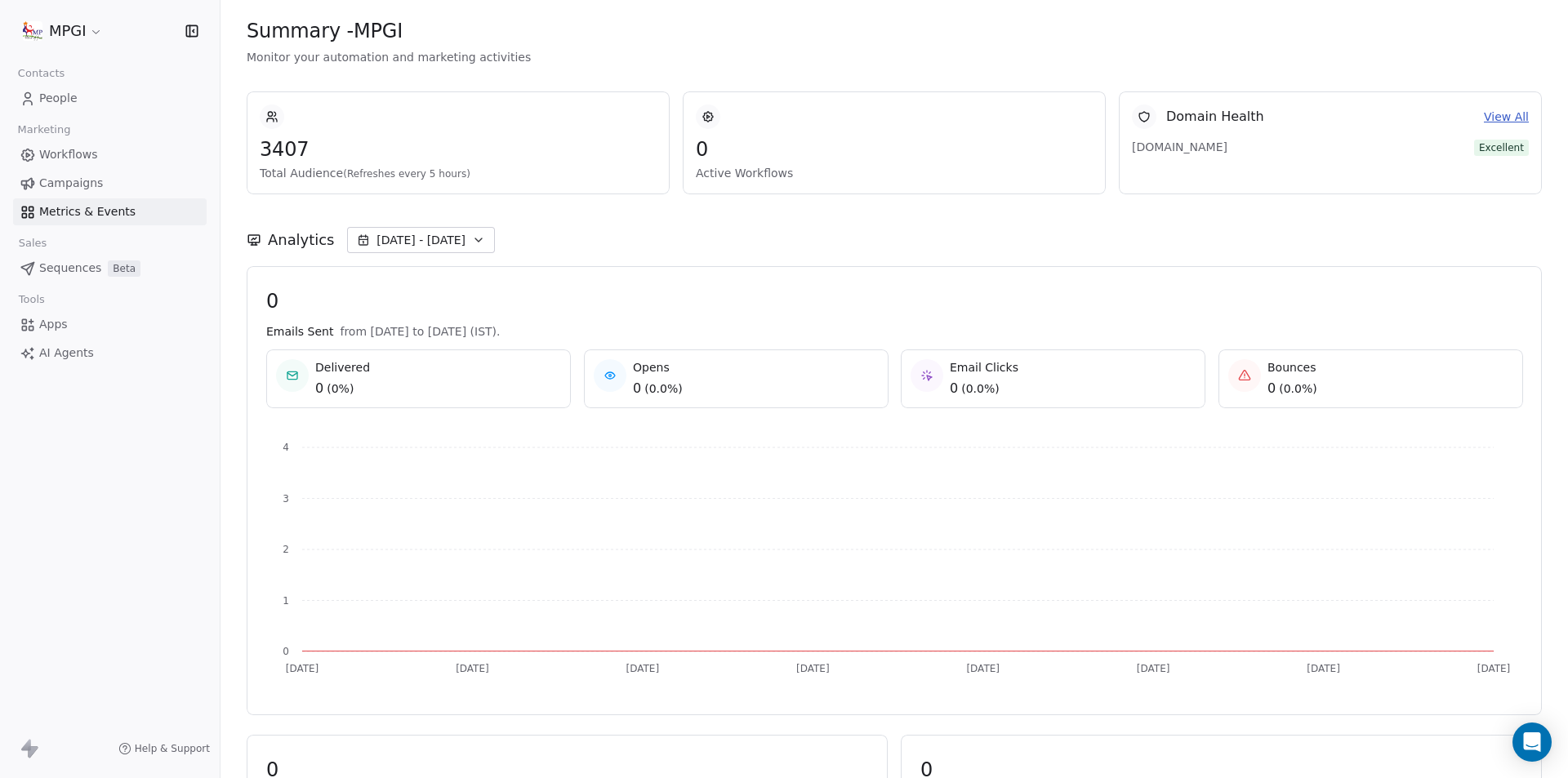
click at [119, 327] on link "Apps" at bounding box center [109, 325] width 194 height 27
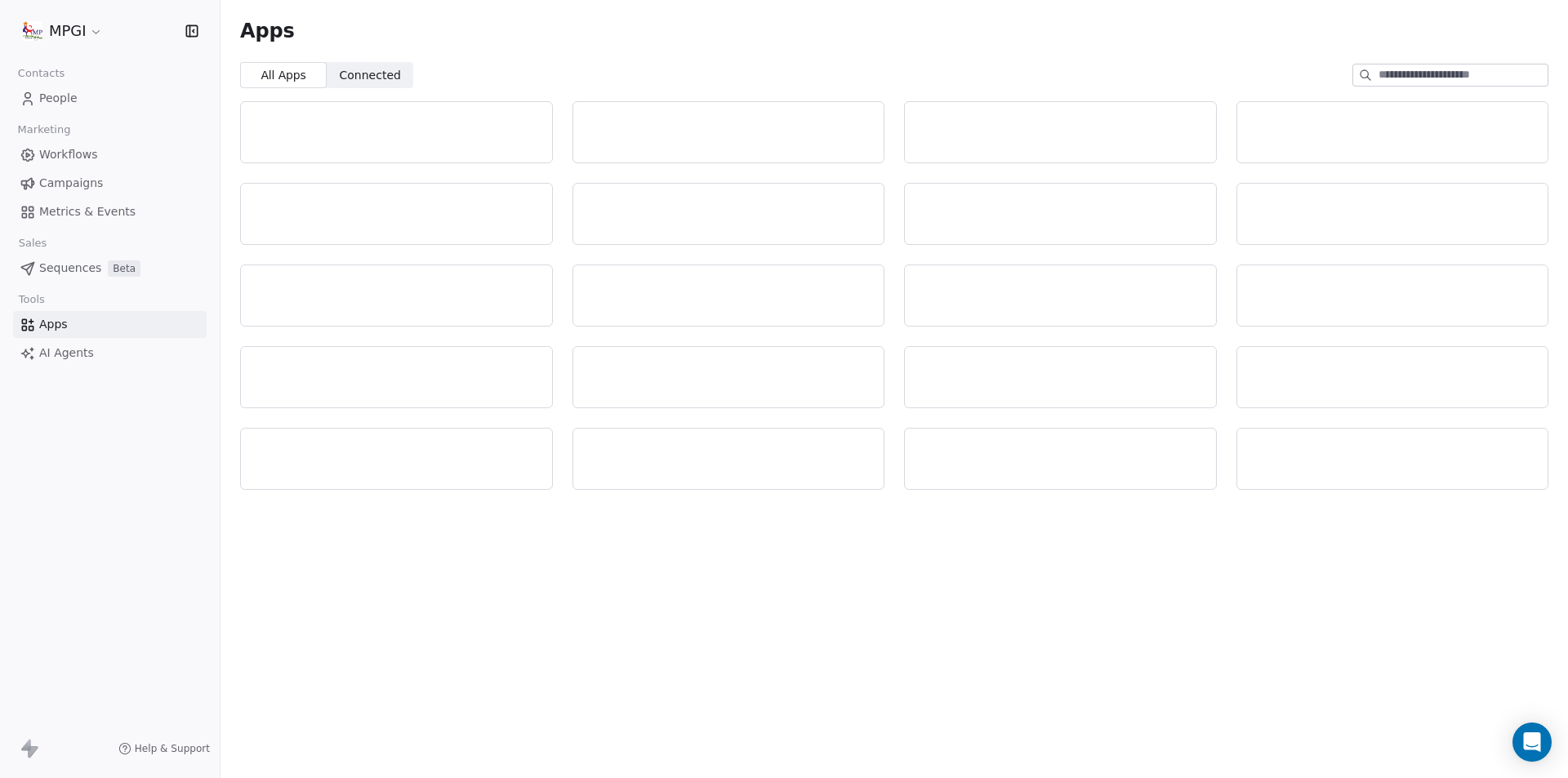
click at [68, 97] on span "People" at bounding box center [58, 98] width 38 height 17
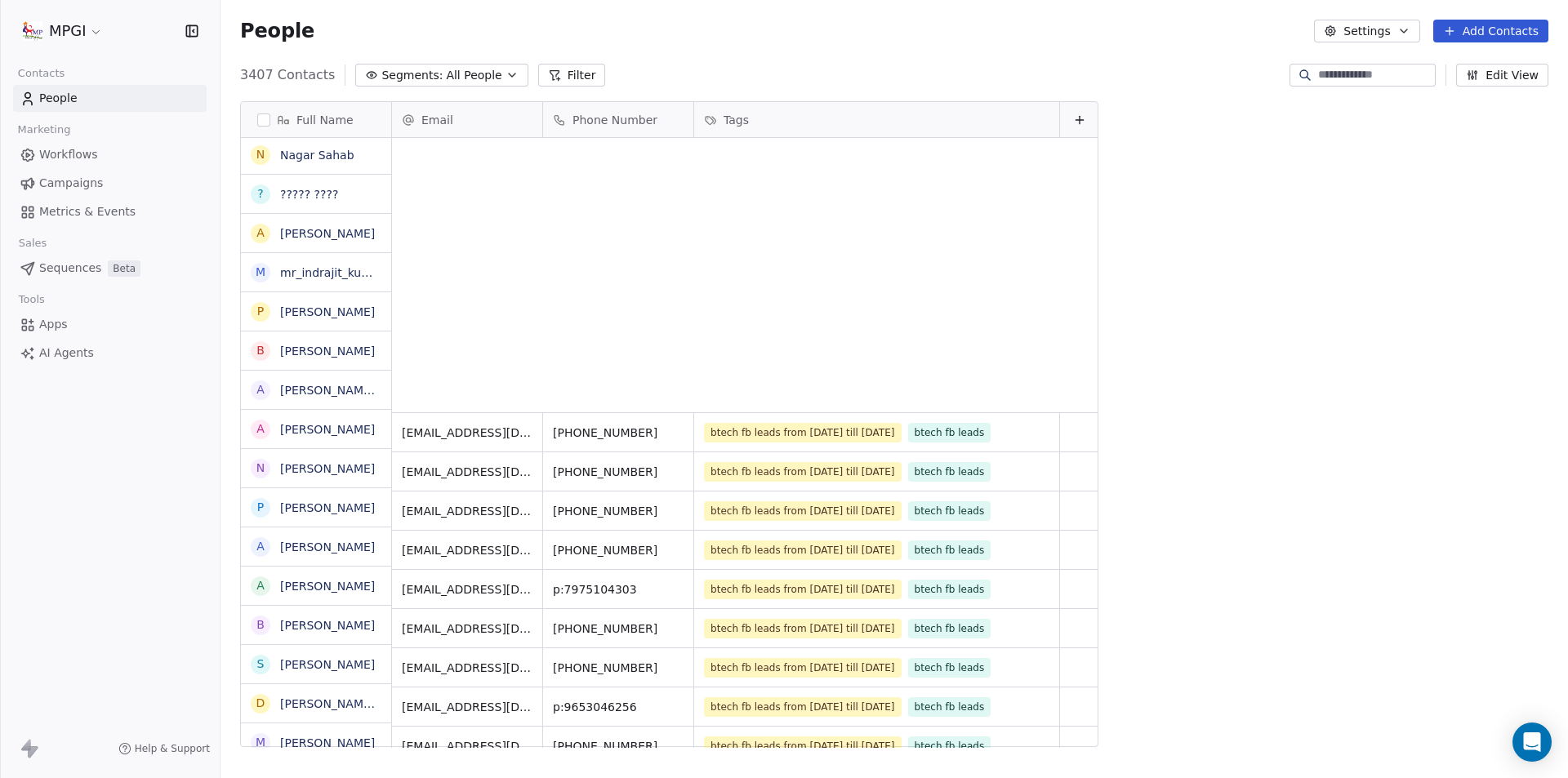
scroll to position [672, 1335]
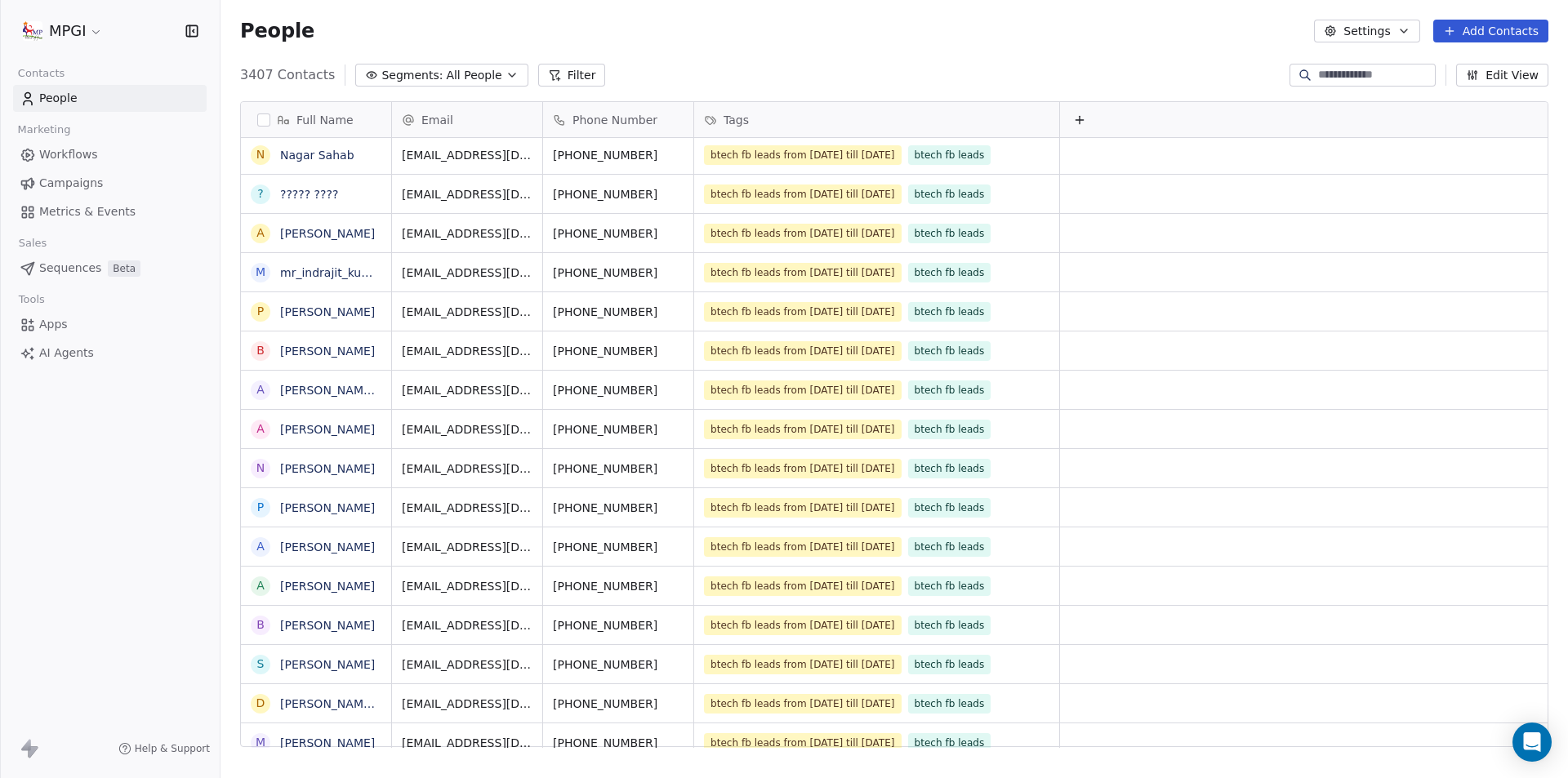
click at [90, 28] on html "MPGI Contacts People Marketing Workflows Campaigns Metrics & Events Sales Seque…" at bounding box center [784, 389] width 1568 height 778
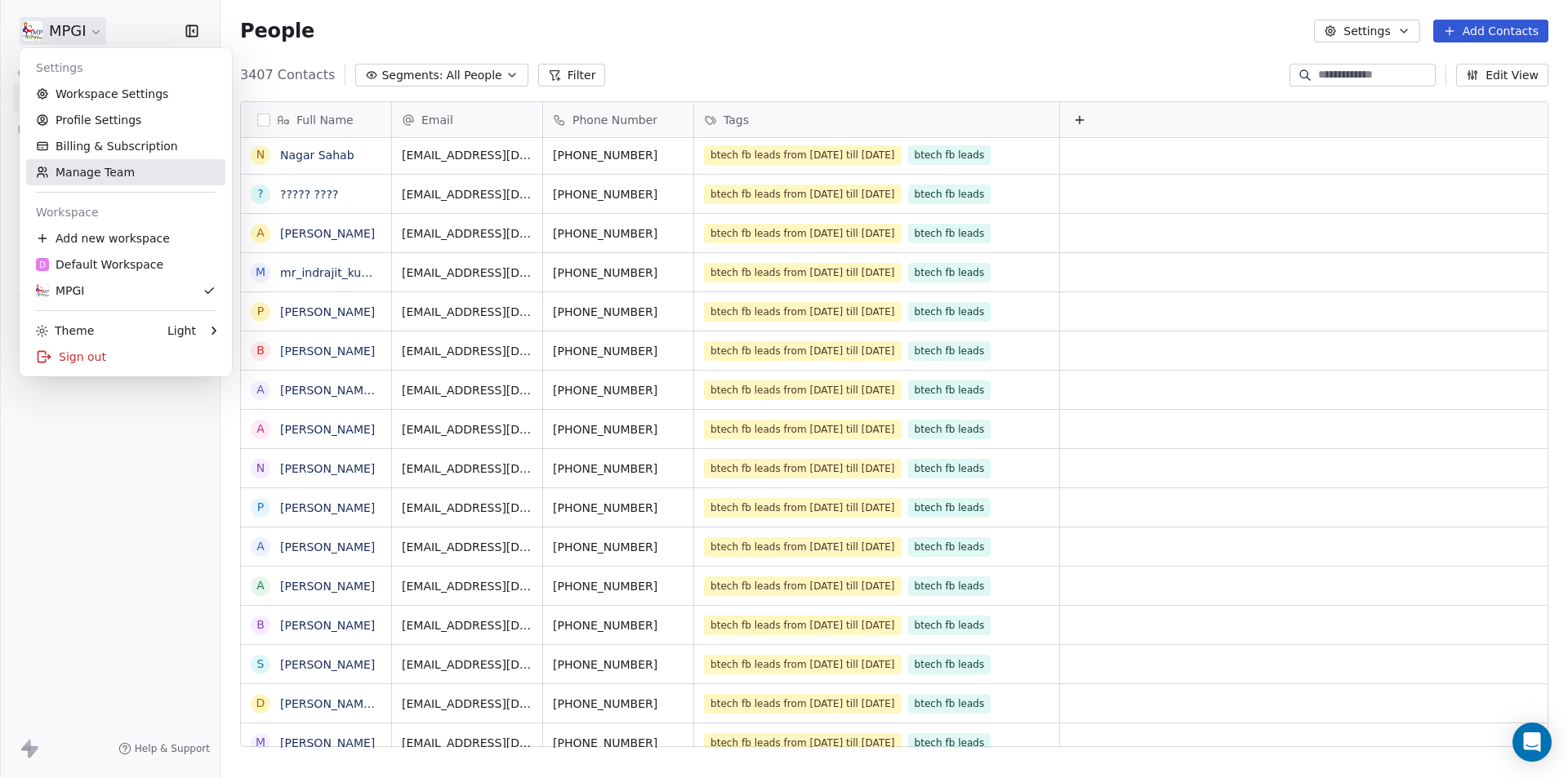
click at [78, 171] on link "Manage Team" at bounding box center [125, 172] width 199 height 26
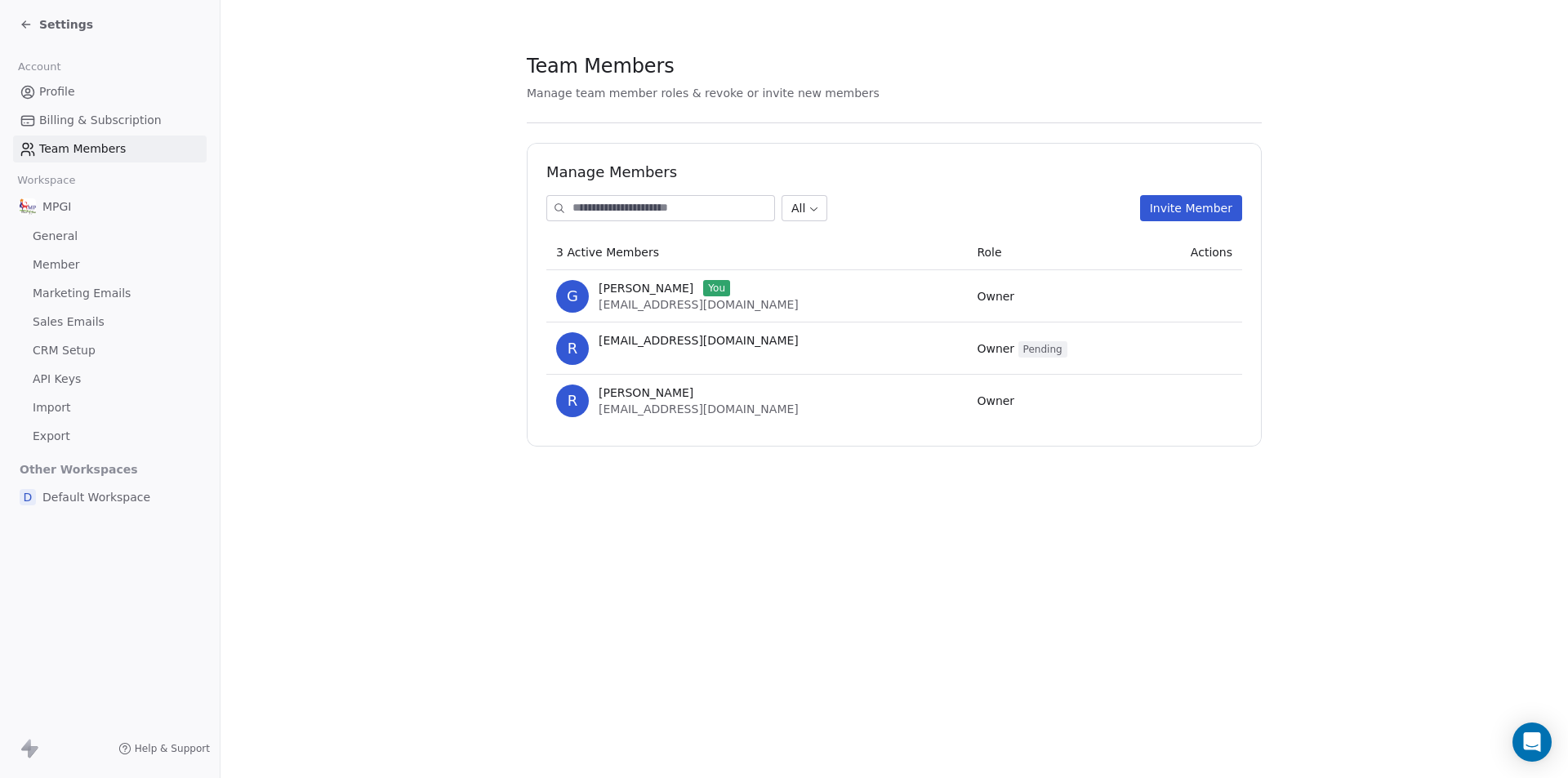
click at [952, 295] on td "[PERSON_NAME] You [EMAIL_ADDRESS][DOMAIN_NAME]" at bounding box center [756, 296] width 421 height 52
click at [967, 295] on td "Owner" at bounding box center [1055, 296] width 176 height 52
click at [657, 142] on div "Team Members Manage team member roles & revoke or invite new members Manage Mem…" at bounding box center [894, 250] width 735 height 395
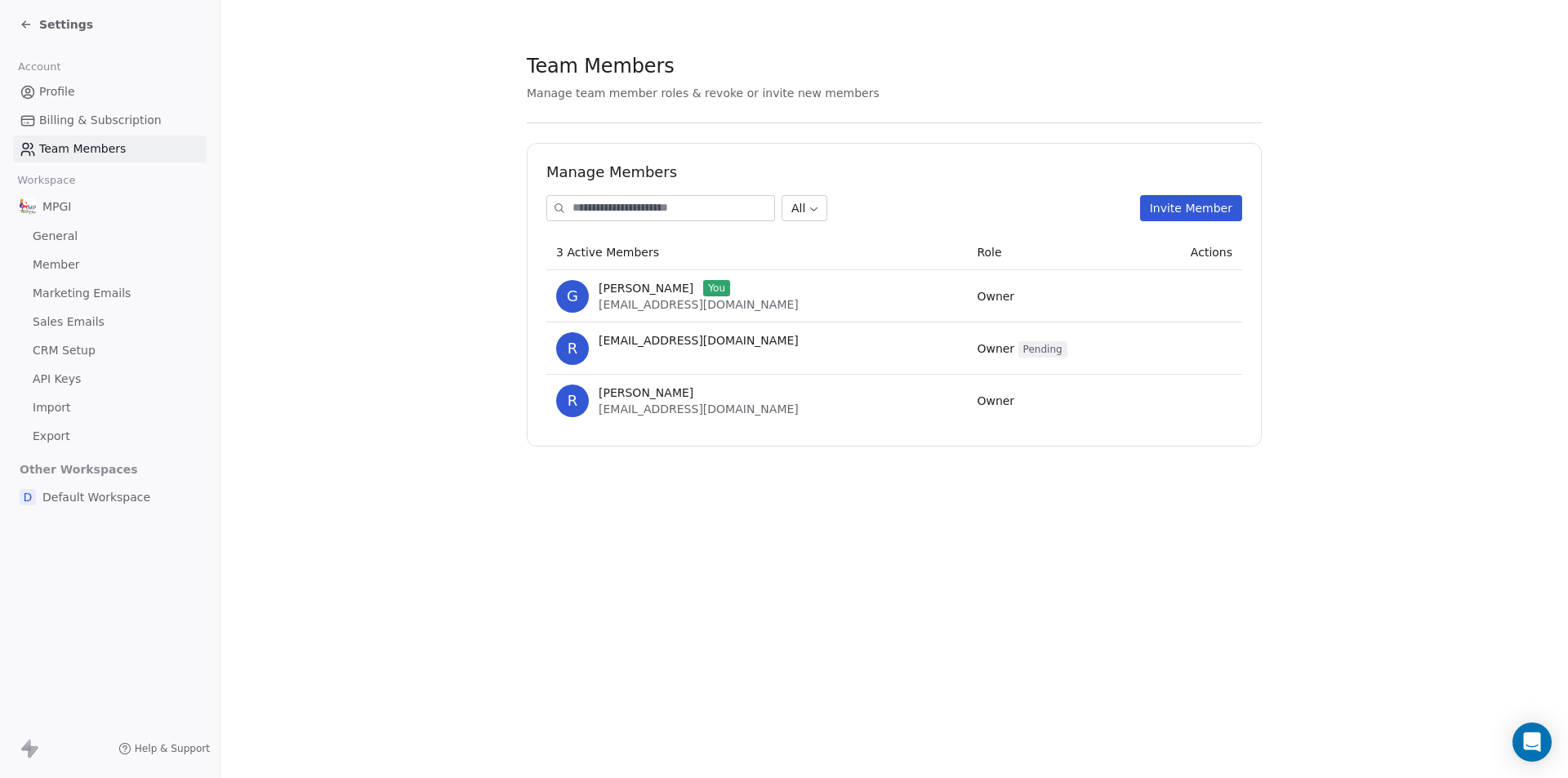
click at [1166, 201] on button "Invite Member" at bounding box center [1191, 208] width 102 height 26
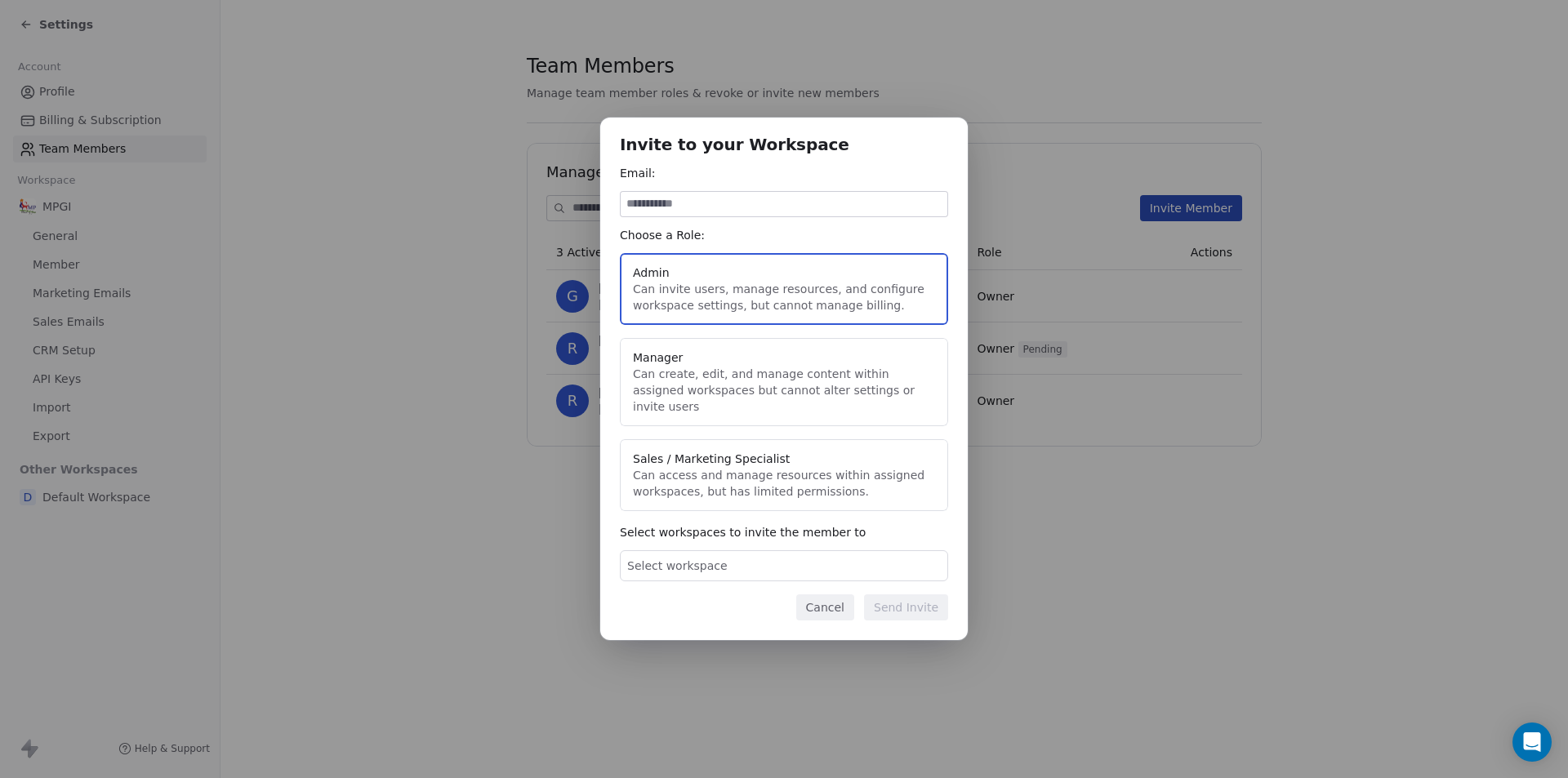
click at [837, 594] on button "Cancel" at bounding box center [825, 607] width 58 height 26
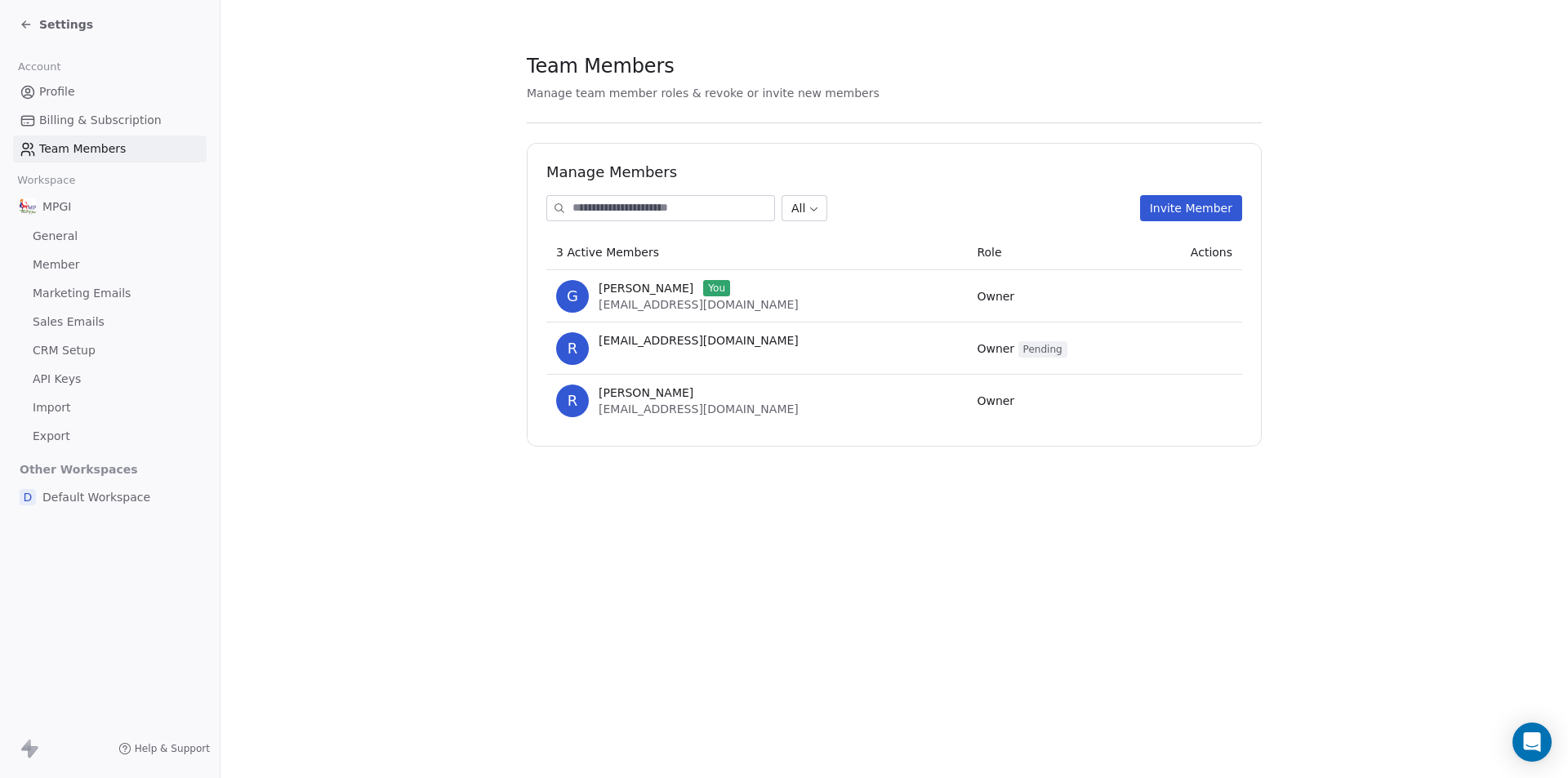
click at [1258, 635] on div "Team Members Manage team member roles & revoke or invite new members Manage Mem…" at bounding box center [894, 389] width 1348 height 778
drag, startPoint x: 441, startPoint y: 274, endPoint x: 123, endPoint y: 228, distance: 321.3
click at [439, 274] on section "Team Members Manage team member roles & revoke or invite new members Manage Mem…" at bounding box center [894, 249] width 1348 height 499
click at [71, 264] on span "Member" at bounding box center [57, 265] width 47 height 17
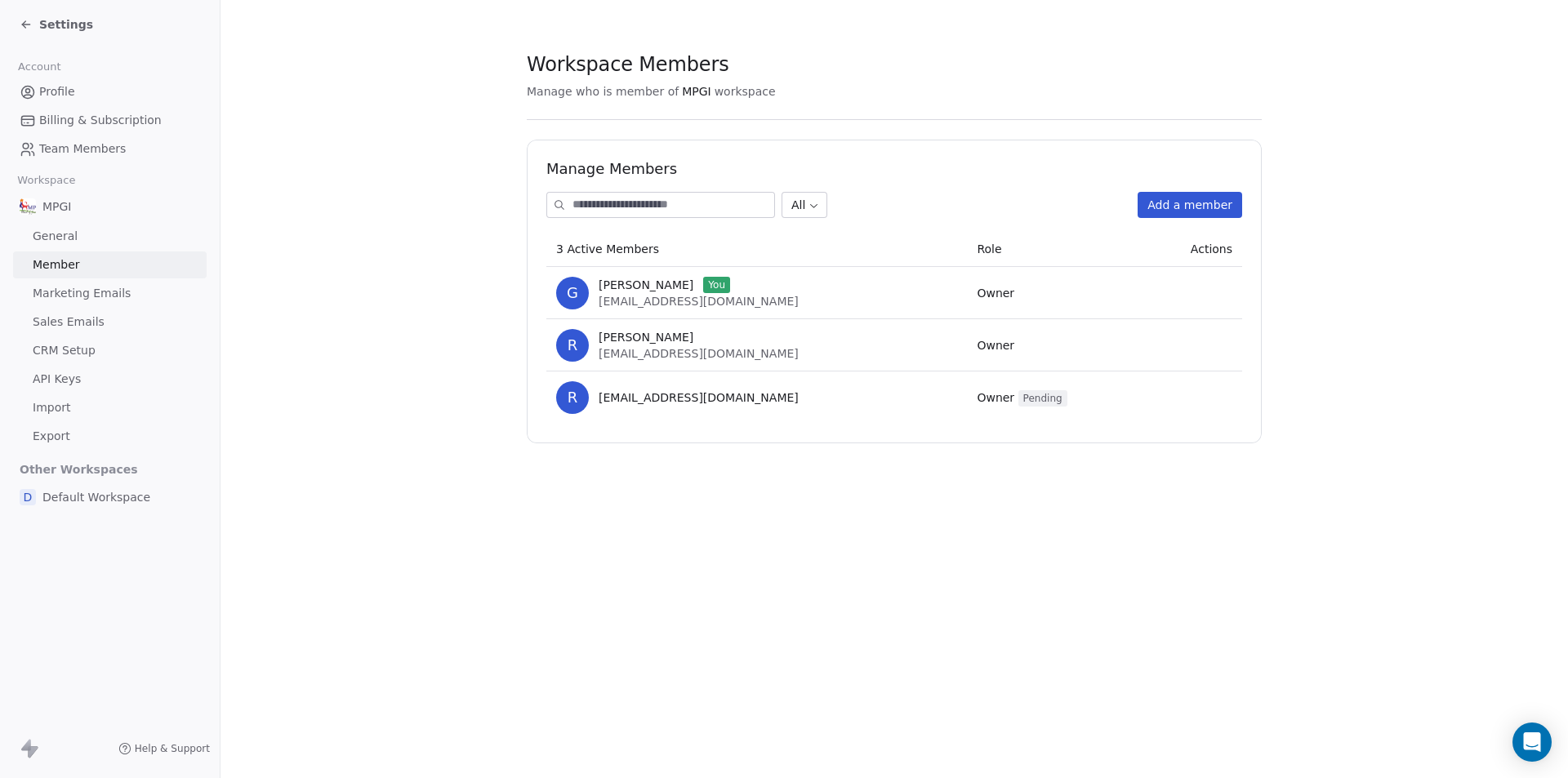
drag, startPoint x: 717, startPoint y: 286, endPoint x: 564, endPoint y: 520, distance: 279.6
click at [564, 520] on div "Workspace Members Manage who is member of MPGI workspace Manage Members All Add…" at bounding box center [894, 389] width 1348 height 778
click at [621, 292] on span "[PERSON_NAME]" at bounding box center [646, 284] width 95 height 16
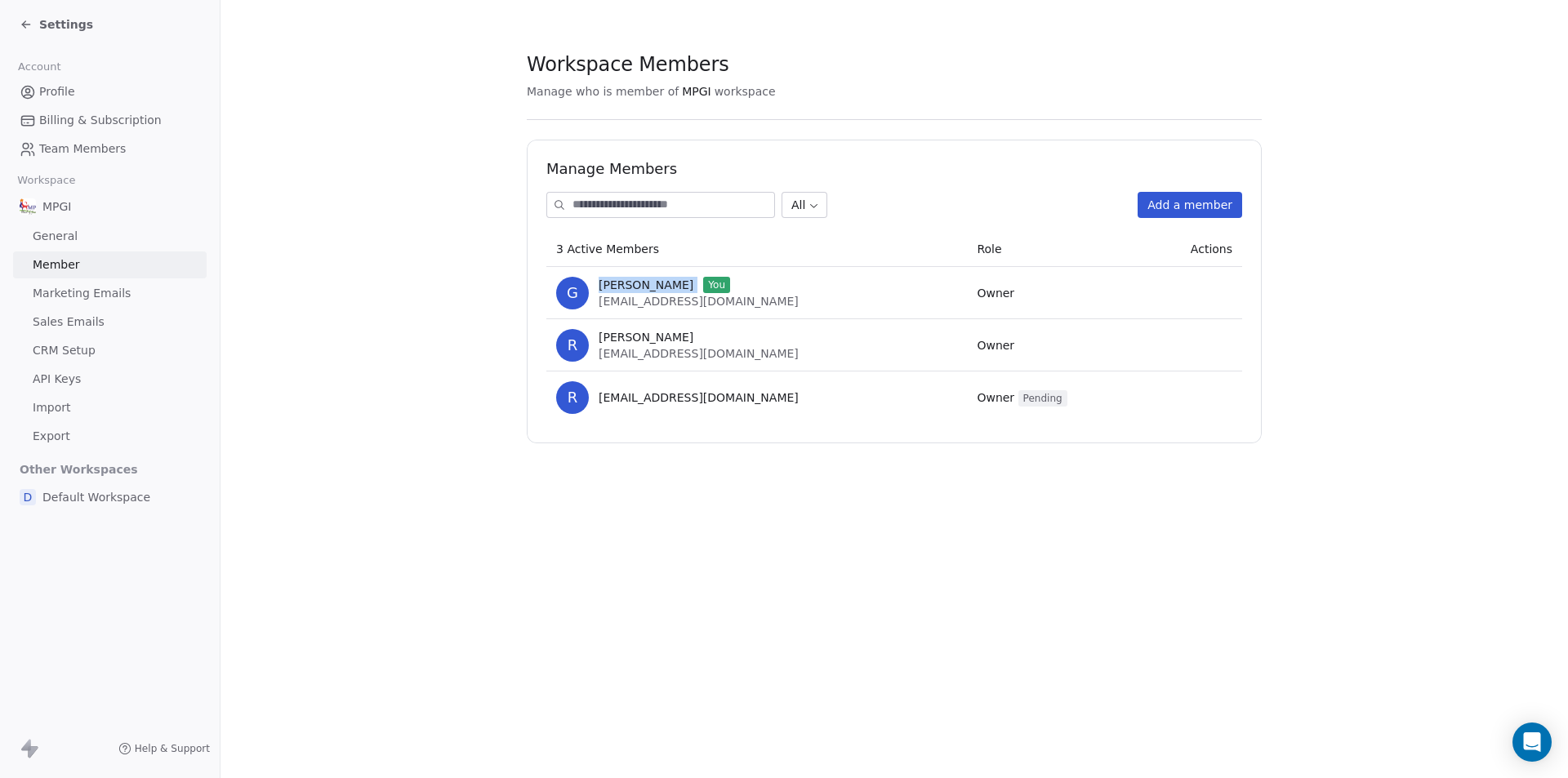
click at [623, 290] on span "[PERSON_NAME]" at bounding box center [646, 284] width 95 height 16
click at [662, 206] on input at bounding box center [673, 205] width 202 height 25
click at [1424, 427] on section "Workspace Members Manage who is member of MPGI workspace Manage Members All Add…" at bounding box center [894, 248] width 1348 height 496
click at [805, 347] on div "R [PERSON_NAME] [EMAIL_ADDRESS][DOMAIN_NAME]" at bounding box center [757, 345] width 401 height 33
click at [56, 207] on span "MPGI" at bounding box center [57, 206] width 30 height 16
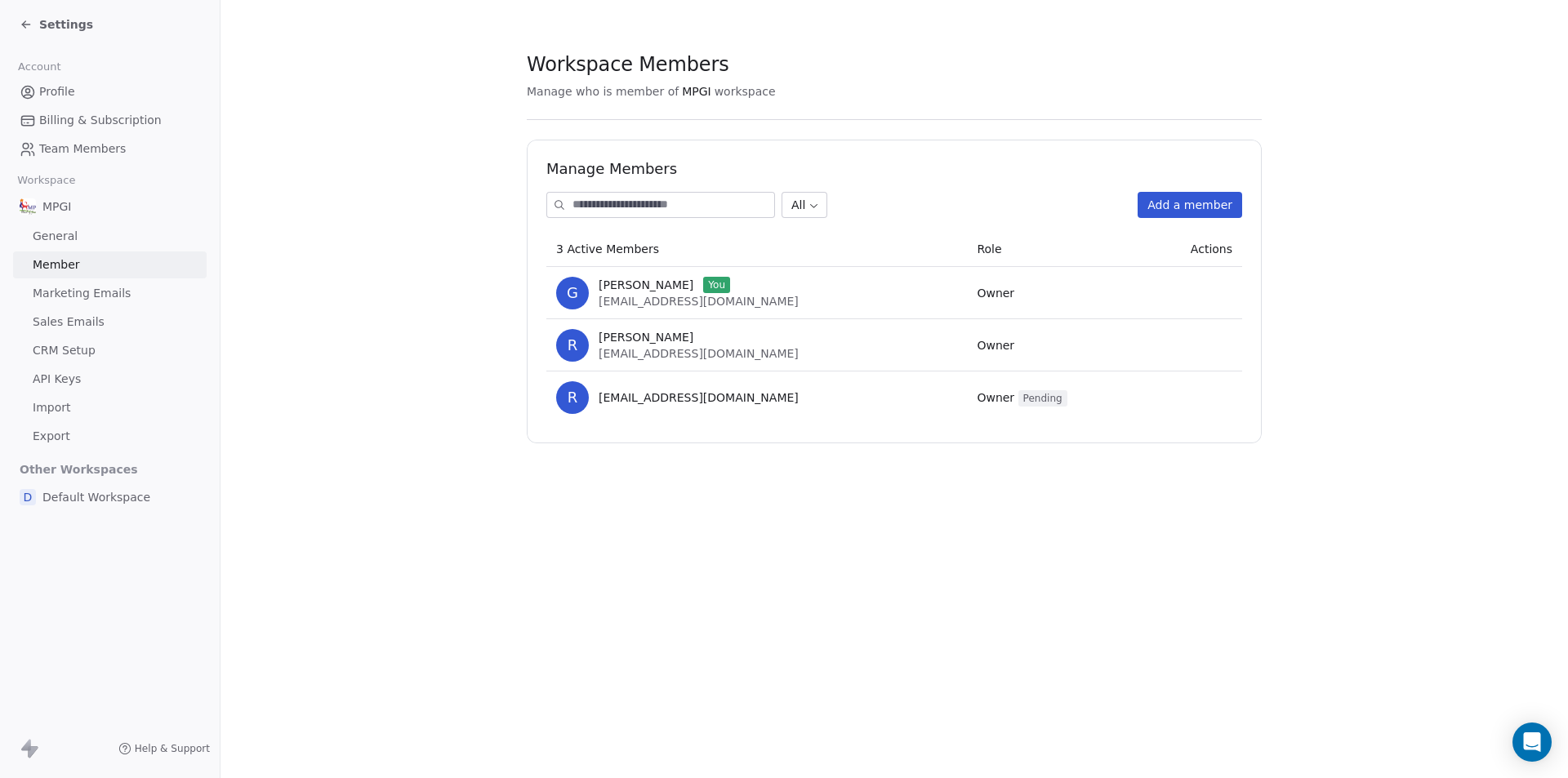
click at [66, 204] on span "MPGI" at bounding box center [57, 206] width 30 height 16
click at [43, 204] on span "MPGI" at bounding box center [57, 206] width 30 height 16
click at [41, 96] on span "Profile" at bounding box center [57, 91] width 36 height 17
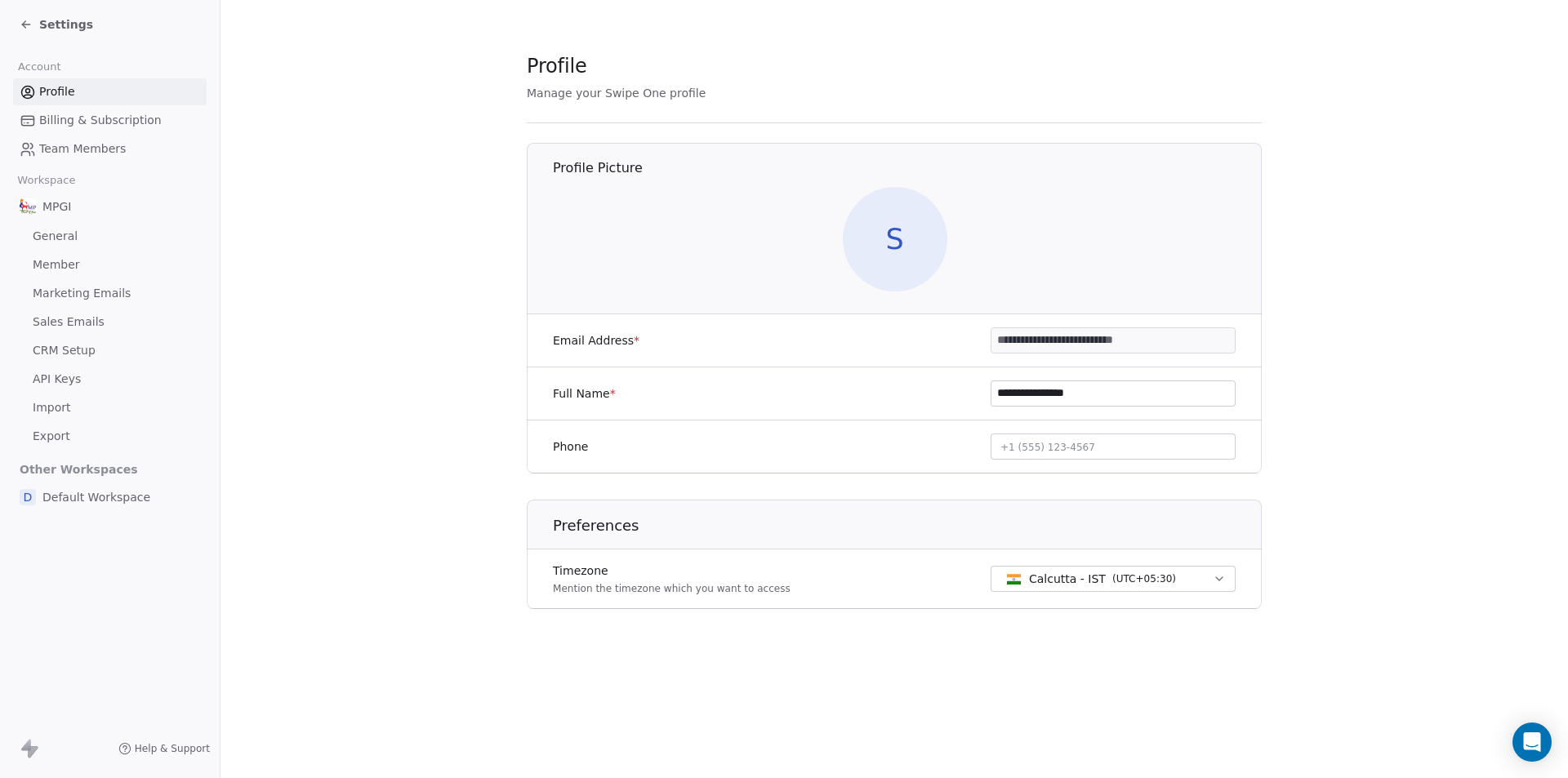
click at [1089, 404] on input "**********" at bounding box center [1113, 393] width 243 height 25
drag, startPoint x: 1173, startPoint y: 345, endPoint x: 981, endPoint y: 345, distance: 192.0
click at [981, 345] on div "**********" at bounding box center [894, 340] width 735 height 53
click at [1406, 278] on section "**********" at bounding box center [894, 344] width 1348 height 687
click at [278, 440] on section "**********" at bounding box center [894, 344] width 1348 height 687
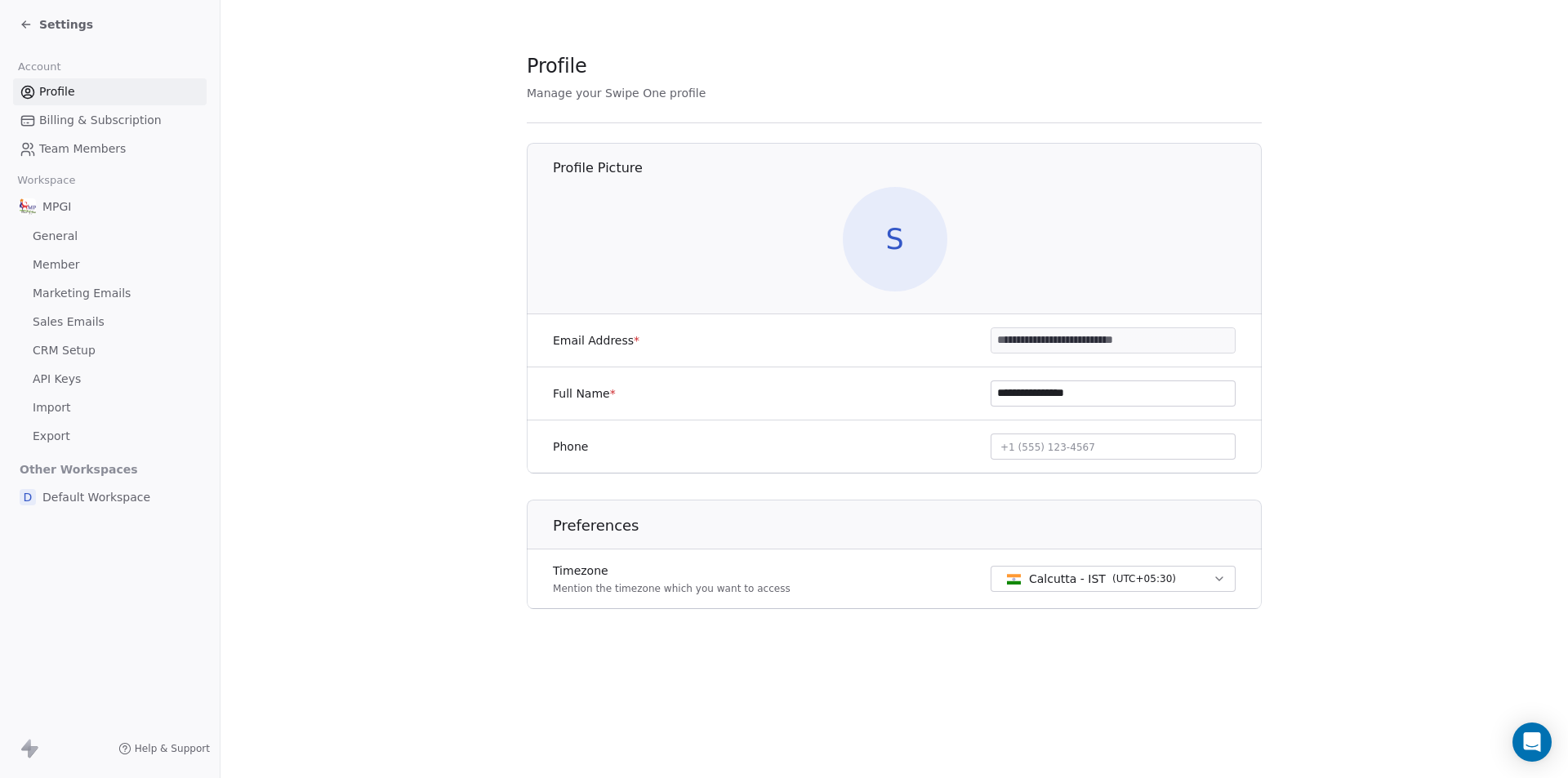
click at [118, 83] on link "Profile" at bounding box center [109, 92] width 194 height 27
click at [176, 97] on link "Profile" at bounding box center [109, 92] width 194 height 27
click at [40, 17] on span "Settings" at bounding box center [66, 24] width 54 height 16
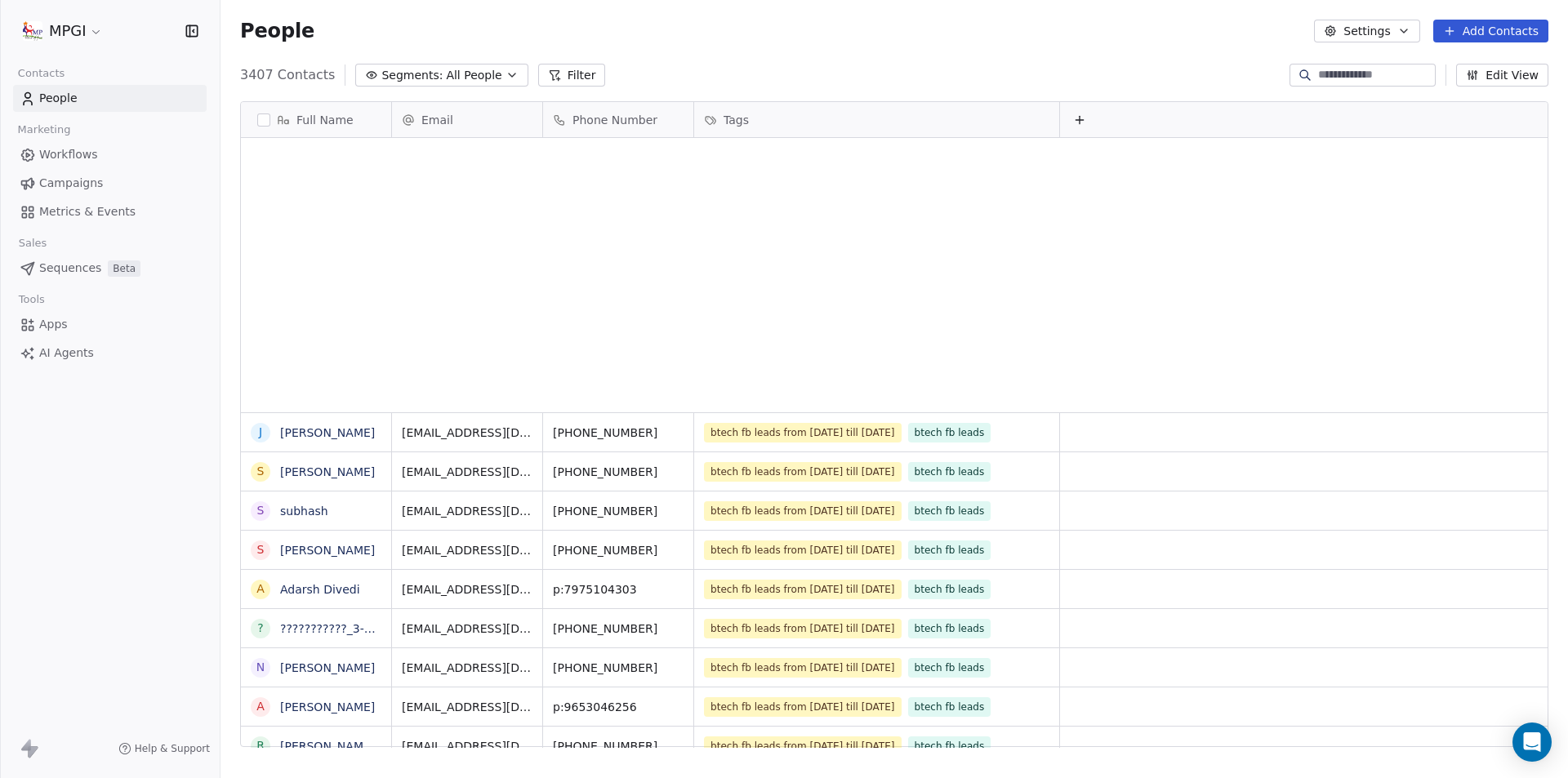
scroll to position [672, 1335]
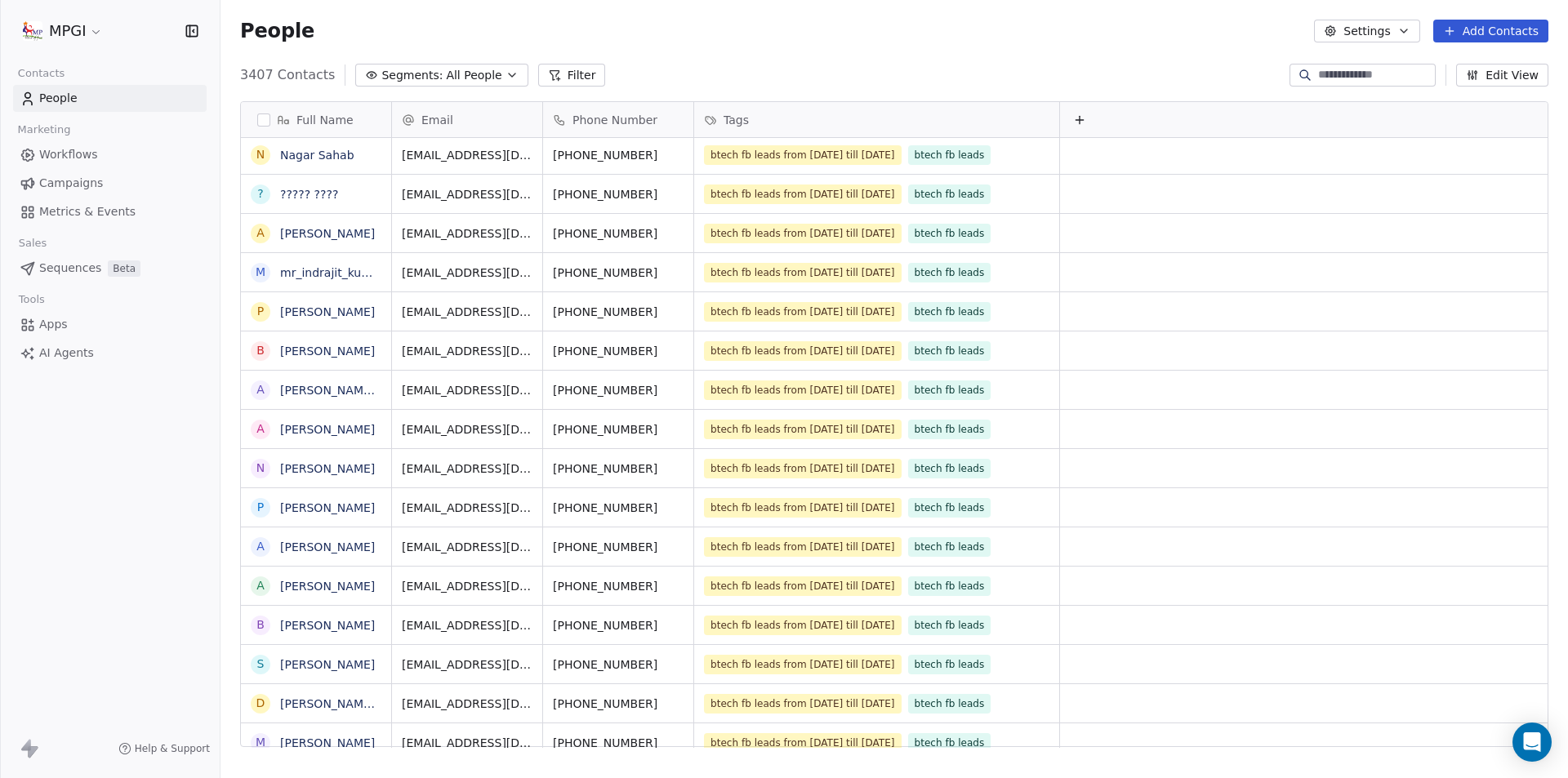
click at [113, 99] on link "People" at bounding box center [109, 98] width 194 height 27
click at [81, 25] on html "MPGI Contacts People Marketing Workflows Campaigns Metrics & Events Sales Seque…" at bounding box center [784, 389] width 1568 height 778
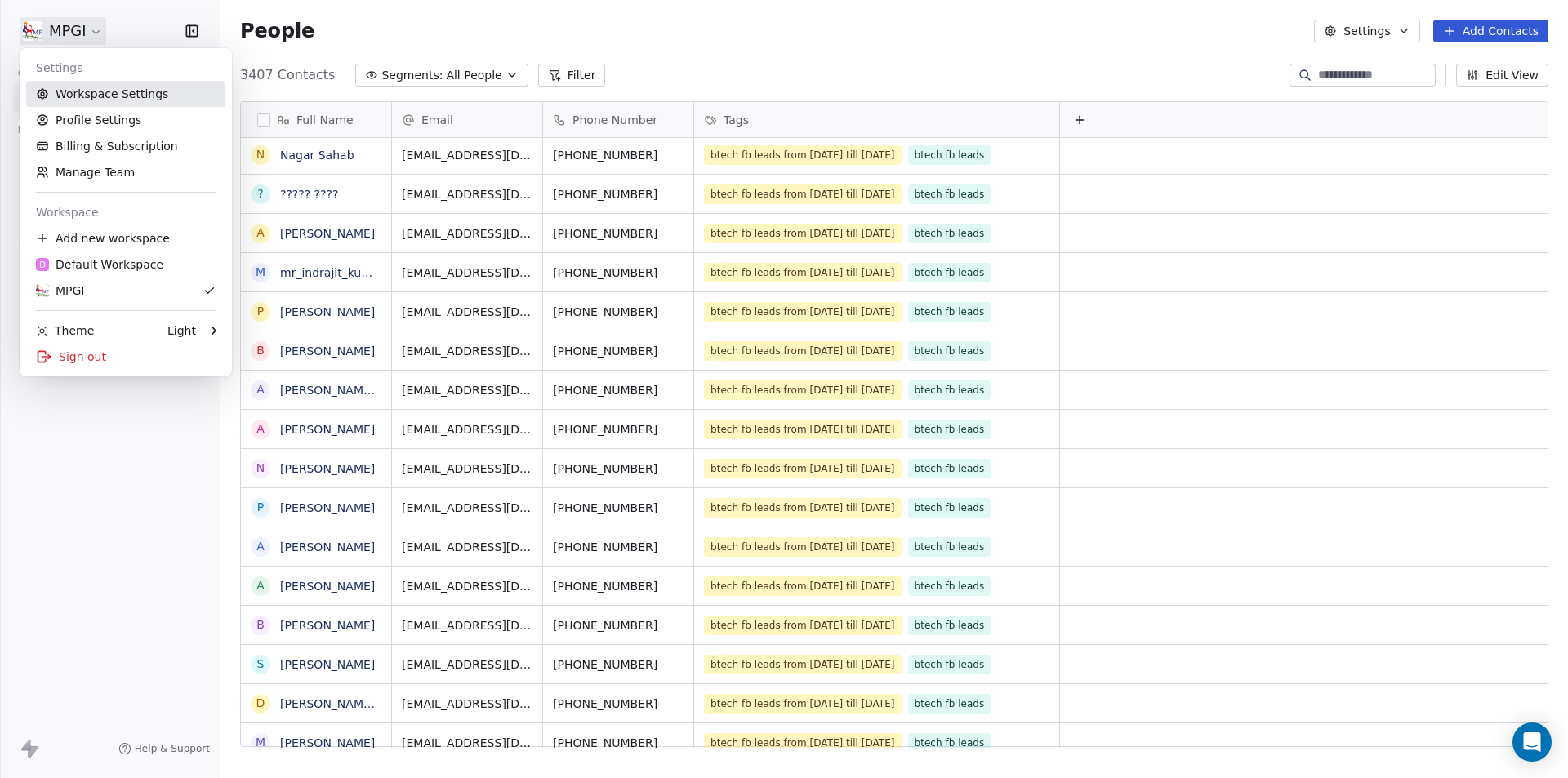
click at [88, 97] on link "Workspace Settings" at bounding box center [125, 93] width 199 height 26
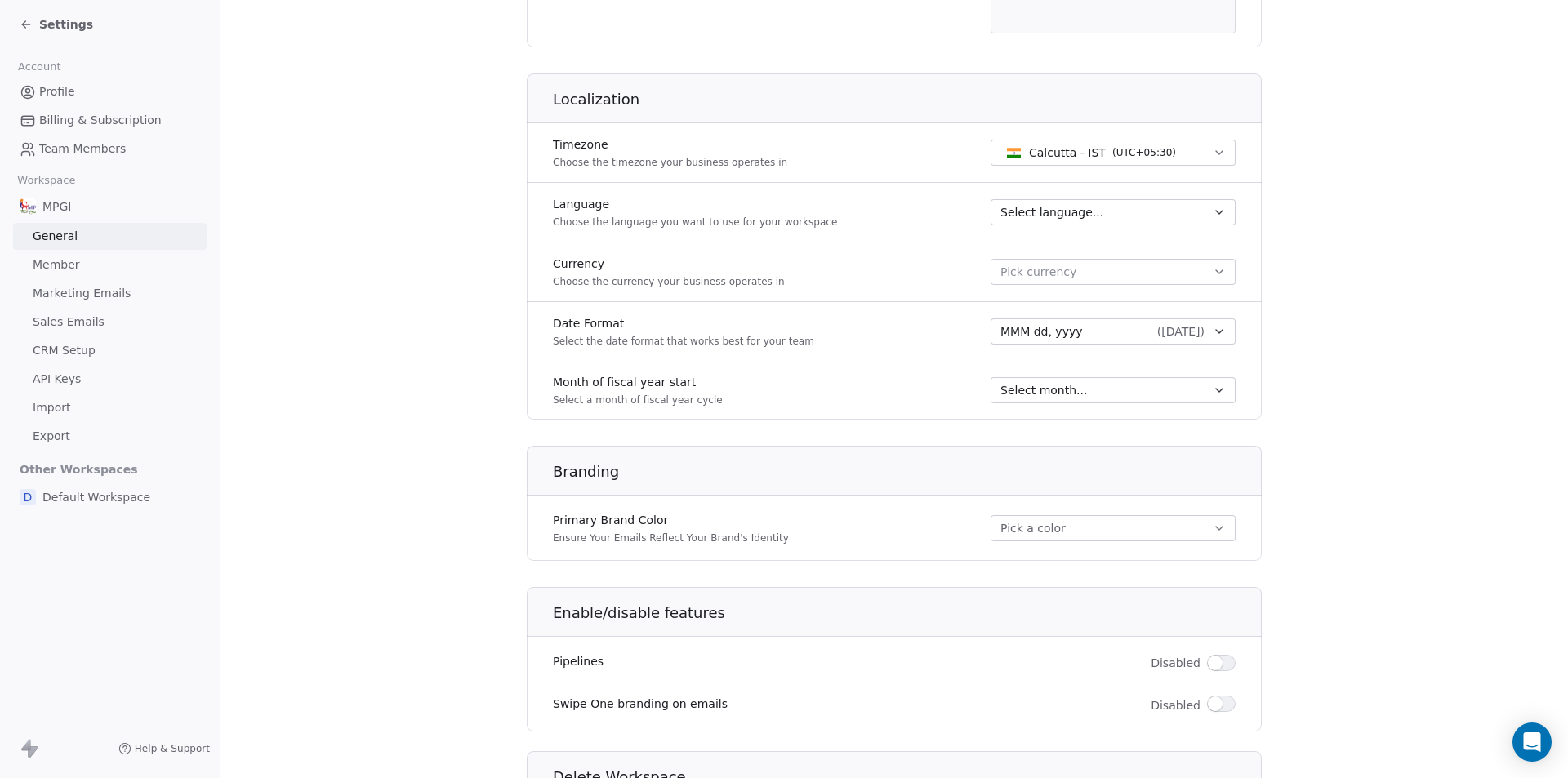
scroll to position [750, 0]
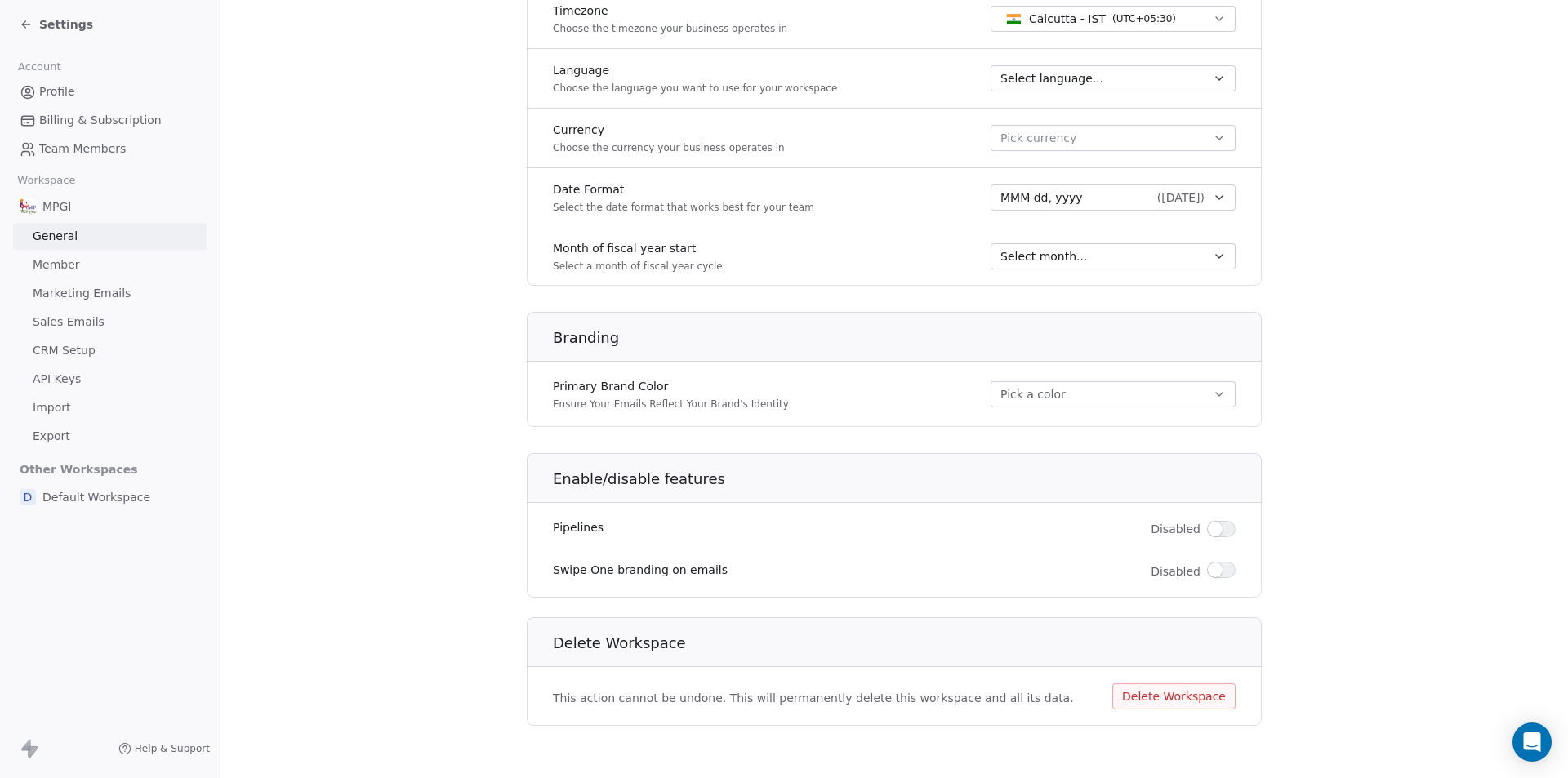
click at [1187, 696] on button "Delete Workspace" at bounding box center [1174, 696] width 124 height 26
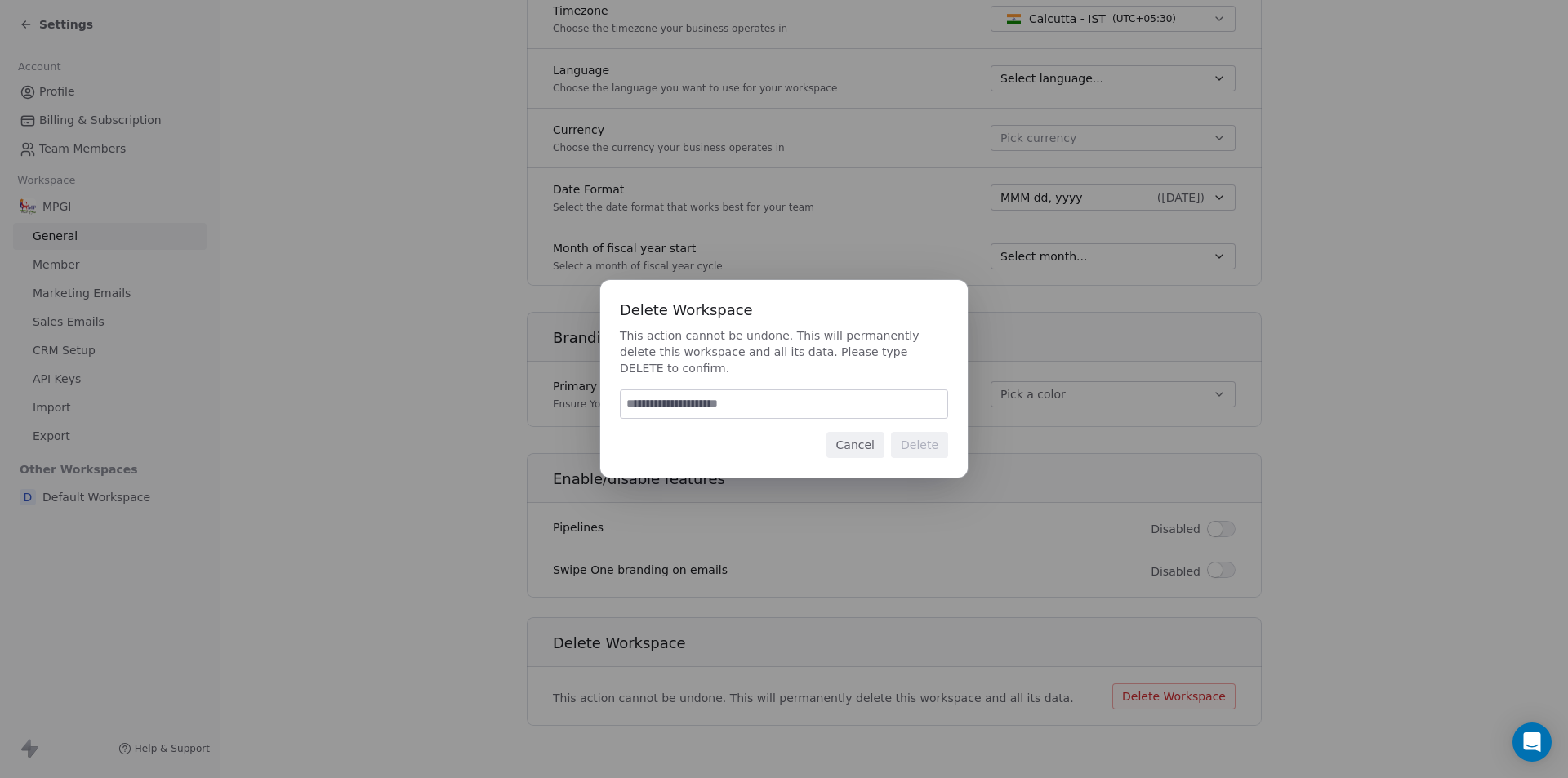
click at [671, 400] on input at bounding box center [784, 404] width 327 height 28
type input "******"
click at [929, 433] on button "Delete" at bounding box center [919, 444] width 58 height 26
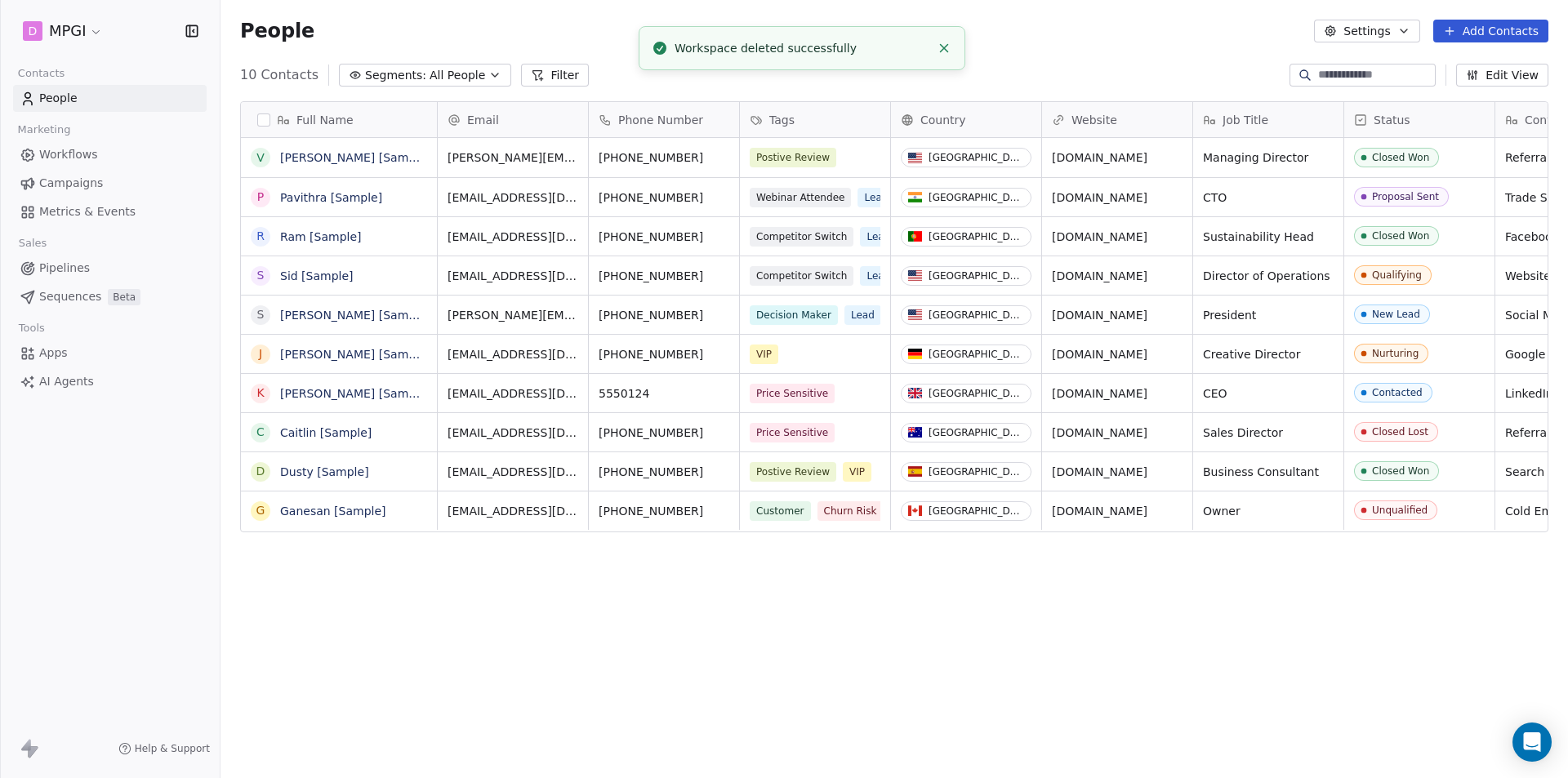
scroll to position [672, 1335]
click at [938, 50] on icon "Close toast" at bounding box center [943, 47] width 14 height 14
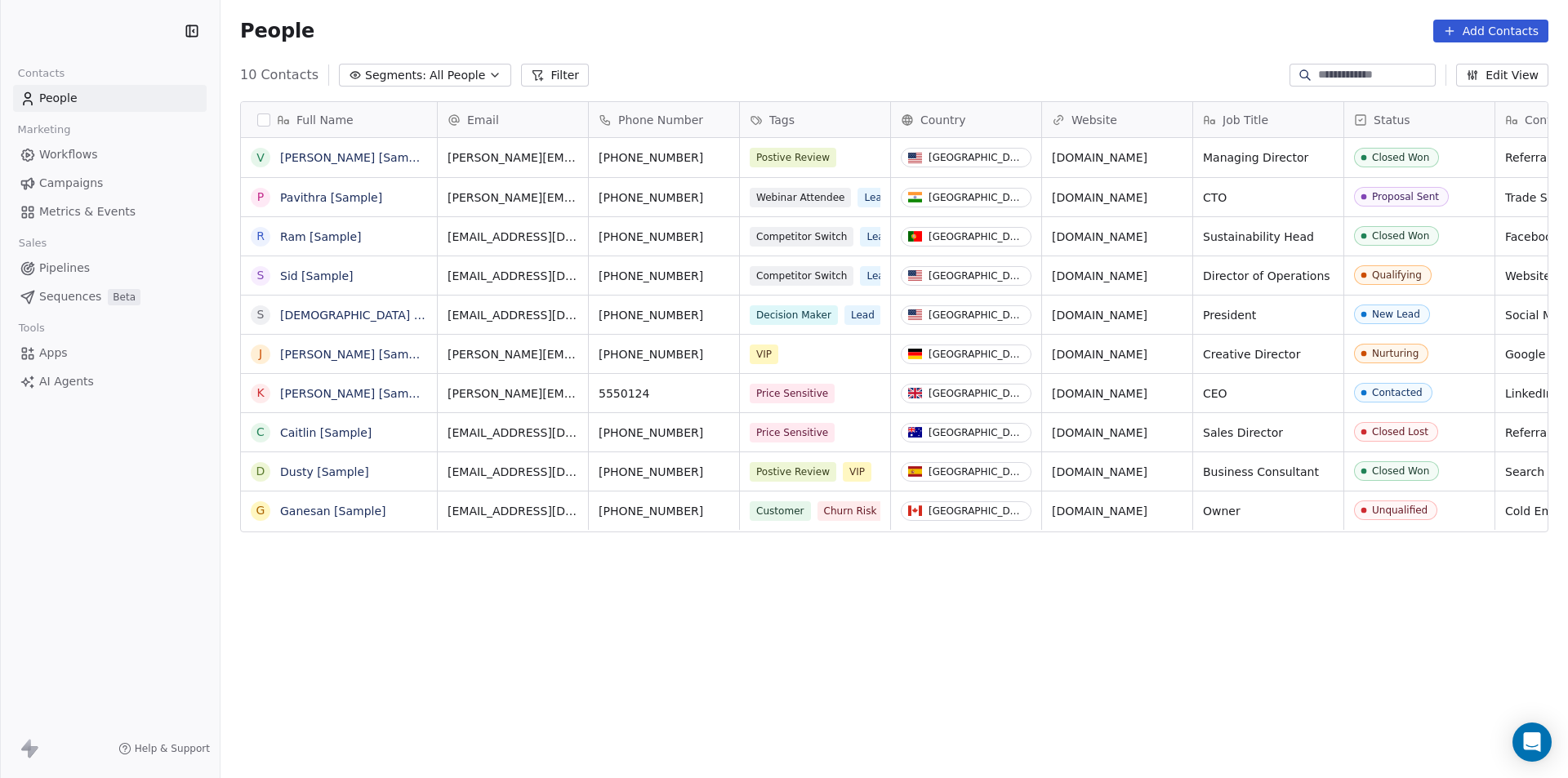
scroll to position [672, 1335]
click at [92, 35] on html "D MPGI Contacts People Marketing Workflows Campaigns Metrics & Events Sales Pip…" at bounding box center [784, 389] width 1568 height 778
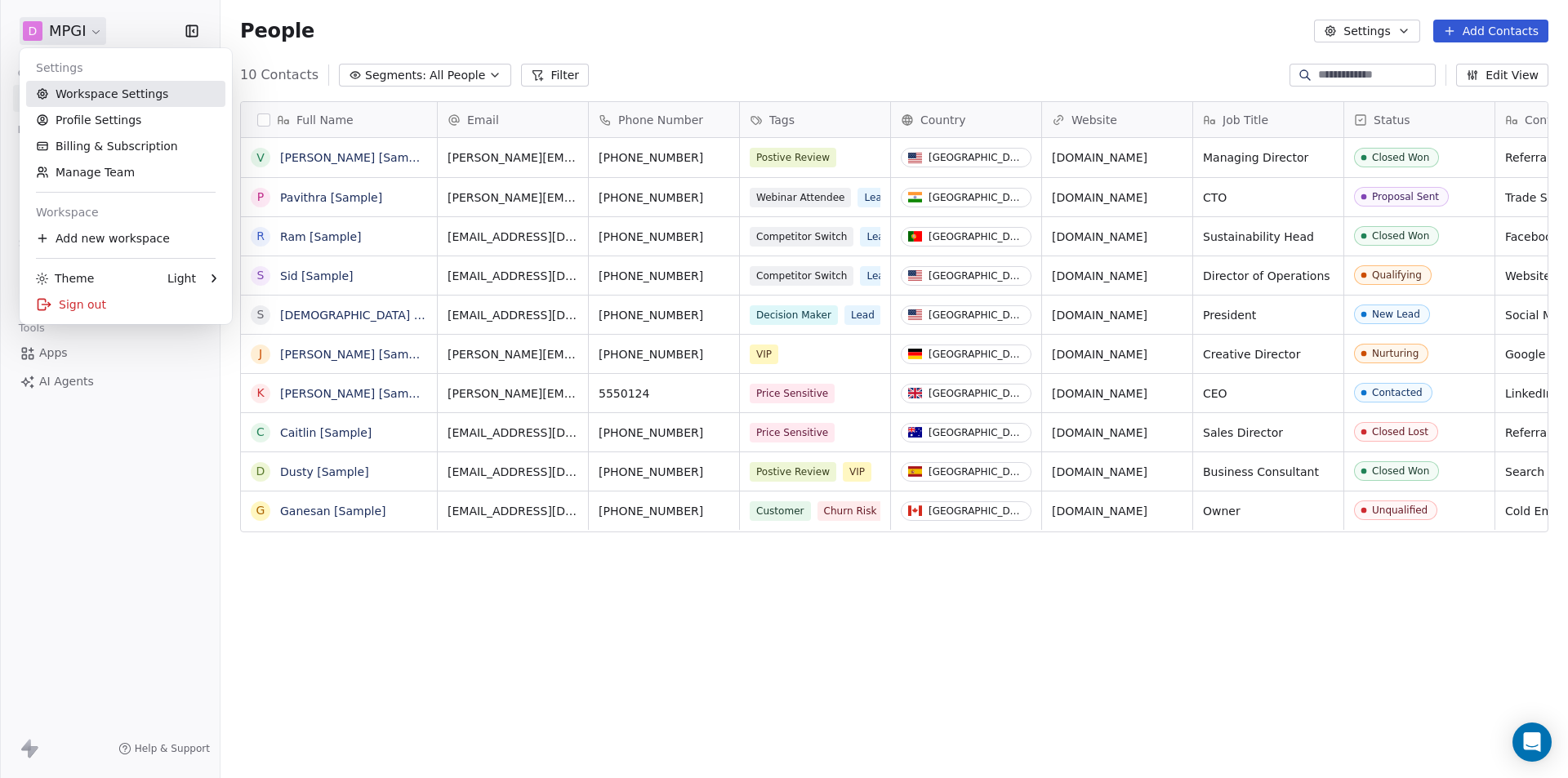
click at [91, 91] on link "Workspace Settings" at bounding box center [125, 93] width 199 height 26
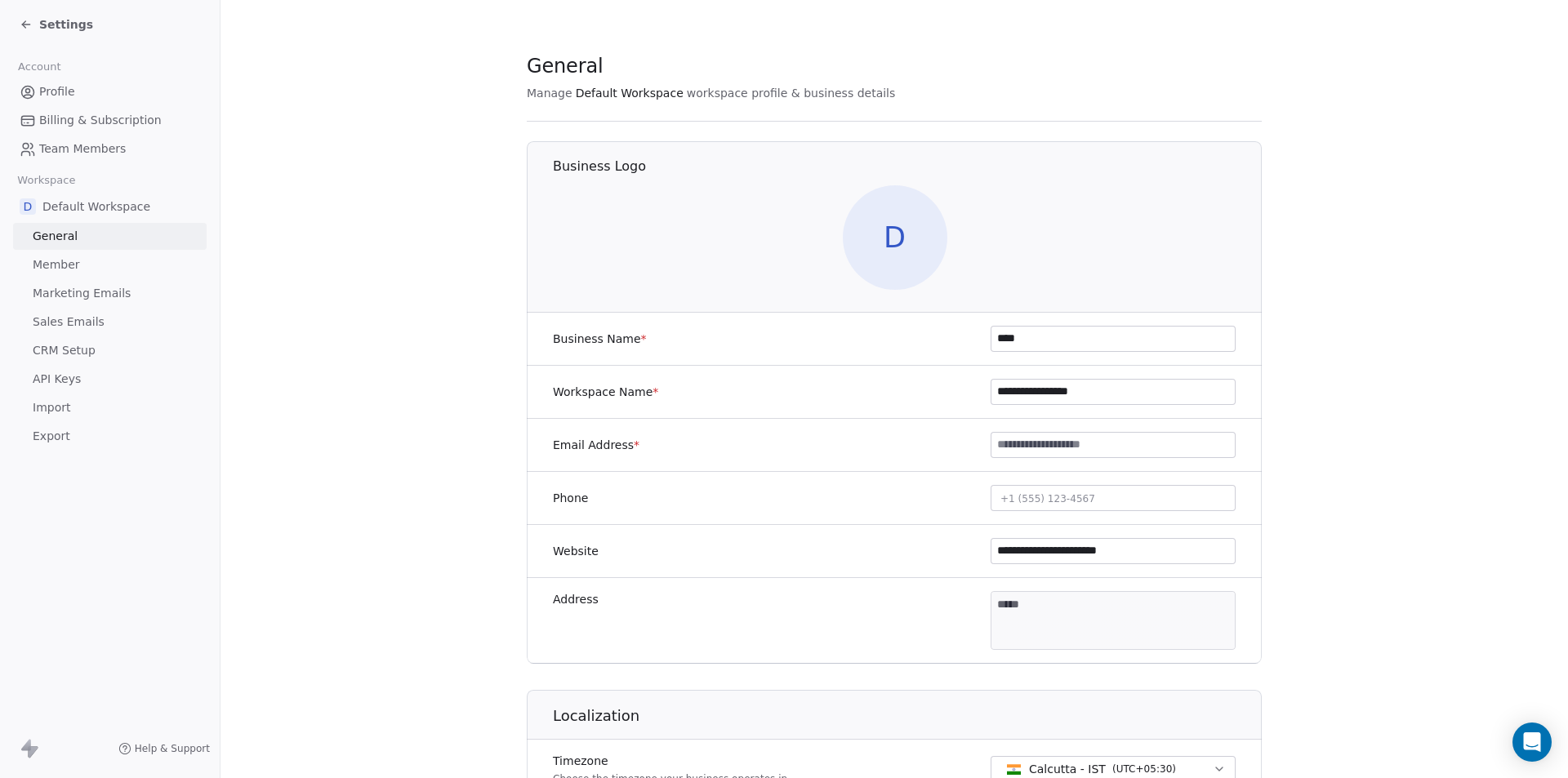
drag, startPoint x: 1036, startPoint y: 345, endPoint x: 948, endPoint y: 345, distance: 88.0
click at [948, 345] on div "Business Name * ****" at bounding box center [894, 339] width 735 height 53
drag, startPoint x: 301, startPoint y: 218, endPoint x: 153, endPoint y: 152, distance: 162.0
click at [301, 218] on section "**********" at bounding box center [894, 764] width 1348 height 1529
click at [43, 93] on span "Profile" at bounding box center [57, 91] width 36 height 17
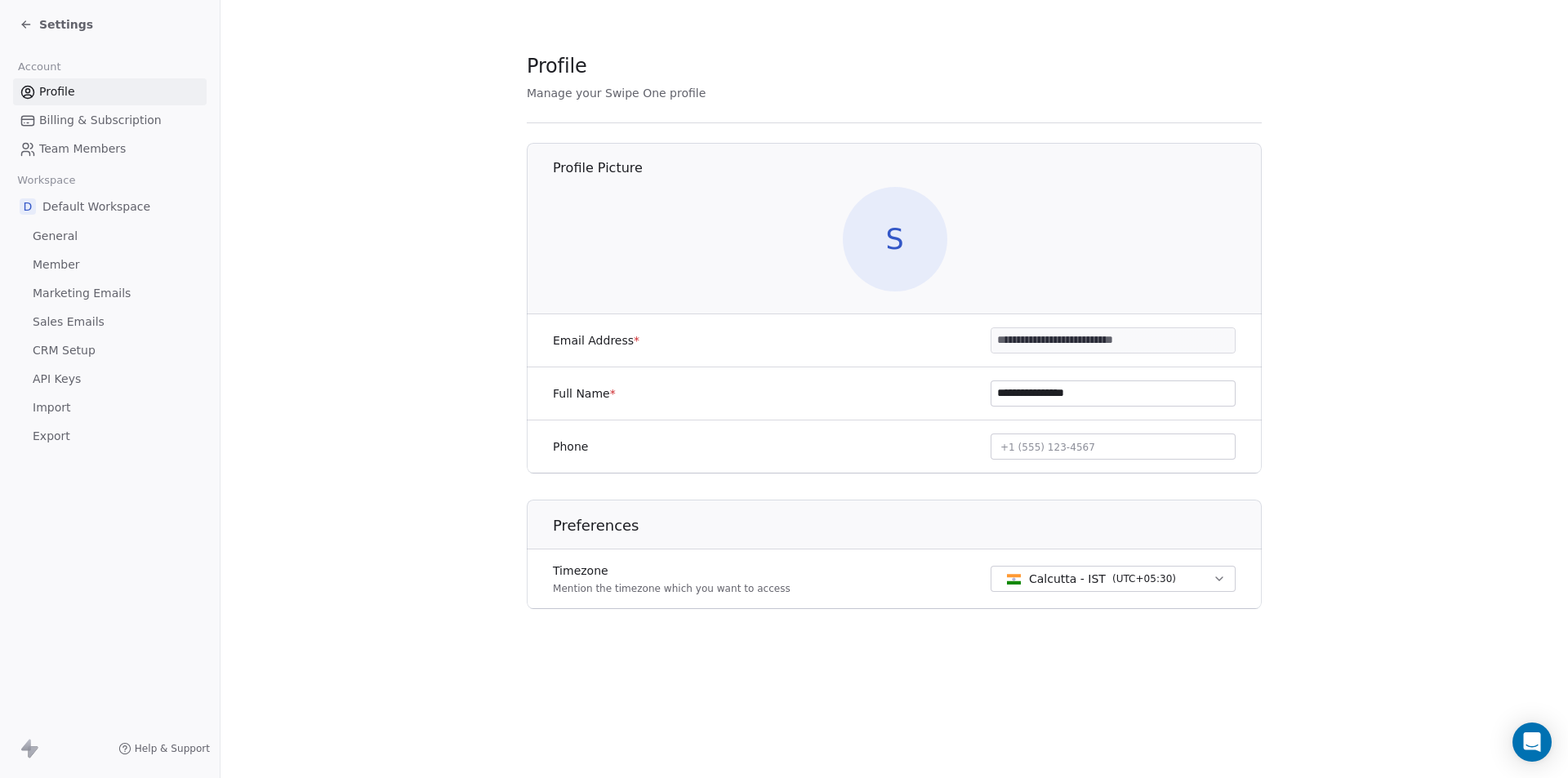
click at [32, 25] on icon at bounding box center [25, 24] width 13 height 13
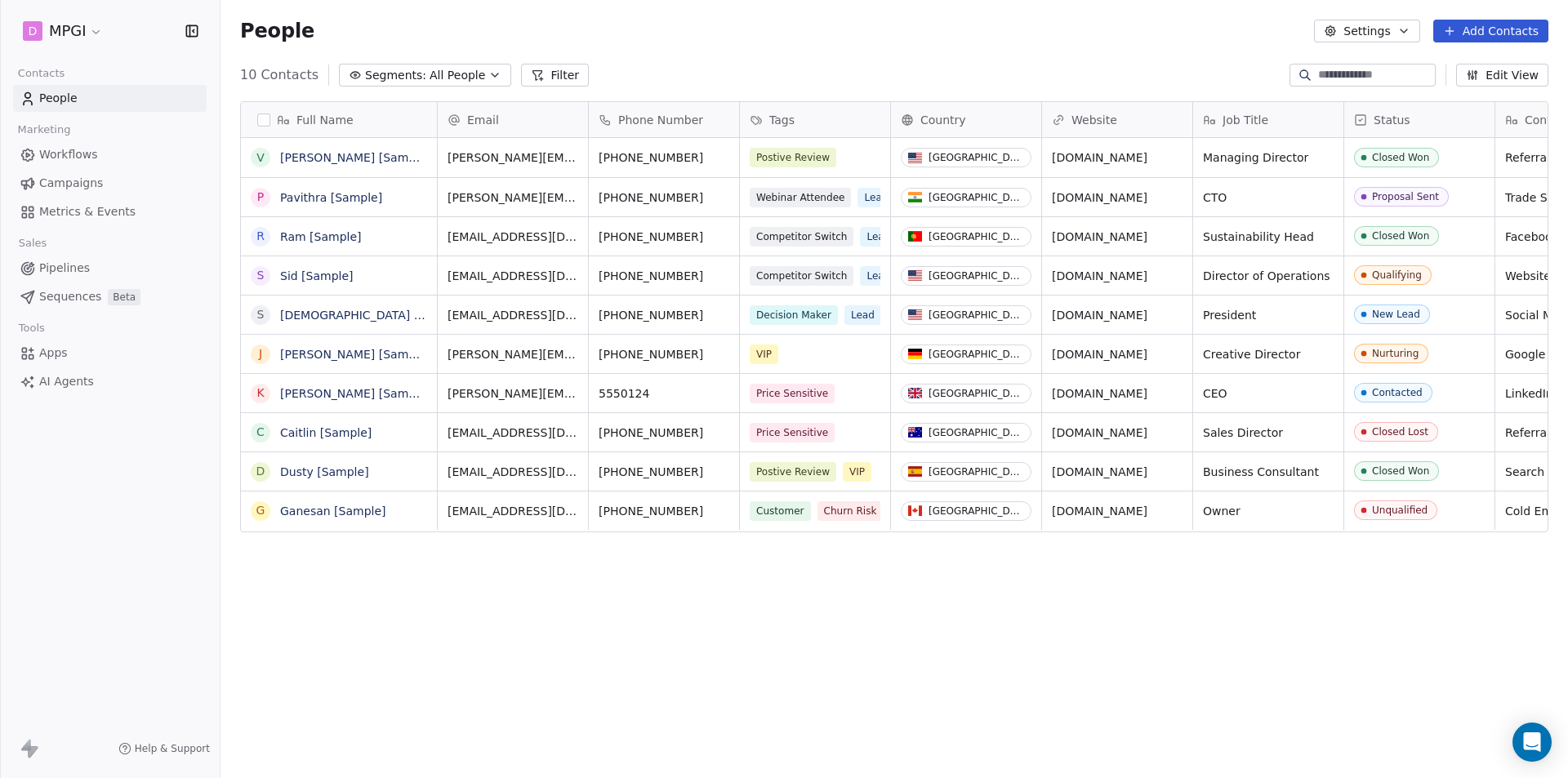
scroll to position [672, 1335]
click at [81, 36] on html "D MPGI Contacts People Marketing Workflows Campaigns Metrics & Events Sales Pip…" at bounding box center [784, 389] width 1568 height 778
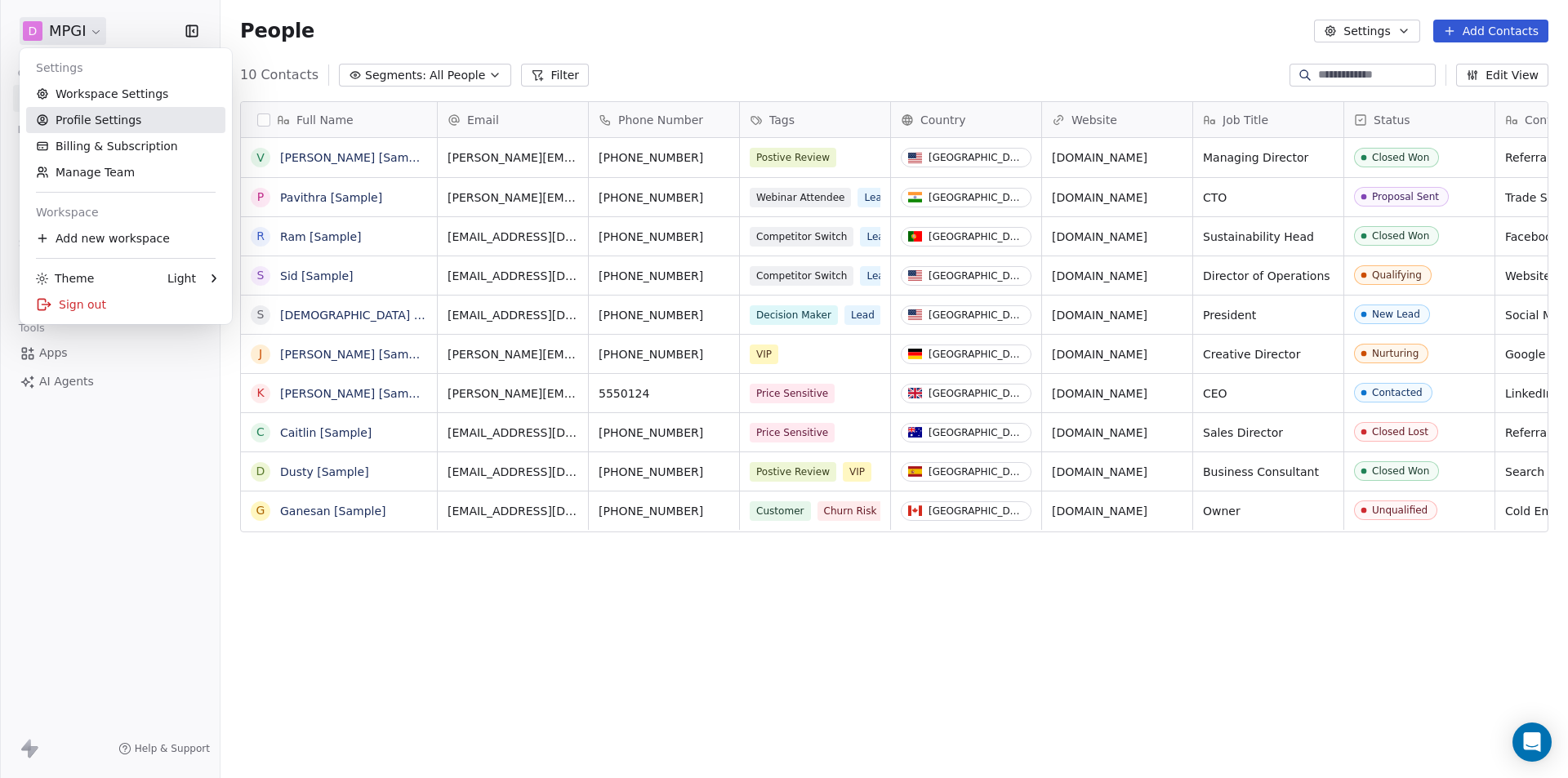
click at [72, 107] on link "Profile Settings" at bounding box center [125, 119] width 199 height 26
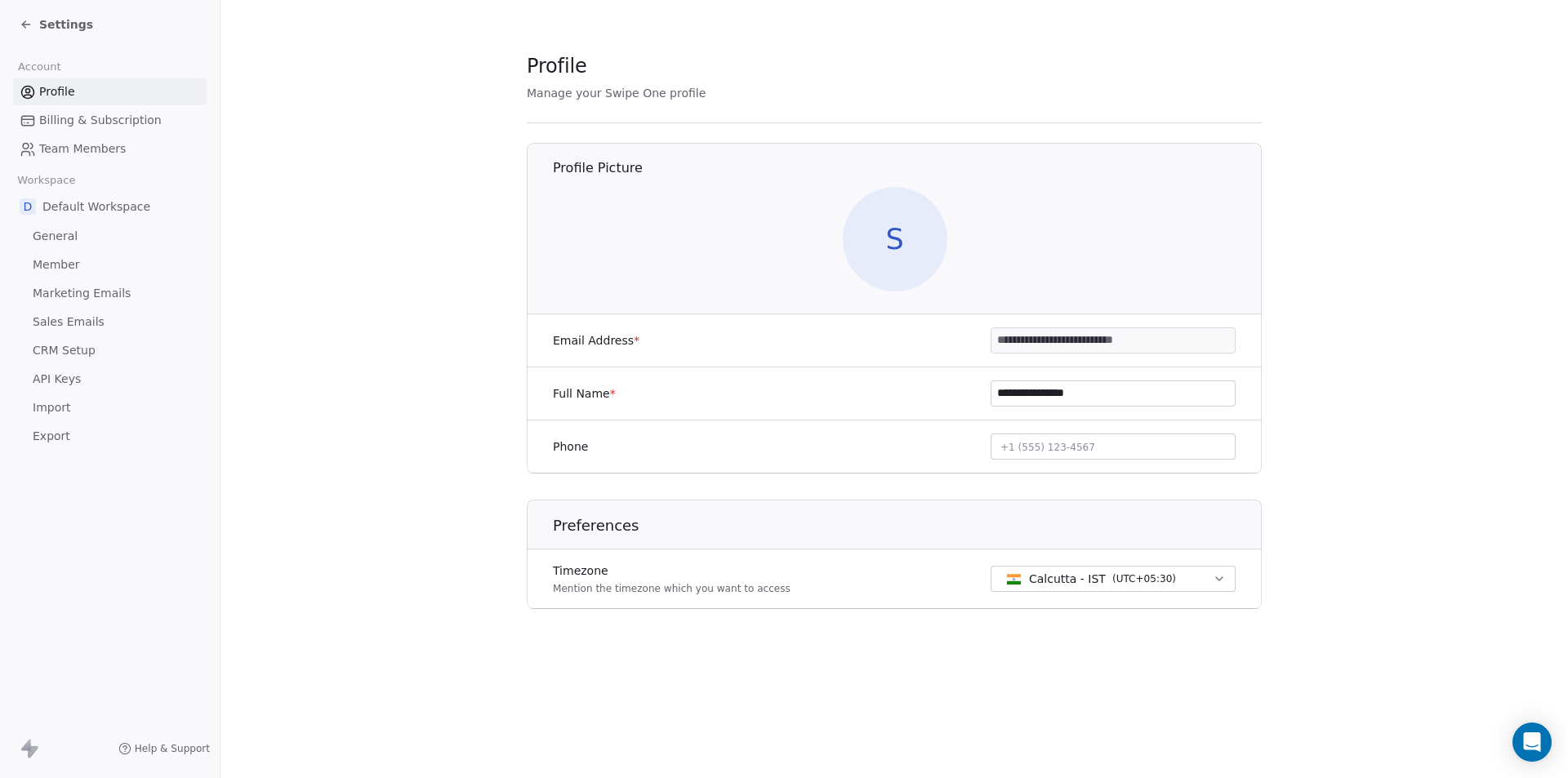
click at [1026, 351] on input "**********" at bounding box center [1113, 340] width 243 height 25
click at [230, 320] on section "**********" at bounding box center [894, 344] width 1348 height 687
click at [46, 259] on span "Member" at bounding box center [57, 265] width 47 height 17
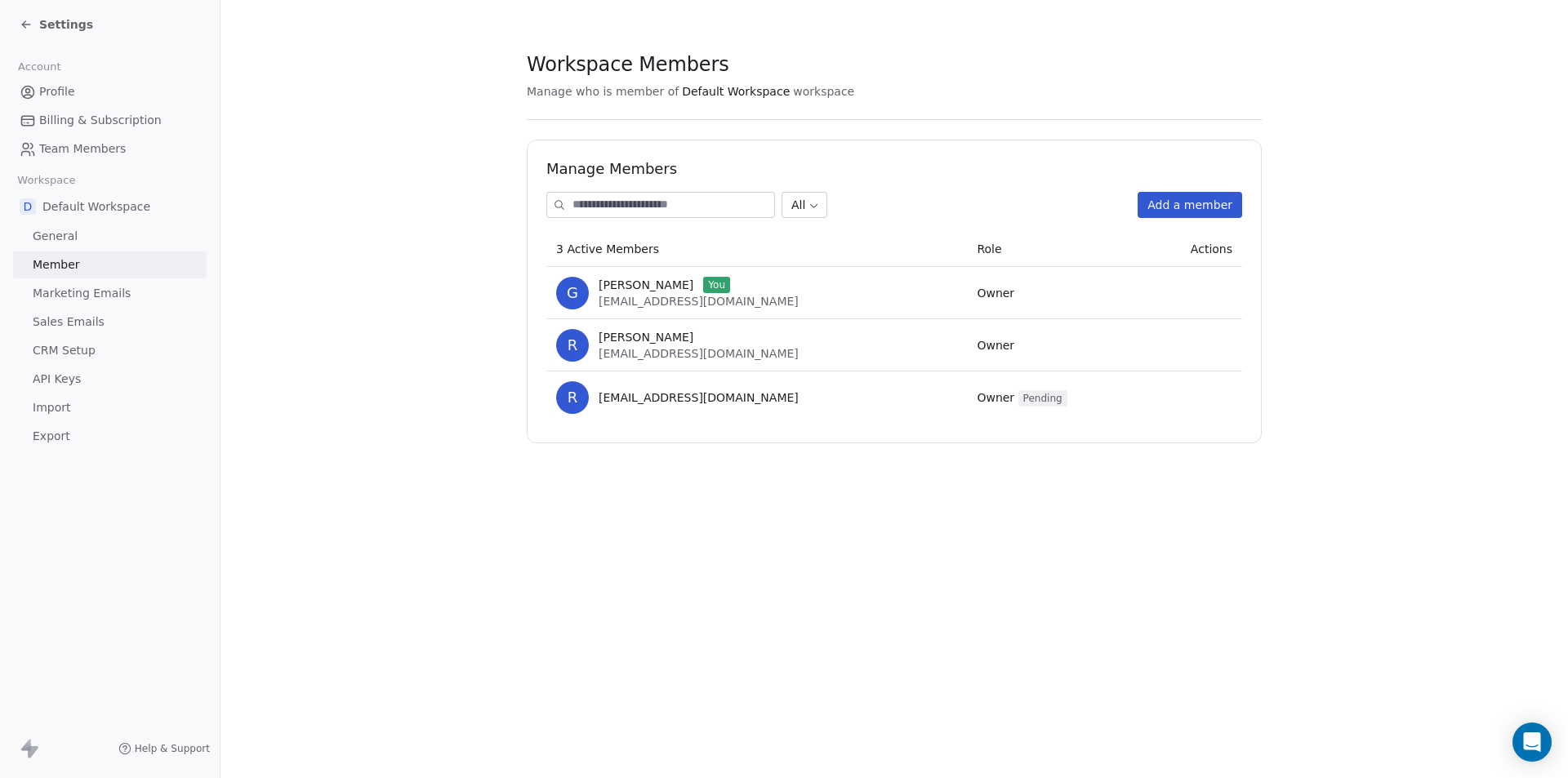
click at [709, 289] on span "You" at bounding box center [717, 284] width 27 height 16
click at [762, 308] on span "[EMAIL_ADDRESS][DOMAIN_NAME]" at bounding box center [698, 301] width 200 height 13
click at [61, 23] on span "Settings" at bounding box center [66, 24] width 54 height 16
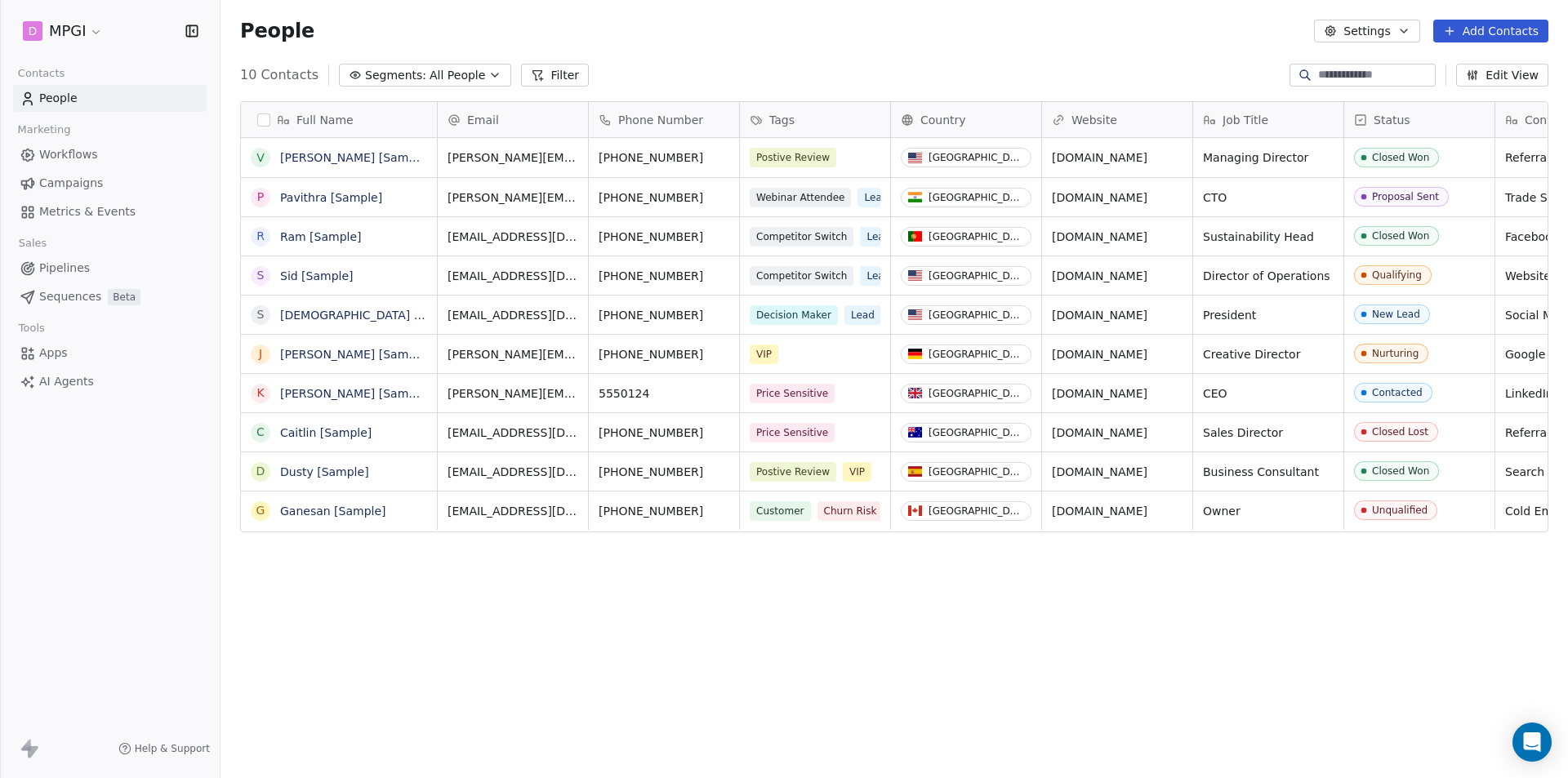
scroll to position [672, 1335]
click at [66, 22] on html "D MPGI Contacts People Marketing Workflows Campaigns Metrics & Events Sales Pip…" at bounding box center [784, 389] width 1568 height 778
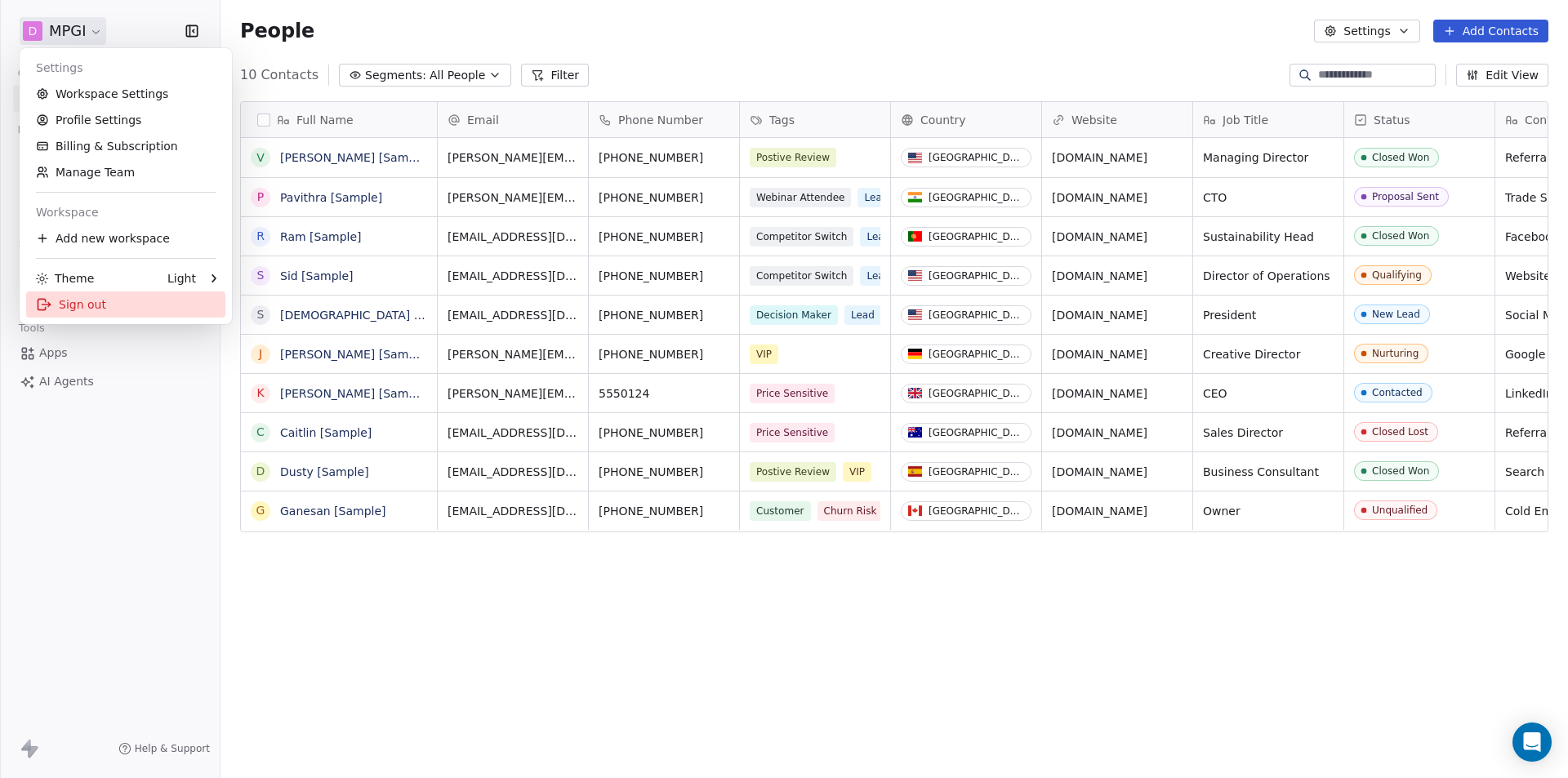
click at [72, 296] on div "Sign out" at bounding box center [125, 304] width 199 height 26
